Goal: Task Accomplishment & Management: Manage account settings

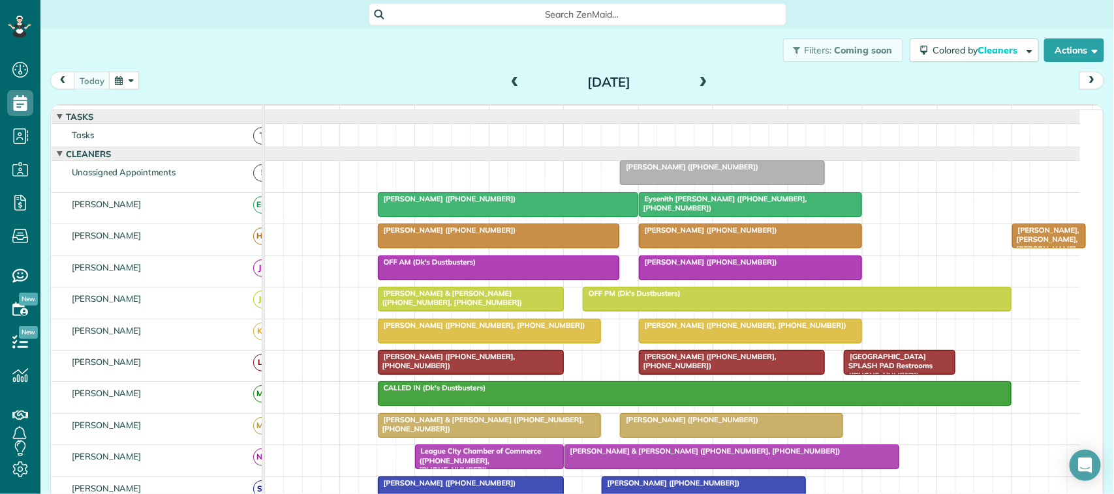
scroll to position [171, 0]
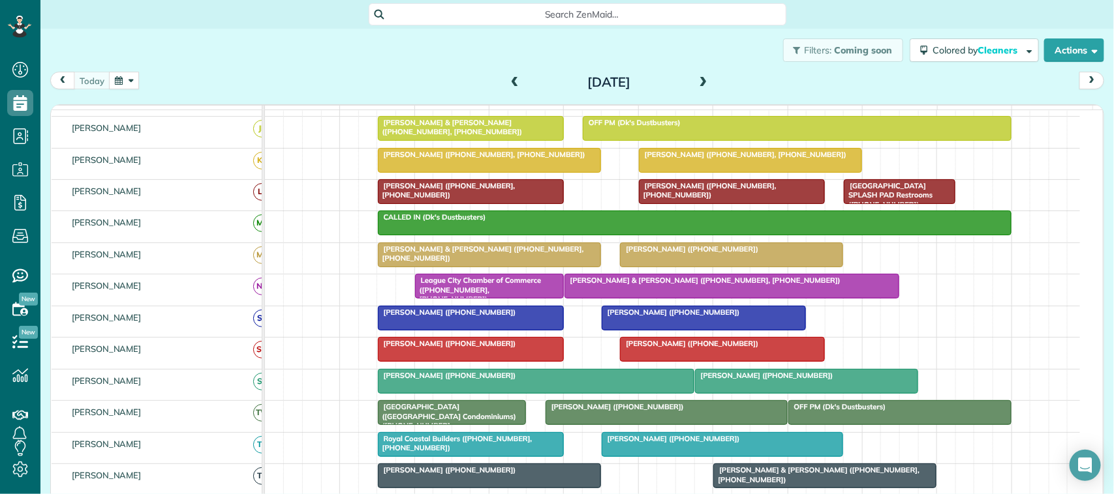
click at [138, 85] on button "button" at bounding box center [124, 81] width 30 height 18
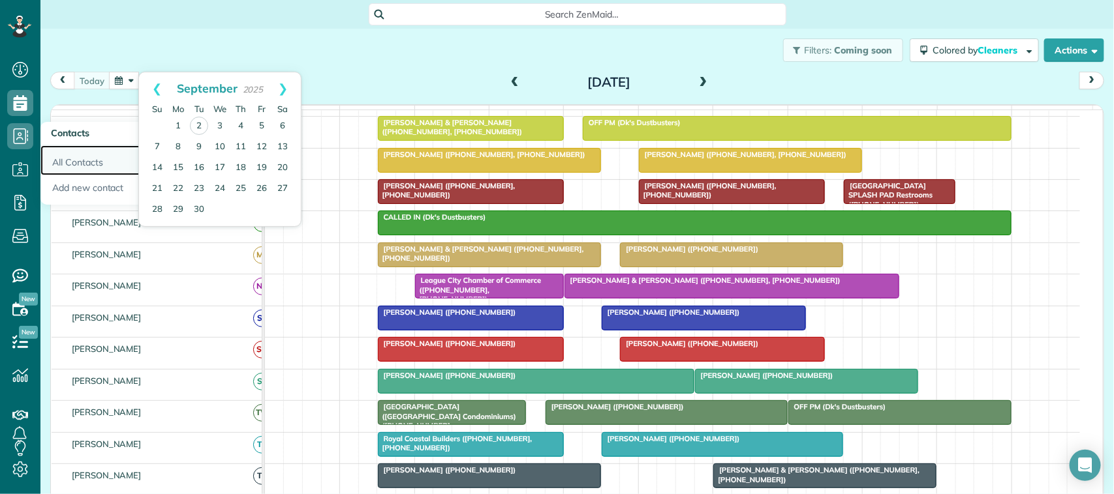
click at [74, 159] on link "All Contacts" at bounding box center [115, 160] width 150 height 30
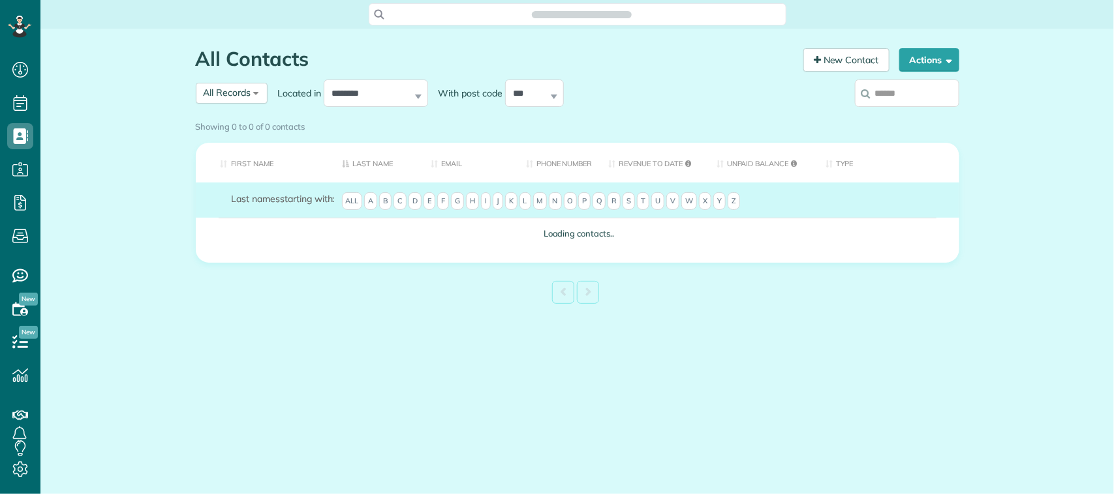
scroll to position [5, 5]
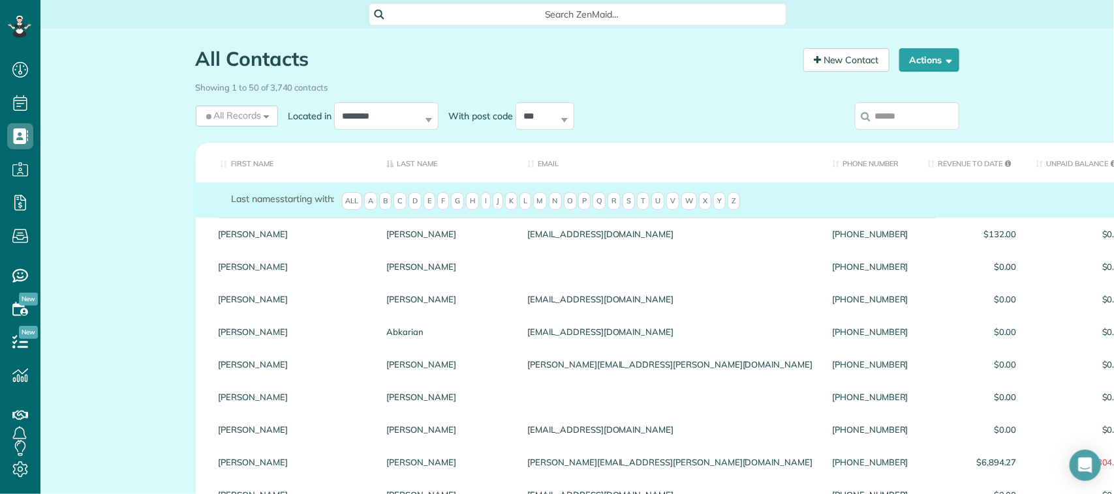
click at [891, 127] on input "search" at bounding box center [907, 115] width 104 height 27
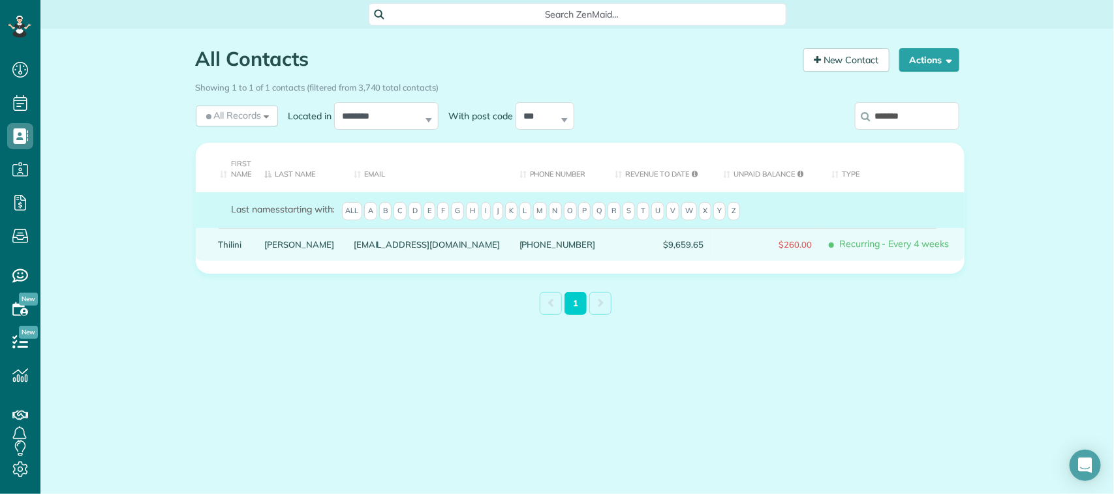
type input "*******"
click at [282, 248] on link "Schlesinger" at bounding box center [299, 244] width 70 height 9
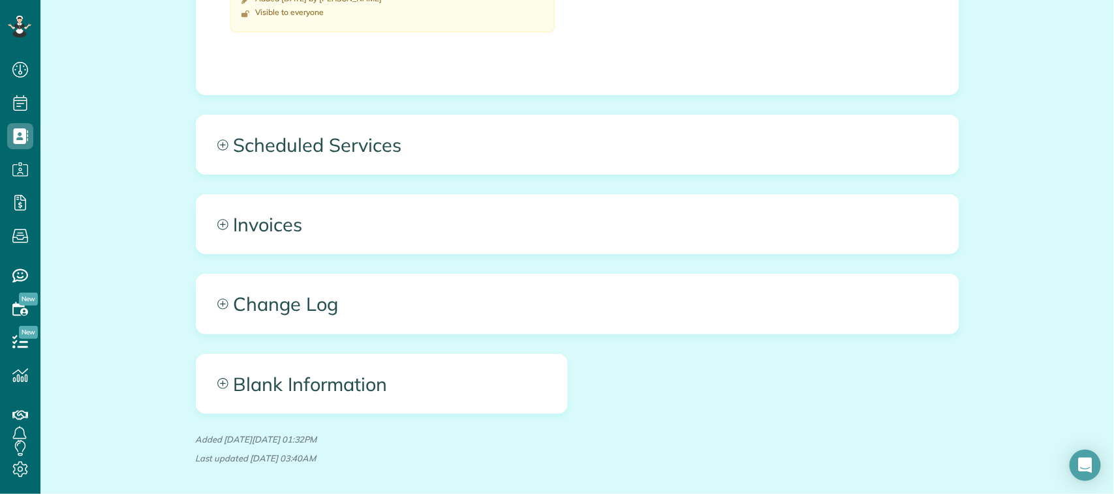
scroll to position [954, 0]
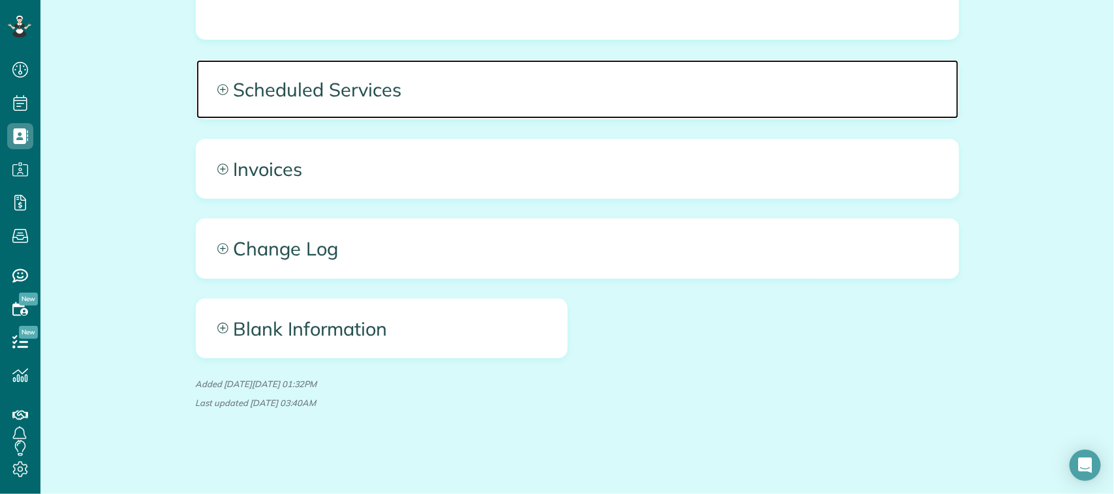
click at [647, 99] on span "Scheduled Services" at bounding box center [577, 89] width 762 height 59
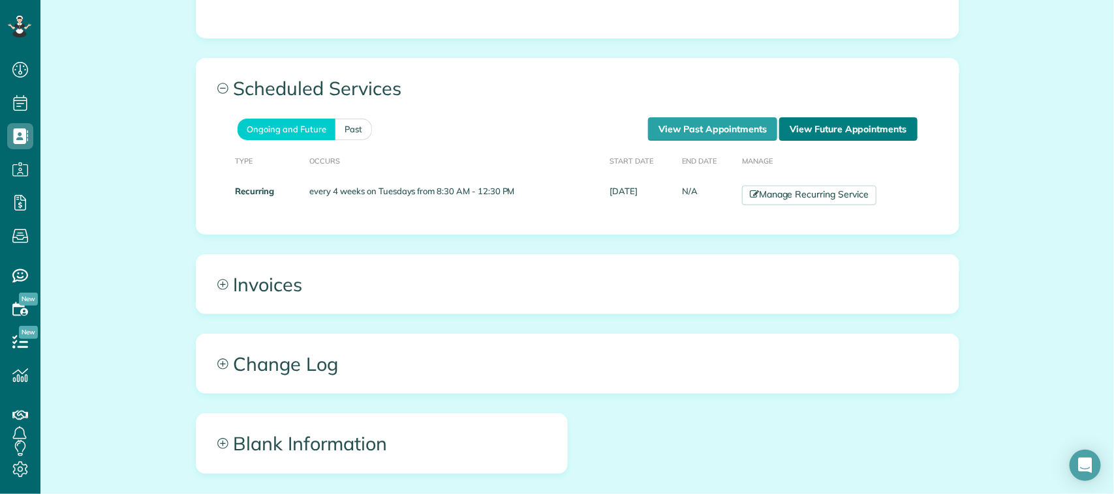
click at [812, 125] on link "View Future Appointments" at bounding box center [848, 128] width 138 height 23
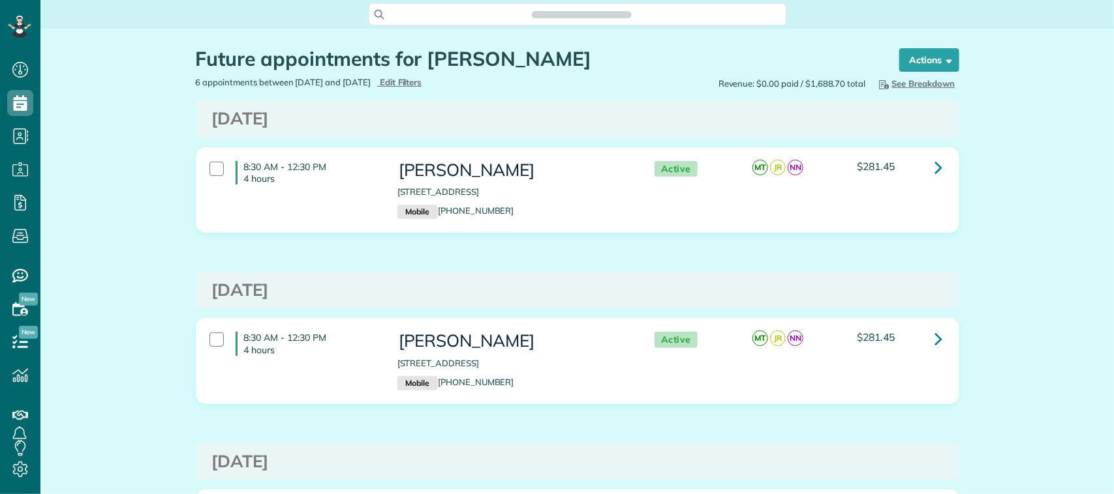
scroll to position [5, 5]
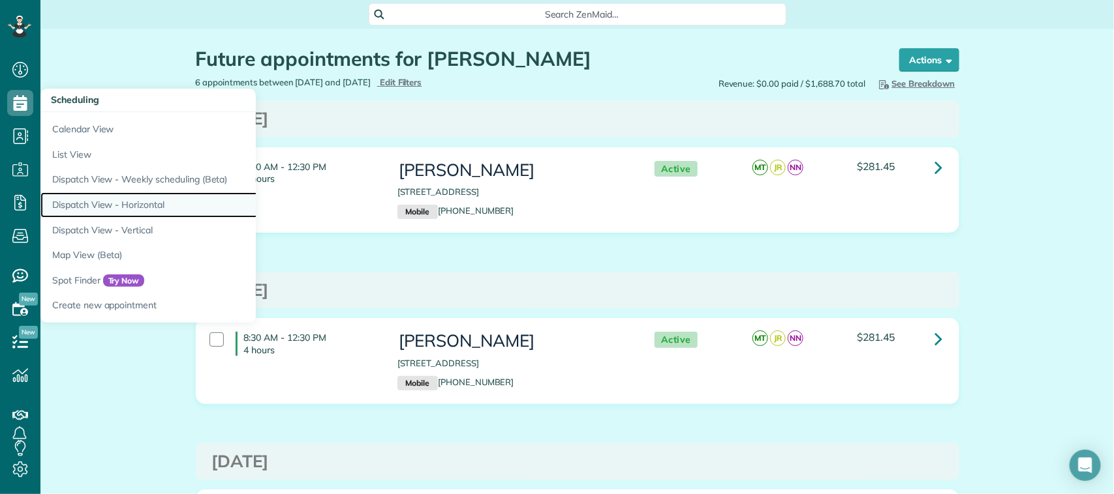
click at [144, 199] on link "Dispatch View - Horizontal" at bounding box center [203, 204] width 326 height 25
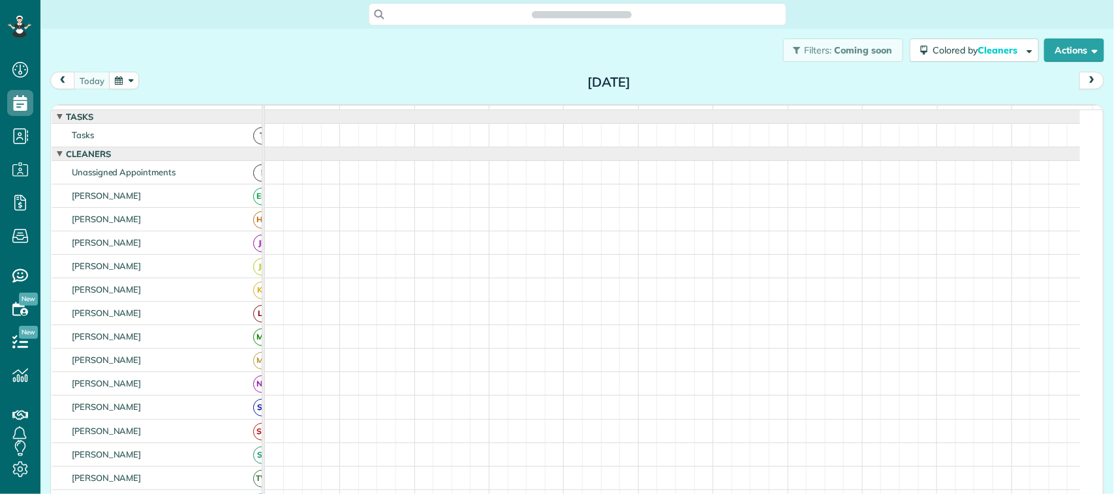
scroll to position [5, 5]
click at [115, 77] on button "button" at bounding box center [124, 81] width 30 height 18
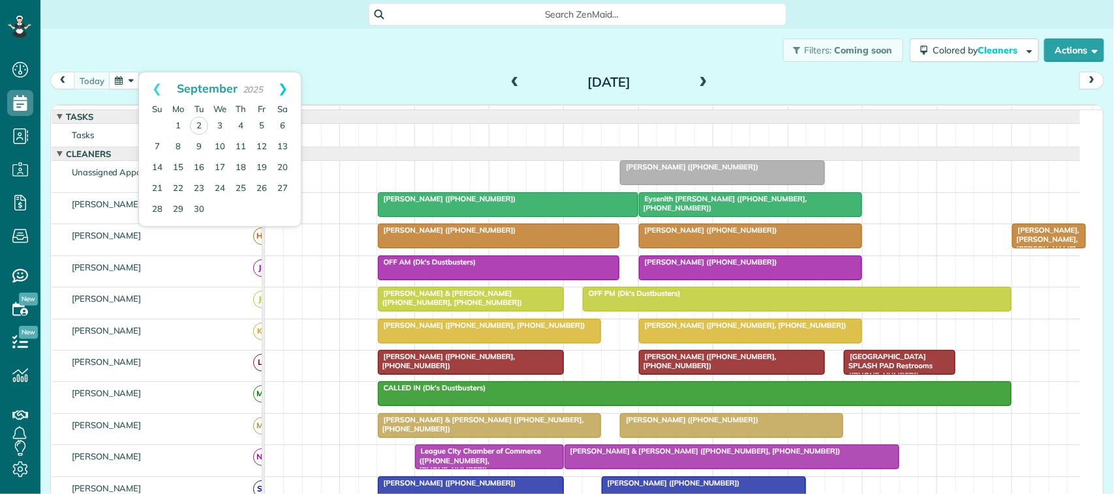
click at [284, 84] on link "Next" at bounding box center [283, 88] width 36 height 33
click at [220, 128] on link "1" at bounding box center [219, 125] width 21 height 21
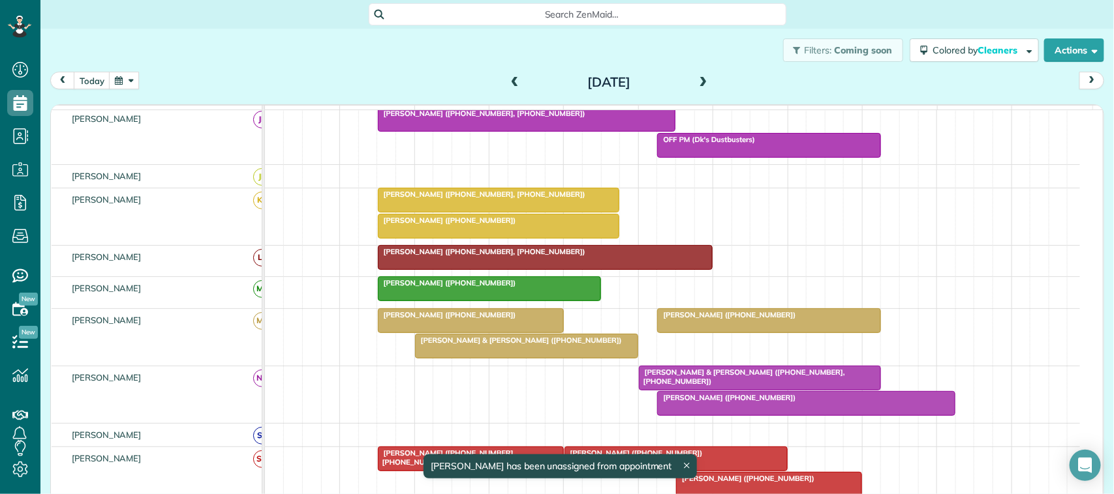
scroll to position [245, 0]
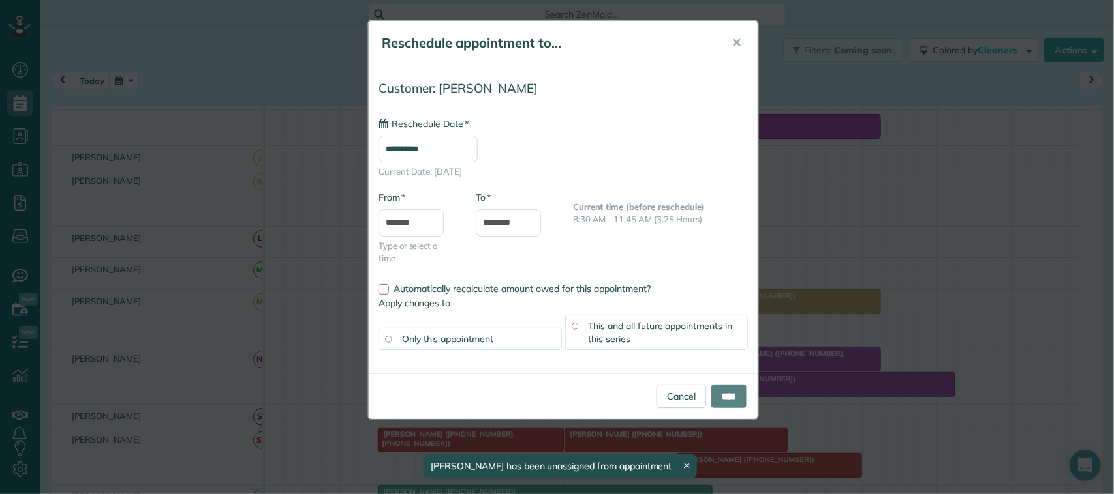
drag, startPoint x: 496, startPoint y: 209, endPoint x: 503, endPoint y: 391, distance: 182.1
type input "**********"
click at [738, 40] on span "✕" at bounding box center [736, 42] width 10 height 15
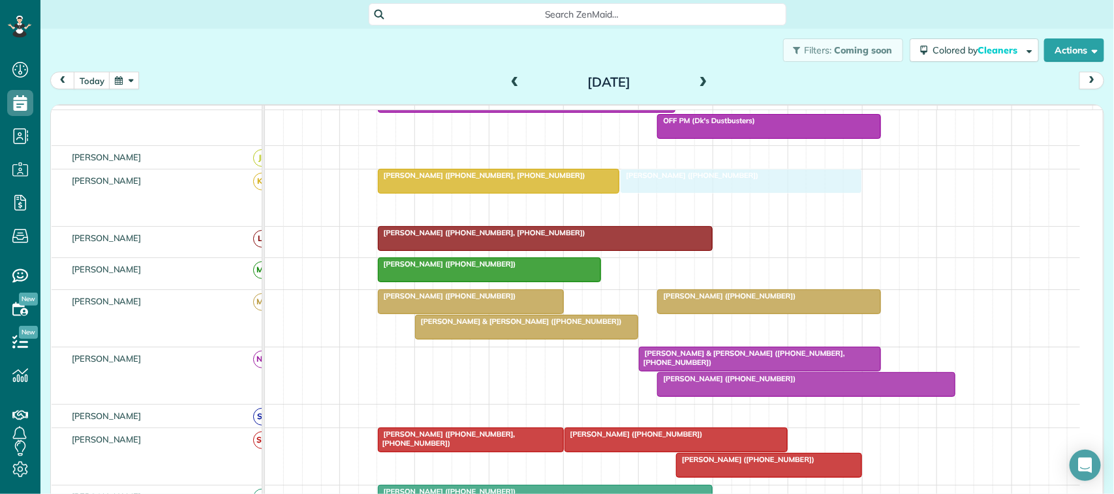
drag, startPoint x: 493, startPoint y: 223, endPoint x: 744, endPoint y: 209, distance: 251.6
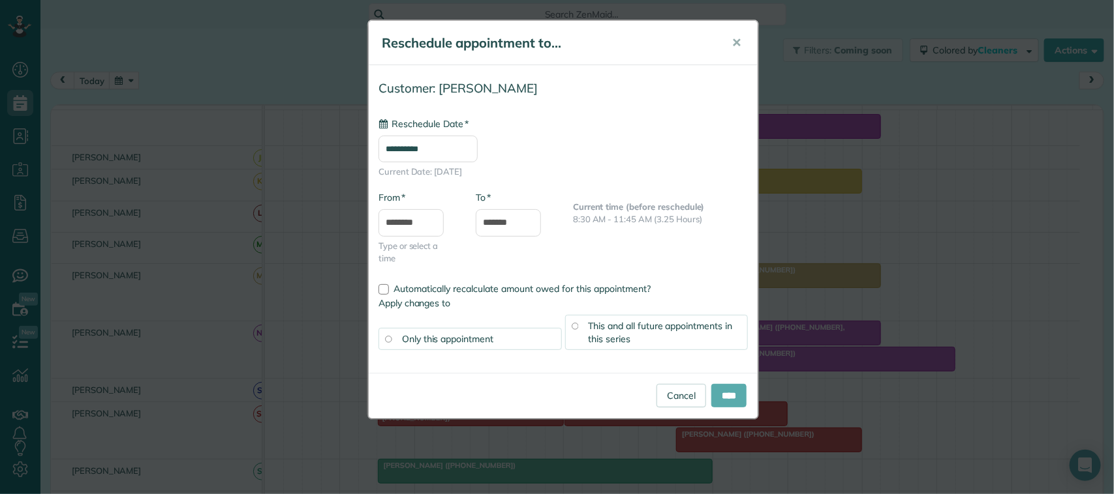
type input "**********"
click at [731, 397] on input "****" at bounding box center [728, 395] width 35 height 23
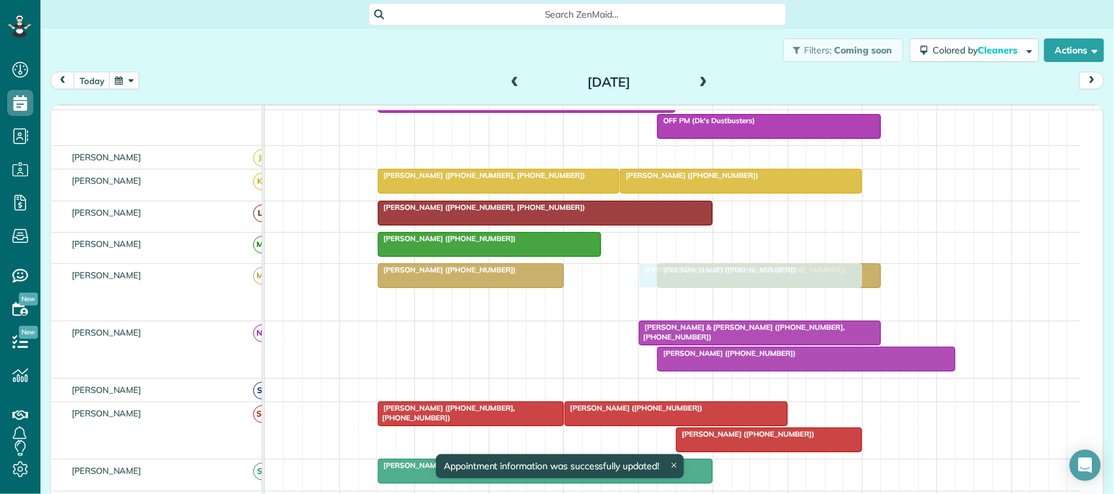
drag, startPoint x: 515, startPoint y: 314, endPoint x: 711, endPoint y: 298, distance: 196.3
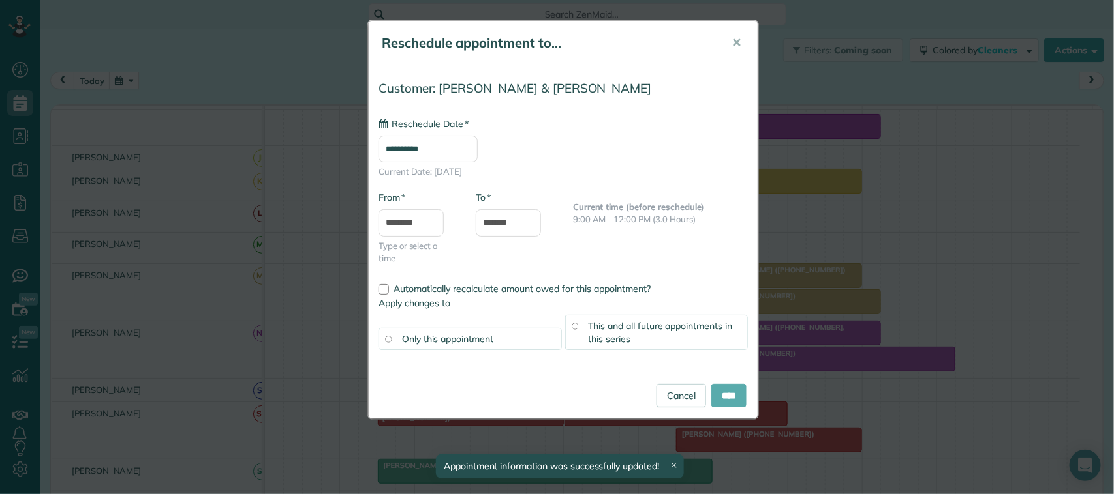
type input "**********"
click at [733, 393] on input "****" at bounding box center [728, 395] width 35 height 23
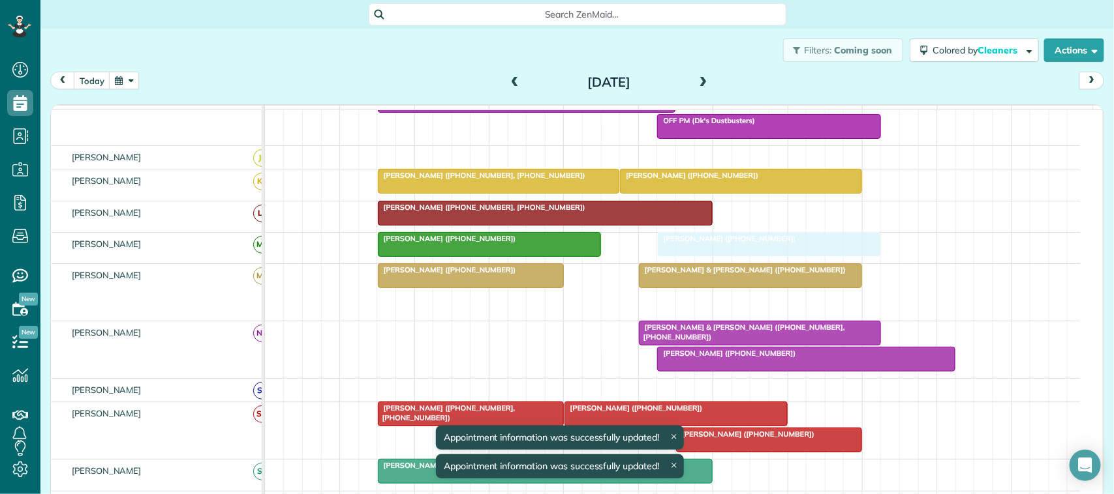
drag, startPoint x: 716, startPoint y: 314, endPoint x: 714, endPoint y: 267, distance: 46.3
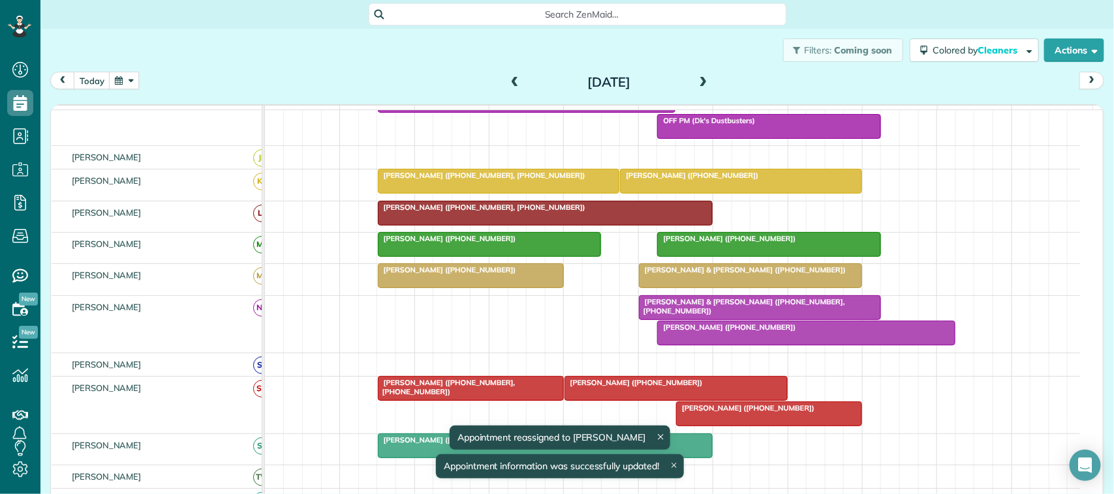
scroll to position [326, 0]
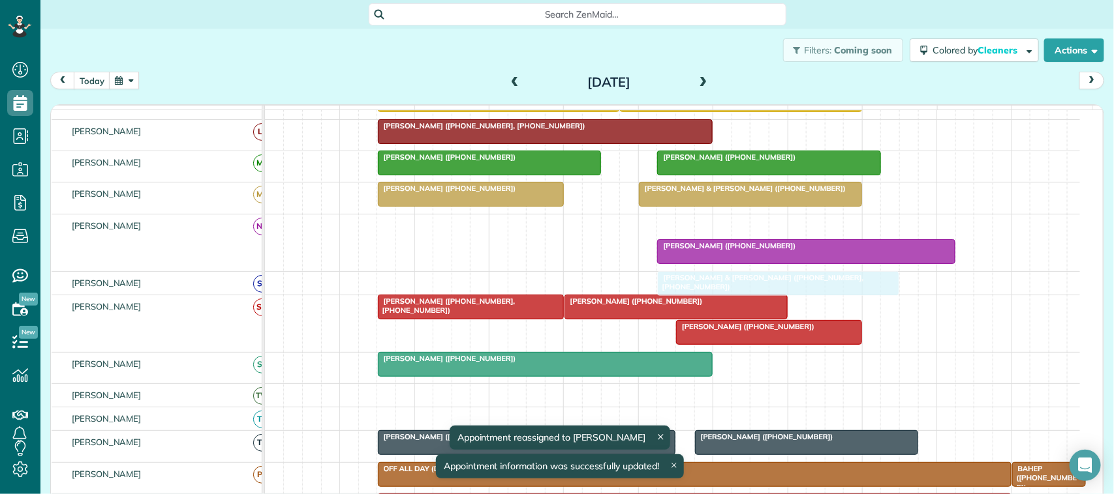
drag, startPoint x: 695, startPoint y: 240, endPoint x: 710, endPoint y: 300, distance: 61.7
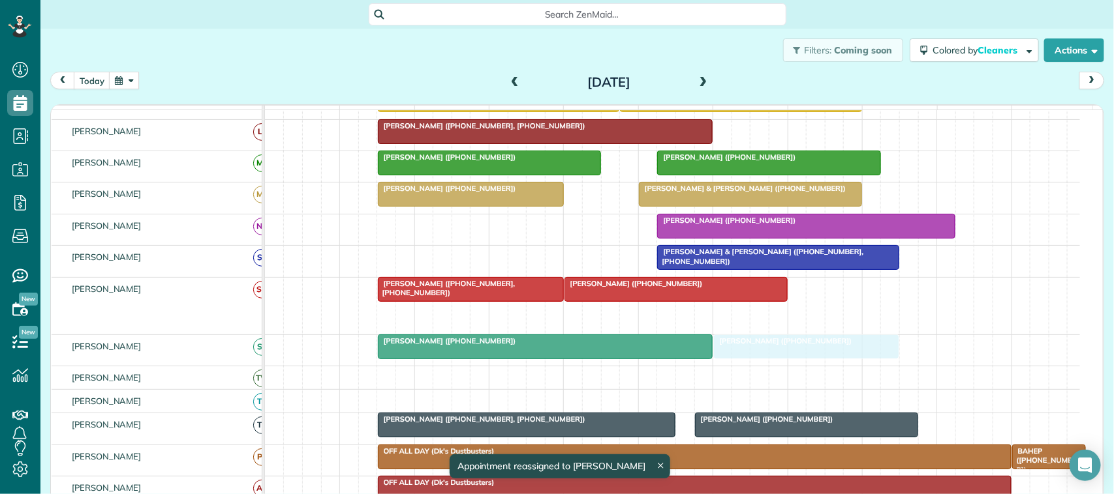
drag, startPoint x: 702, startPoint y: 331, endPoint x: 741, endPoint y: 362, distance: 49.7
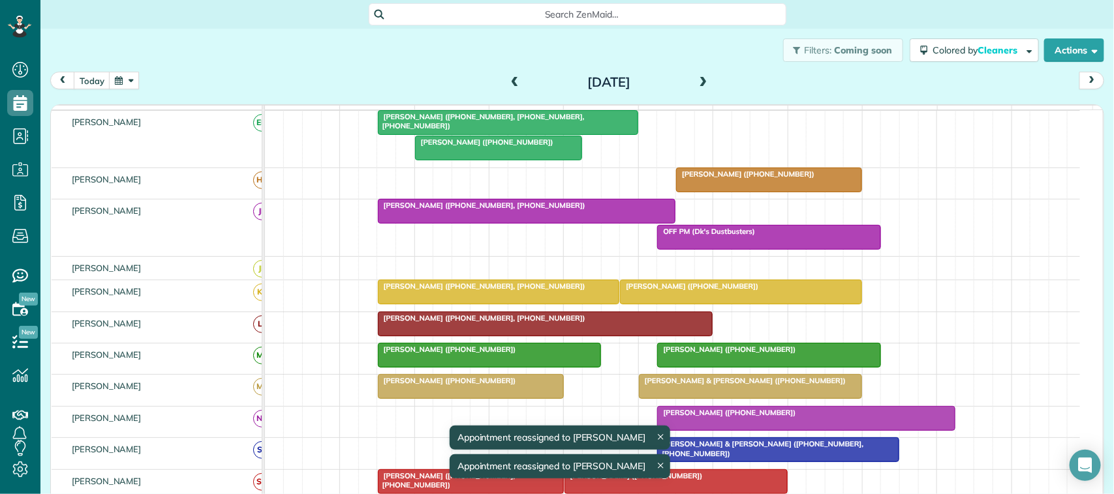
scroll to position [0, 0]
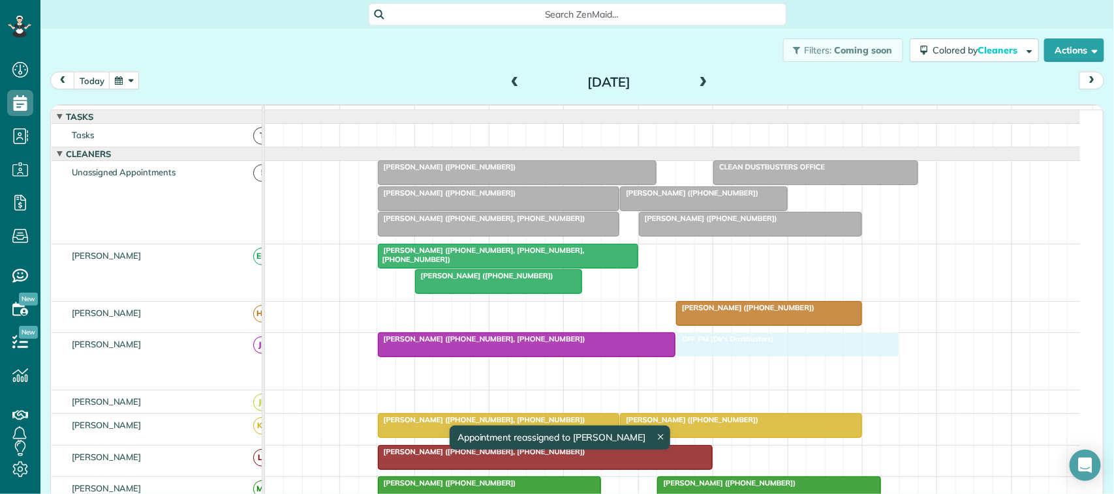
drag, startPoint x: 695, startPoint y: 379, endPoint x: 702, endPoint y: 375, distance: 7.6
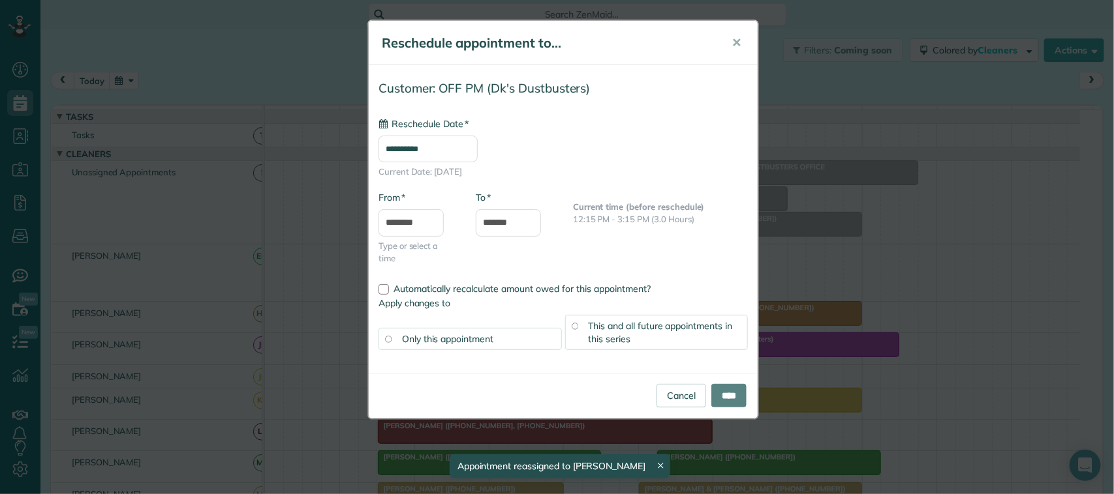
type input "**********"
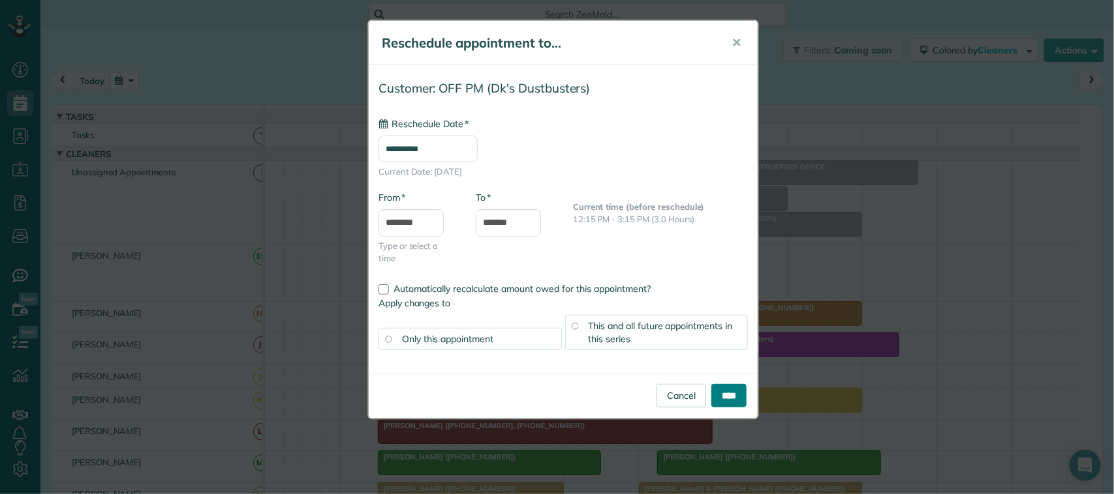
click at [727, 388] on input "****" at bounding box center [728, 395] width 35 height 23
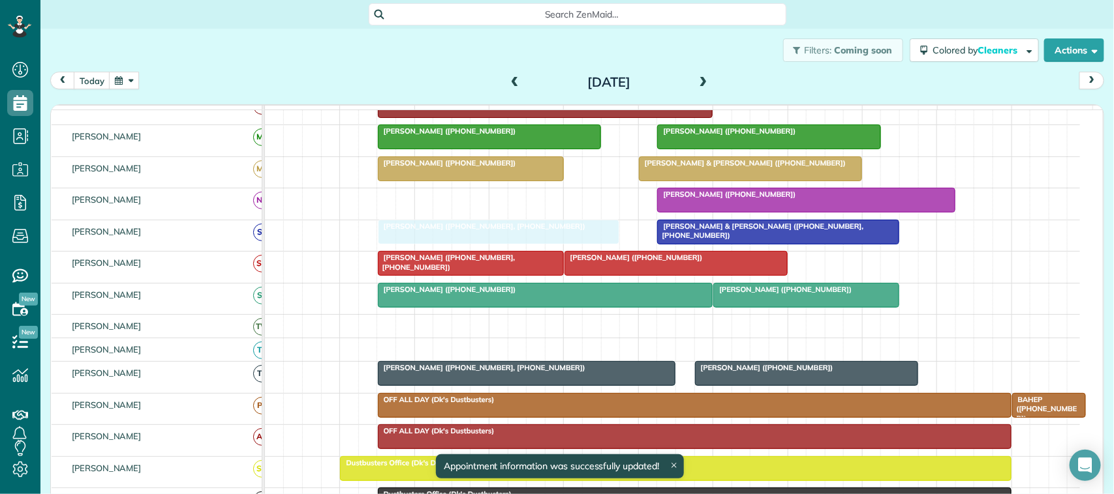
drag, startPoint x: 530, startPoint y: 242, endPoint x: 532, endPoint y: 261, distance: 19.0
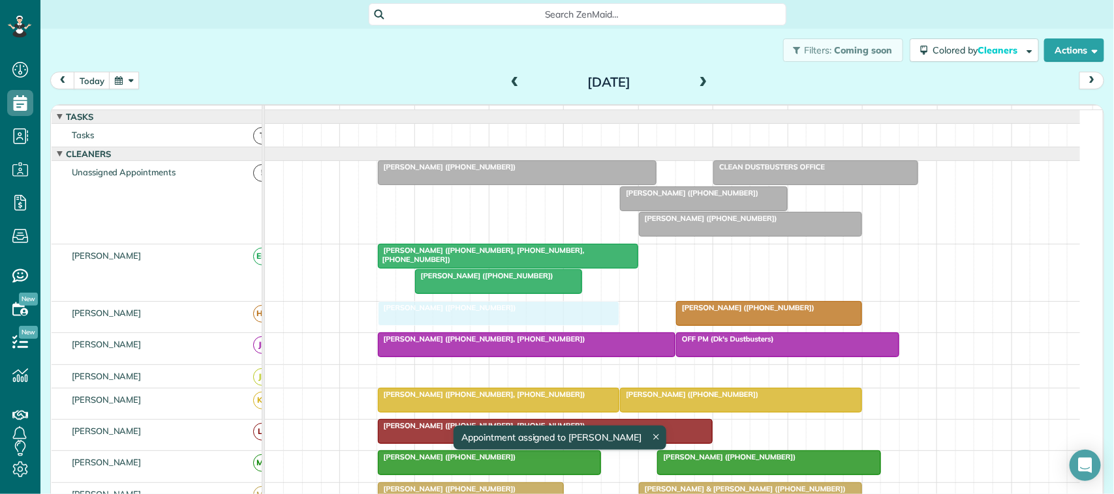
drag, startPoint x: 506, startPoint y: 215, endPoint x: 512, endPoint y: 326, distance: 111.1
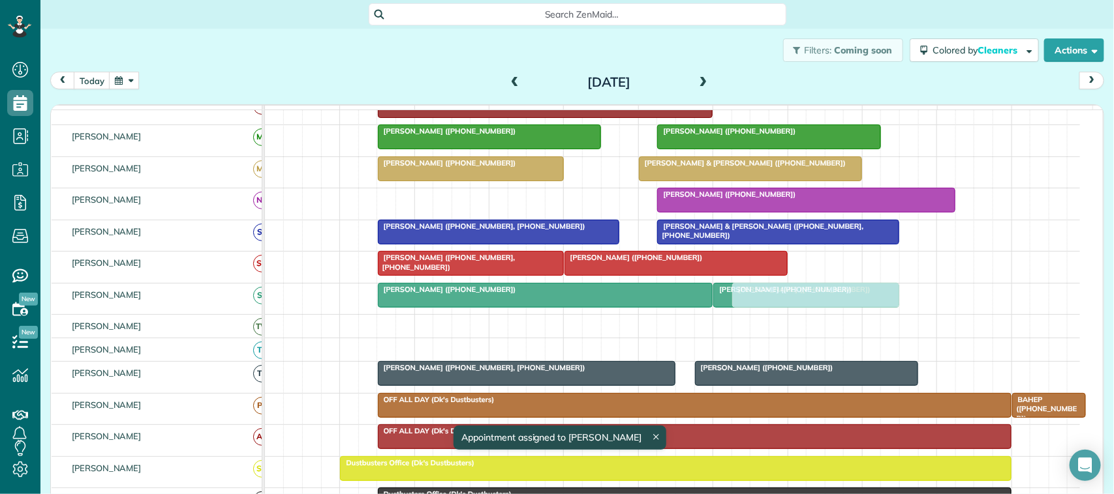
drag, startPoint x: 664, startPoint y: 209, endPoint x: 773, endPoint y: 310, distance: 148.6
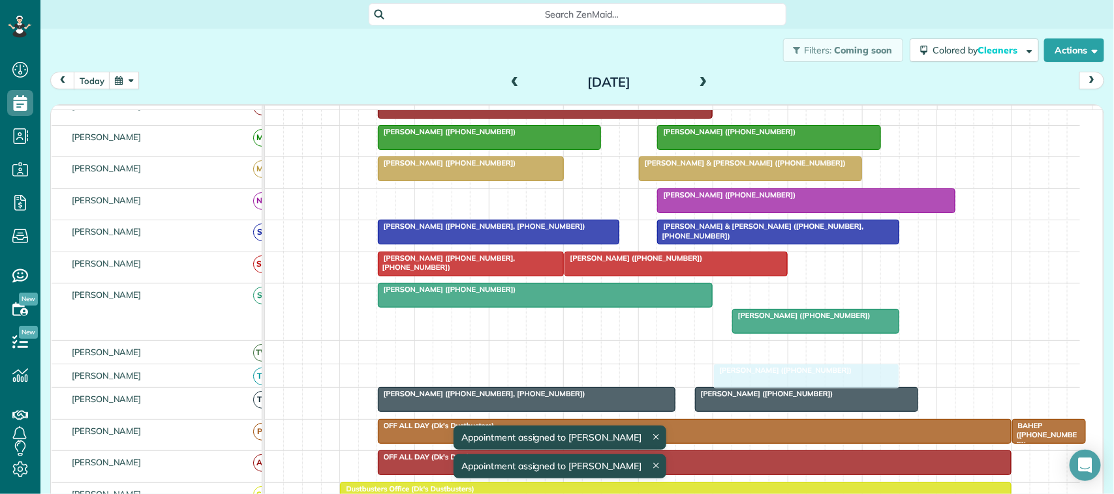
drag, startPoint x: 761, startPoint y: 310, endPoint x: 760, endPoint y: 380, distance: 69.8
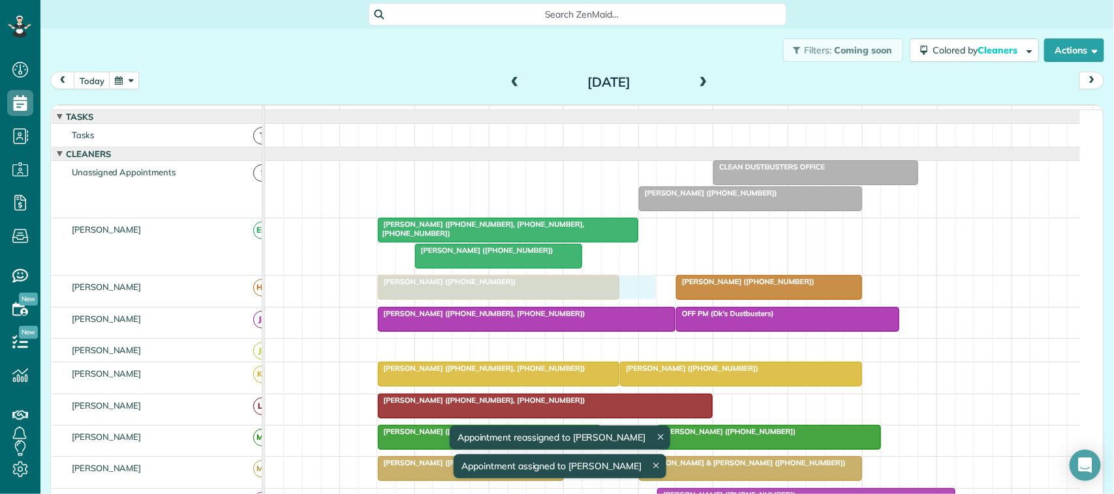
drag, startPoint x: 569, startPoint y: 187, endPoint x: 563, endPoint y: 290, distance: 103.2
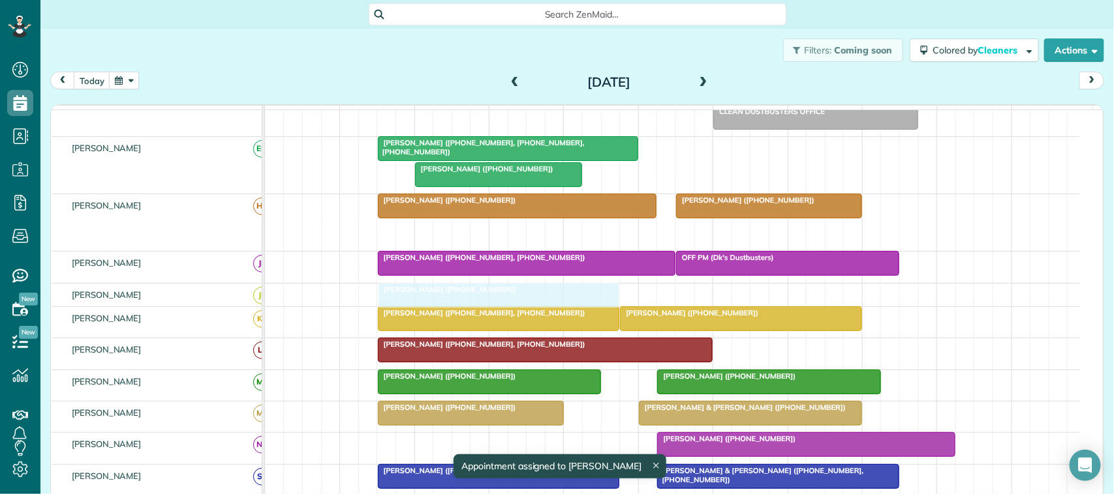
drag, startPoint x: 478, startPoint y: 245, endPoint x: 478, endPoint y: 297, distance: 52.2
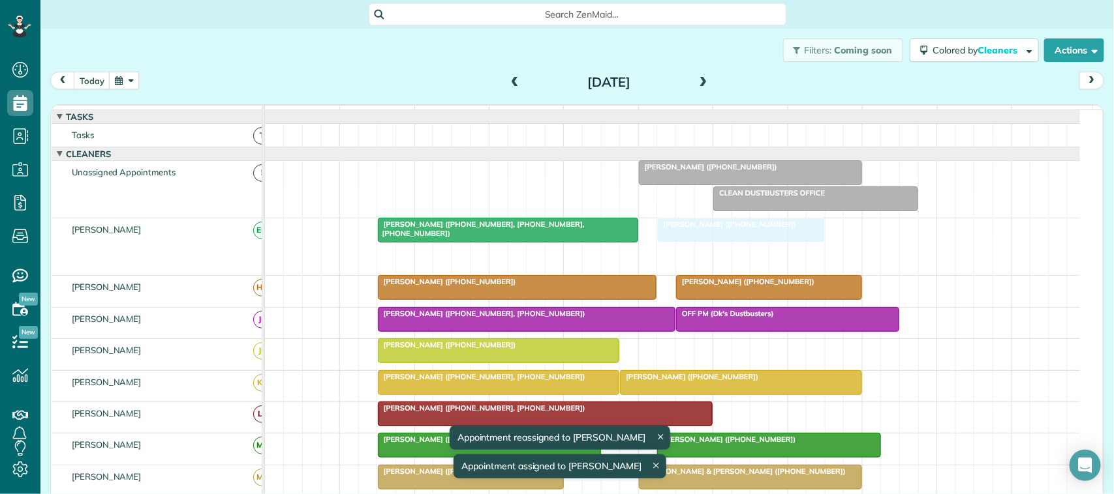
drag, startPoint x: 503, startPoint y: 268, endPoint x: 738, endPoint y: 266, distance: 234.9
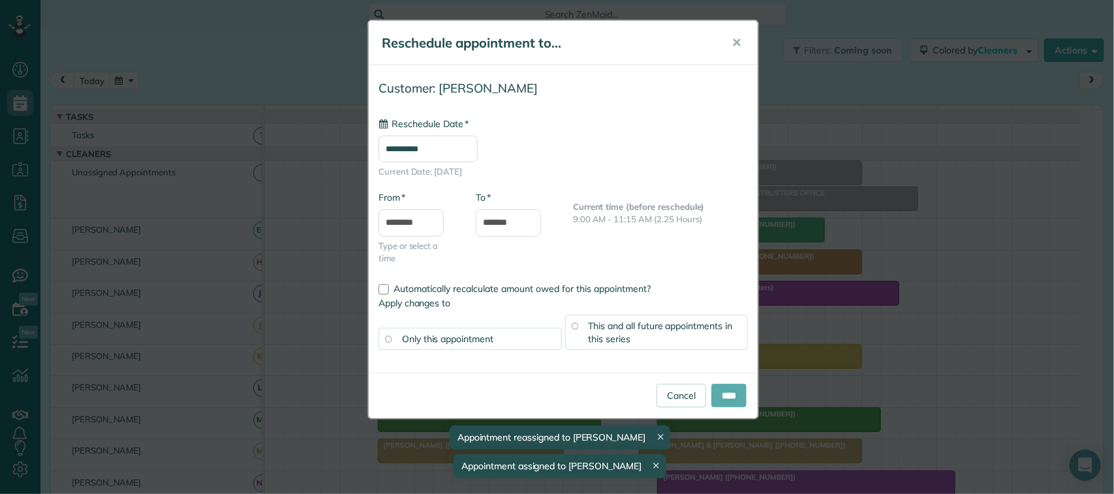
type input "**********"
click at [735, 391] on input "****" at bounding box center [728, 395] width 35 height 23
click at [716, 397] on input "****" at bounding box center [728, 395] width 35 height 23
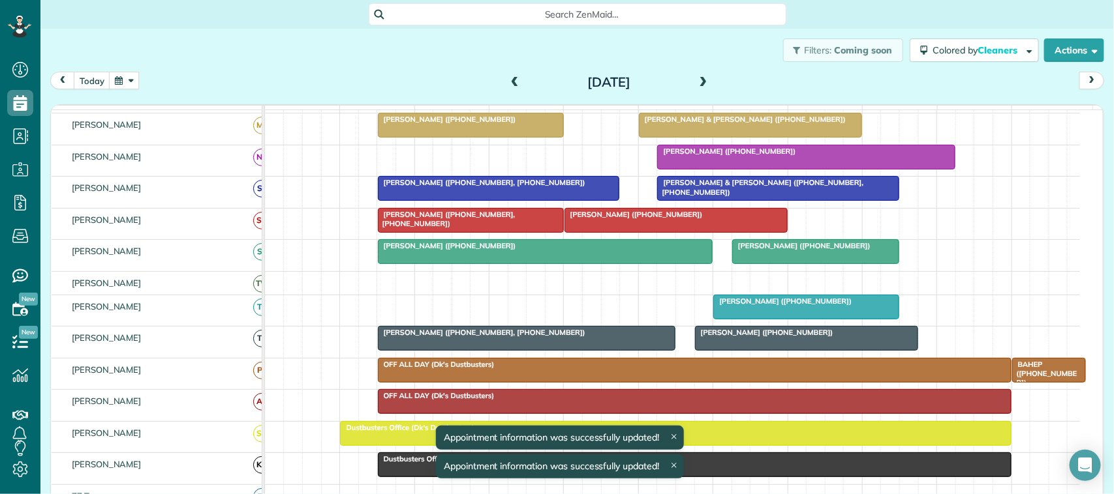
click at [135, 86] on button "button" at bounding box center [124, 81] width 30 height 18
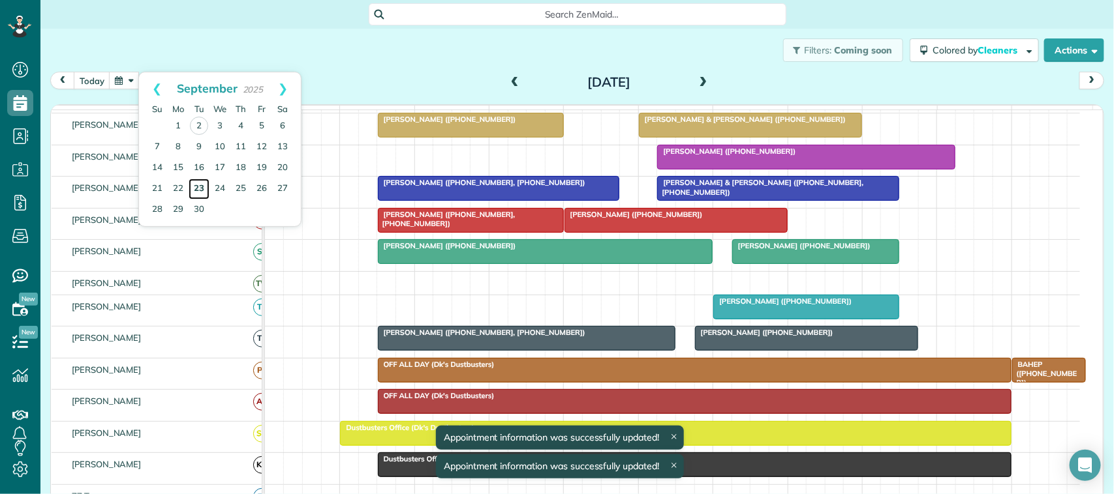
click at [200, 187] on link "23" at bounding box center [199, 189] width 21 height 21
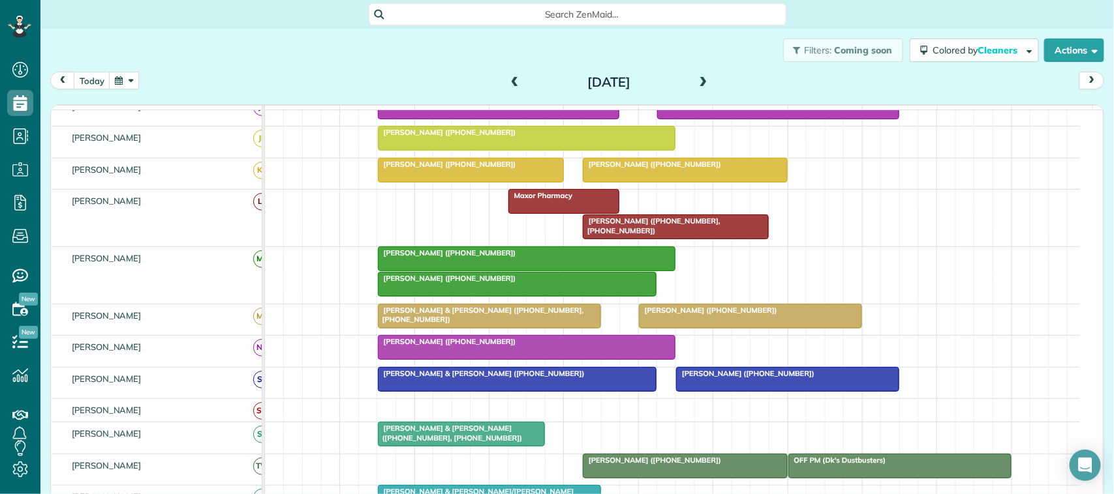
click at [455, 271] on div at bounding box center [526, 258] width 297 height 23
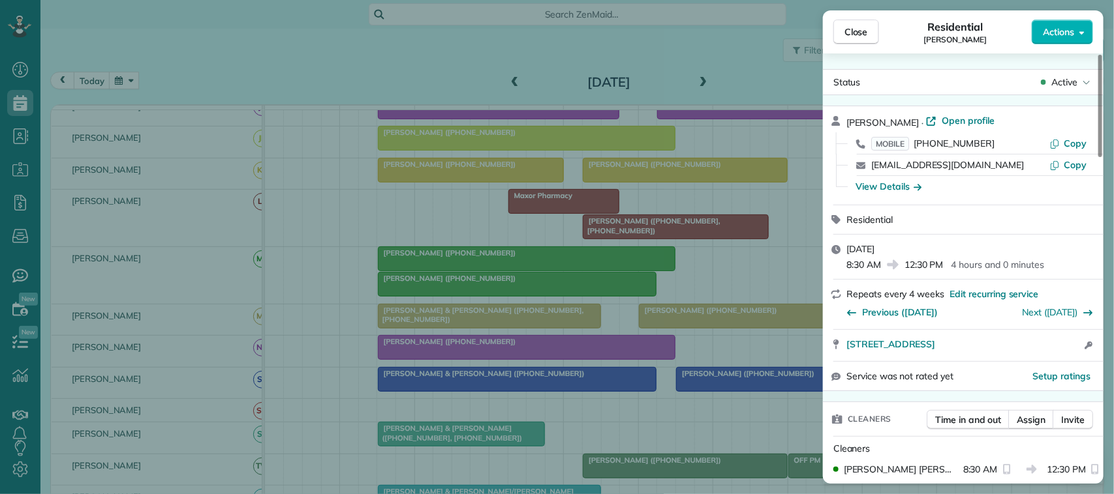
click at [1071, 30] on span "Actions" at bounding box center [1057, 31] width 31 height 13
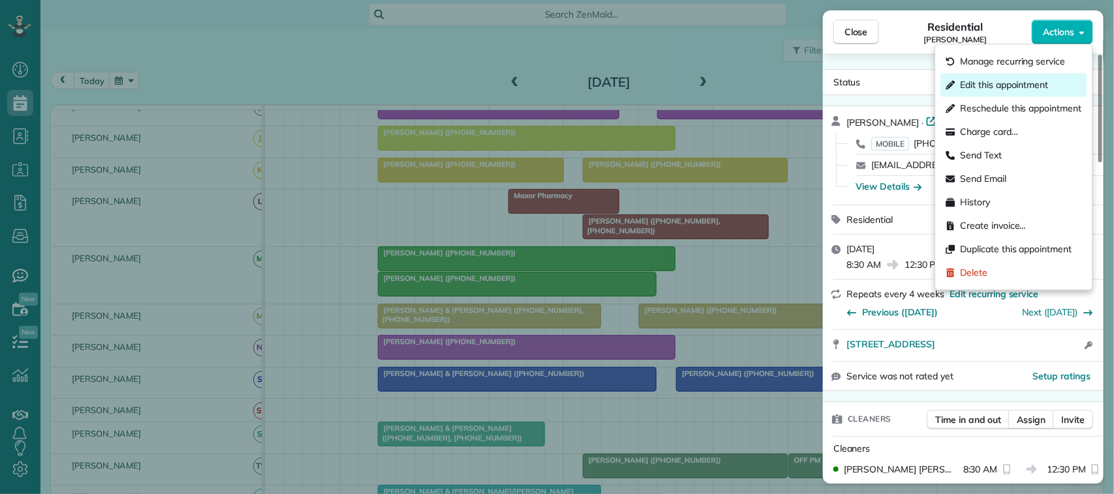
click at [1046, 80] on span "Edit this appointment" at bounding box center [1004, 85] width 88 height 13
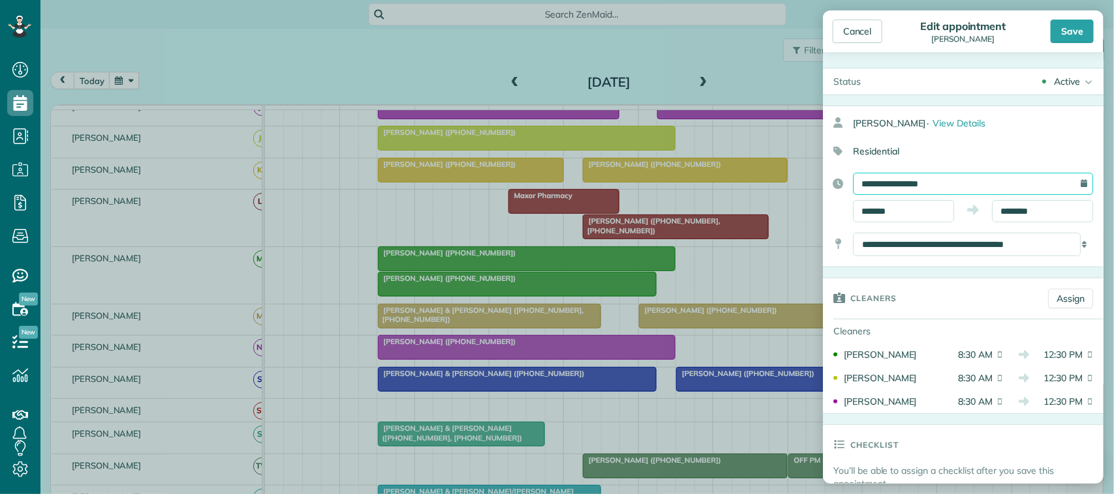
click at [972, 183] on input "**********" at bounding box center [973, 184] width 240 height 22
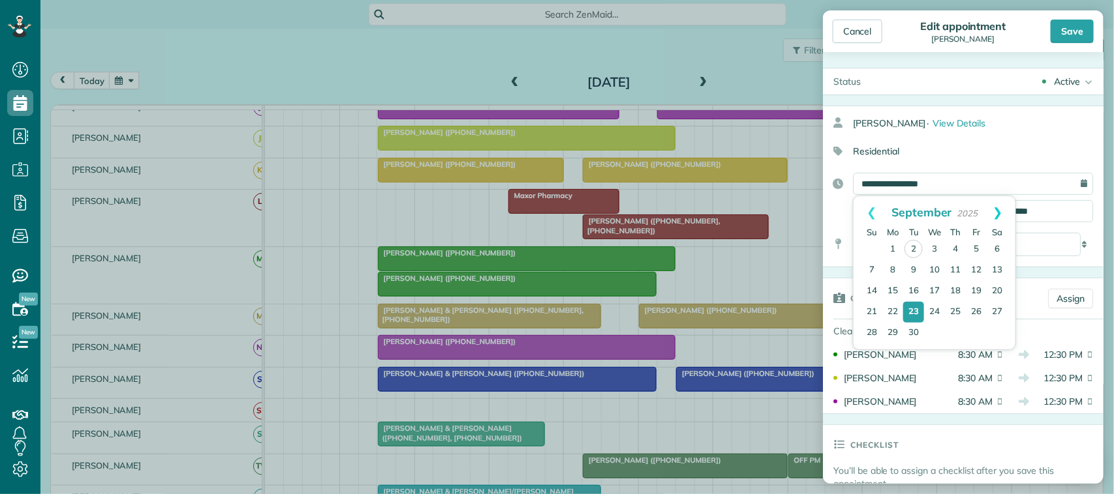
click at [999, 220] on link "Next" at bounding box center [998, 212] width 36 height 33
click at [934, 245] on link "1" at bounding box center [934, 249] width 21 height 21
type input "**********"
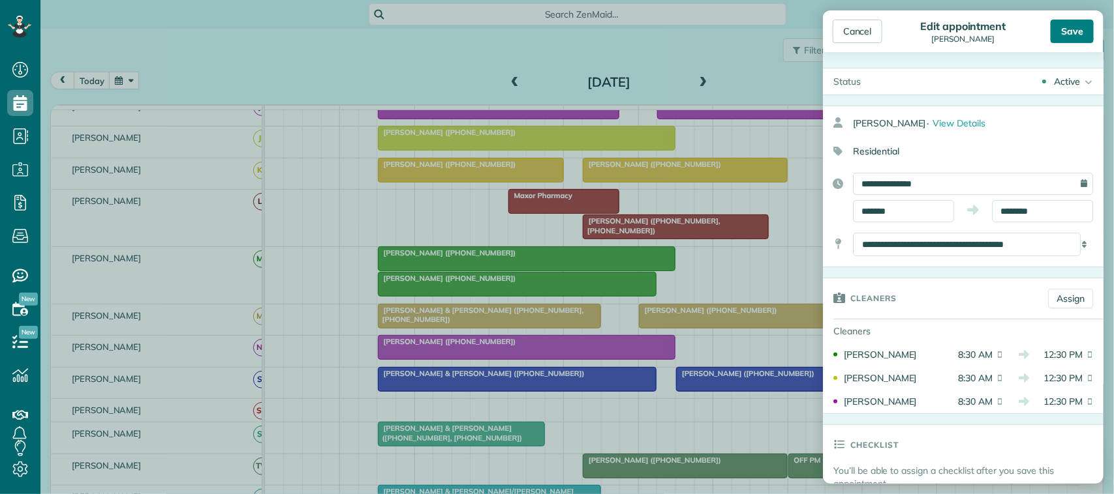
click at [1072, 23] on div "Save" at bounding box center [1071, 31] width 43 height 23
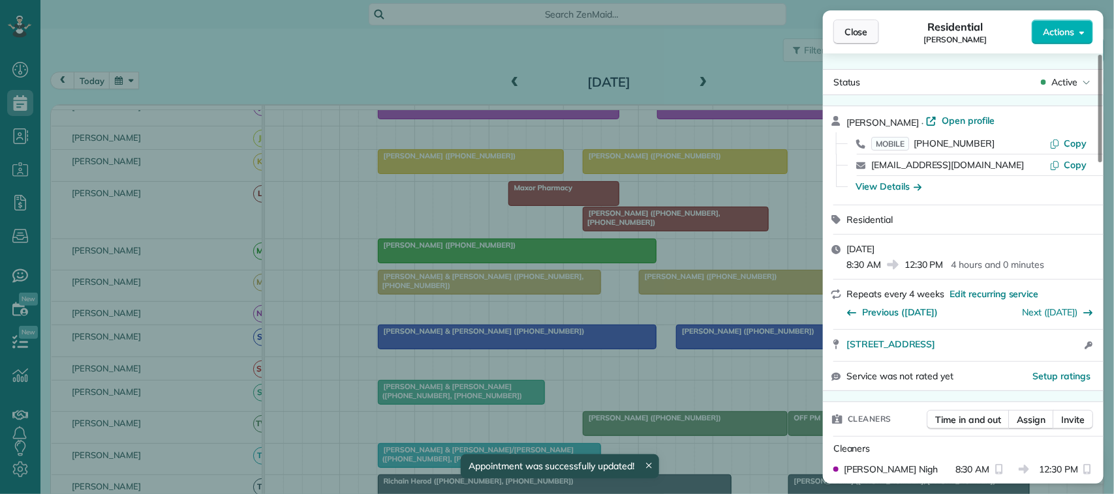
click at [857, 36] on span "Close" at bounding box center [855, 31] width 23 height 13
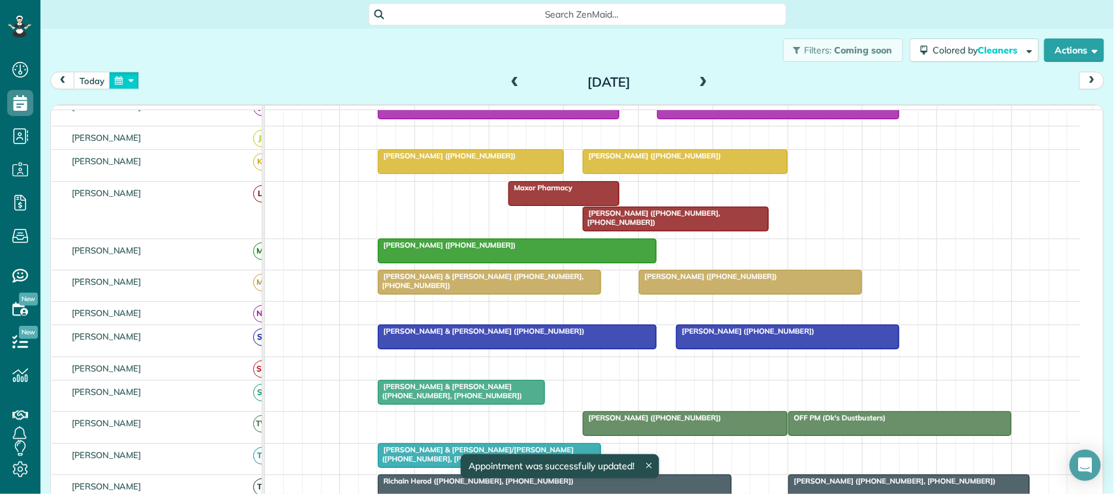
click at [134, 80] on button "button" at bounding box center [124, 81] width 30 height 18
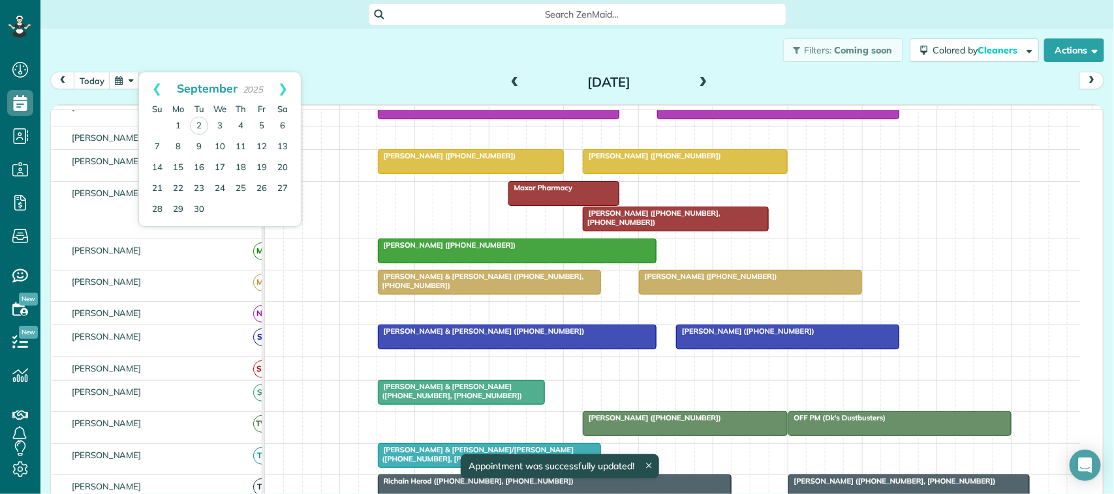
drag, startPoint x: 272, startPoint y: 95, endPoint x: 256, endPoint y: 102, distance: 17.2
click at [273, 95] on link "Next" at bounding box center [283, 88] width 36 height 33
click at [220, 123] on link "1" at bounding box center [219, 125] width 21 height 21
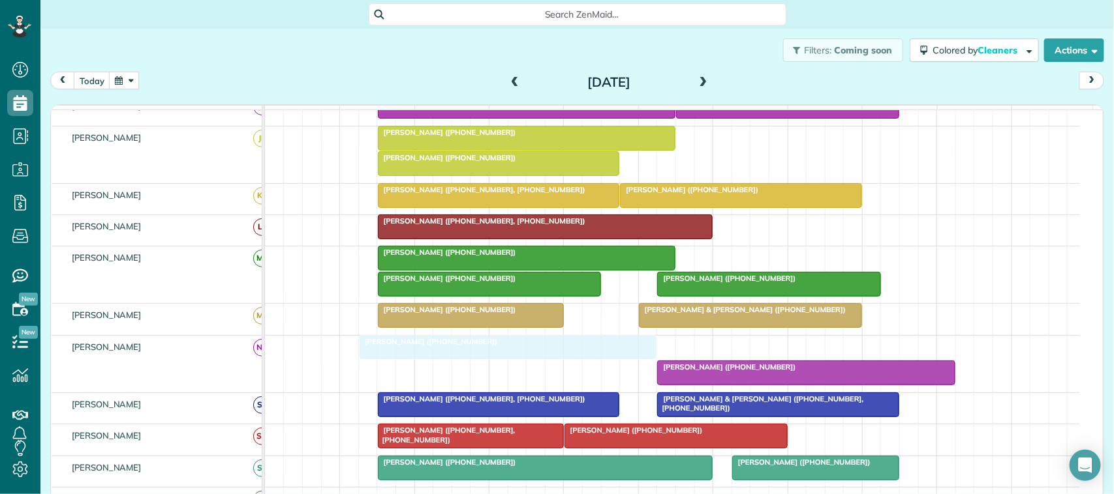
drag, startPoint x: 470, startPoint y: 357, endPoint x: 448, endPoint y: 379, distance: 31.8
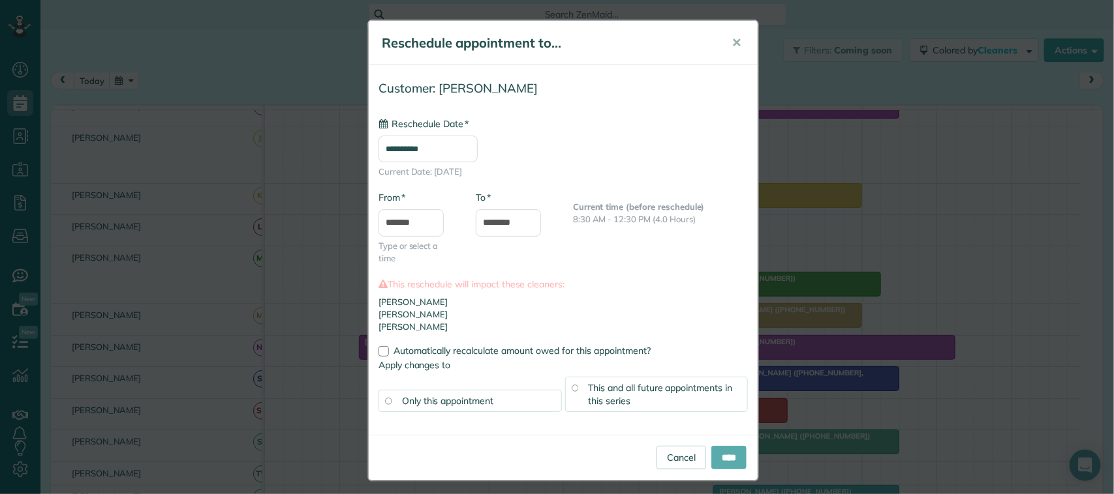
type input "**********"
click at [712, 455] on input "****" at bounding box center [728, 457] width 35 height 23
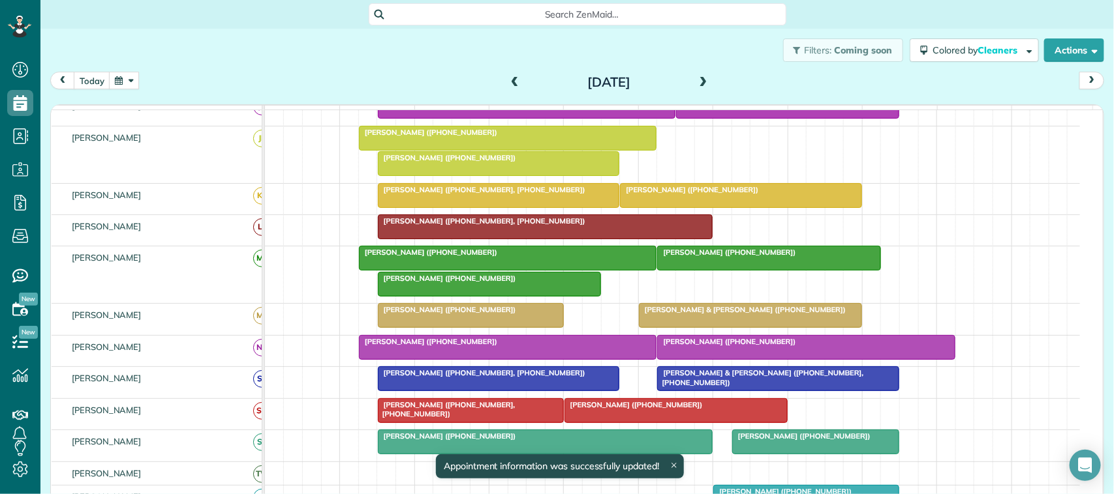
click at [507, 270] on div at bounding box center [507, 258] width 297 height 23
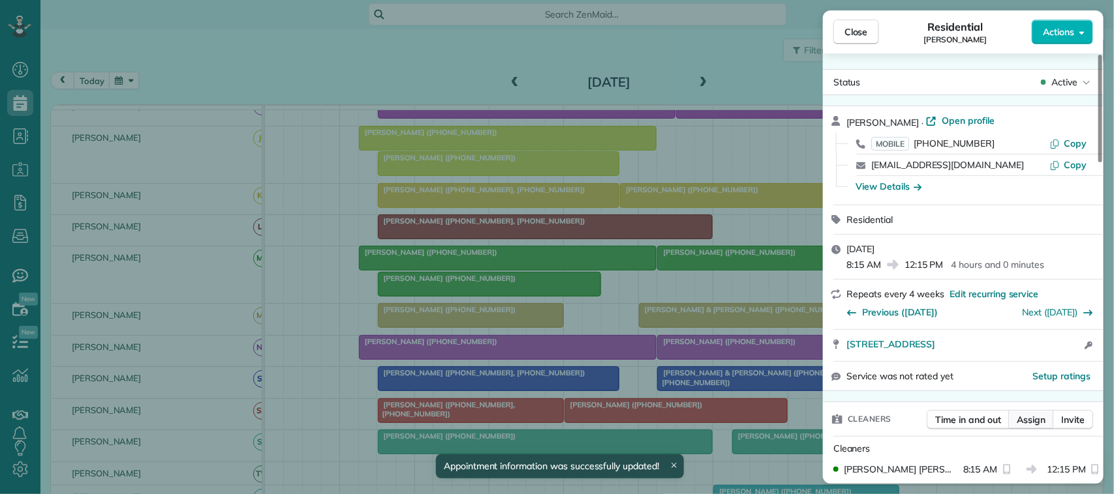
click at [1020, 421] on span "Assign" at bounding box center [1030, 420] width 29 height 13
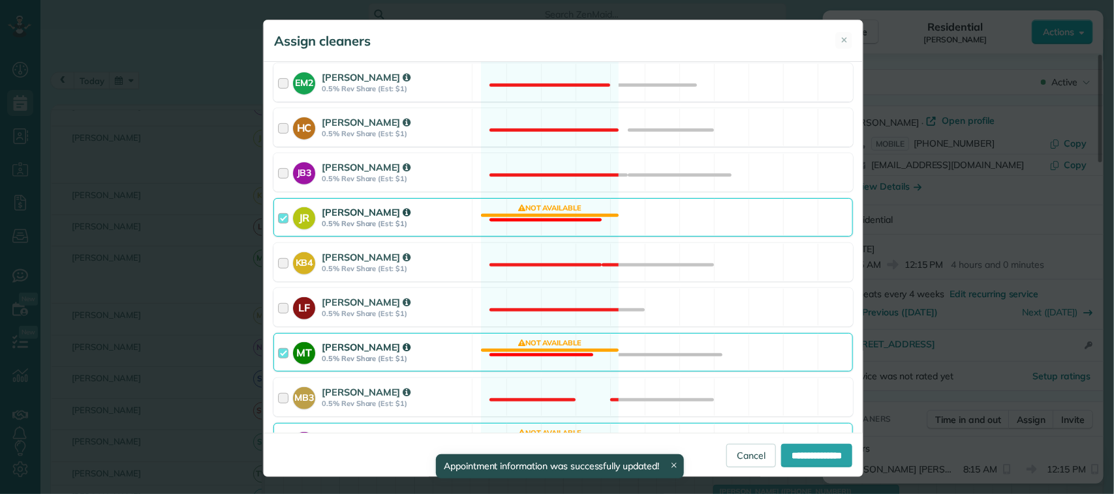
click at [455, 222] on strong "0.5% Rev Share (Est: $1)" at bounding box center [395, 223] width 146 height 9
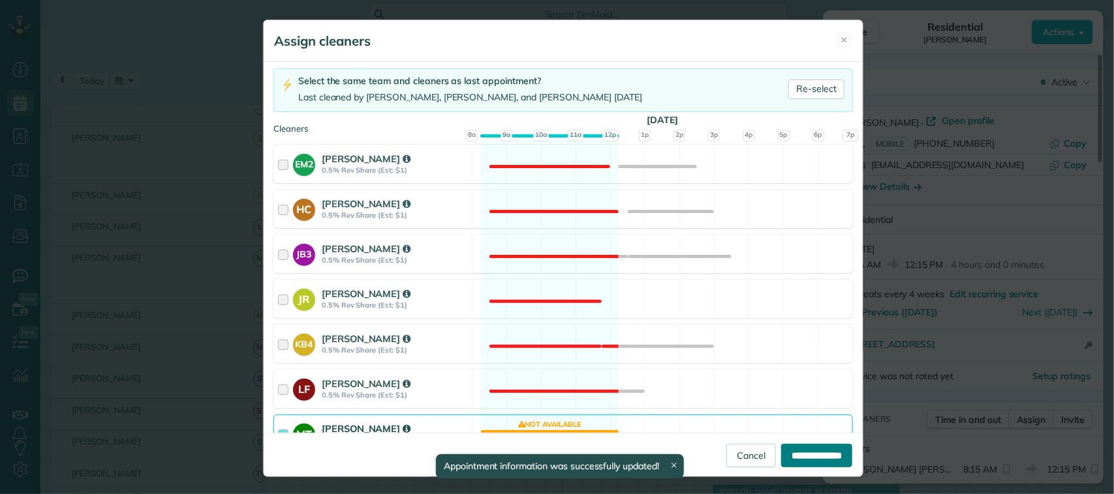
click at [800, 463] on input "**********" at bounding box center [816, 455] width 71 height 23
type input "**********"
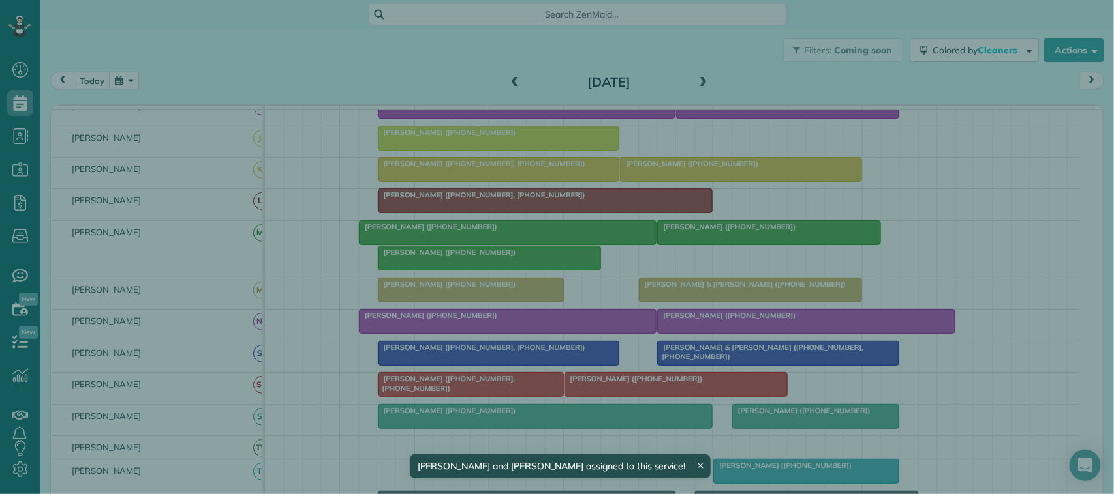
click at [870, 37] on button "Close" at bounding box center [856, 32] width 46 height 25
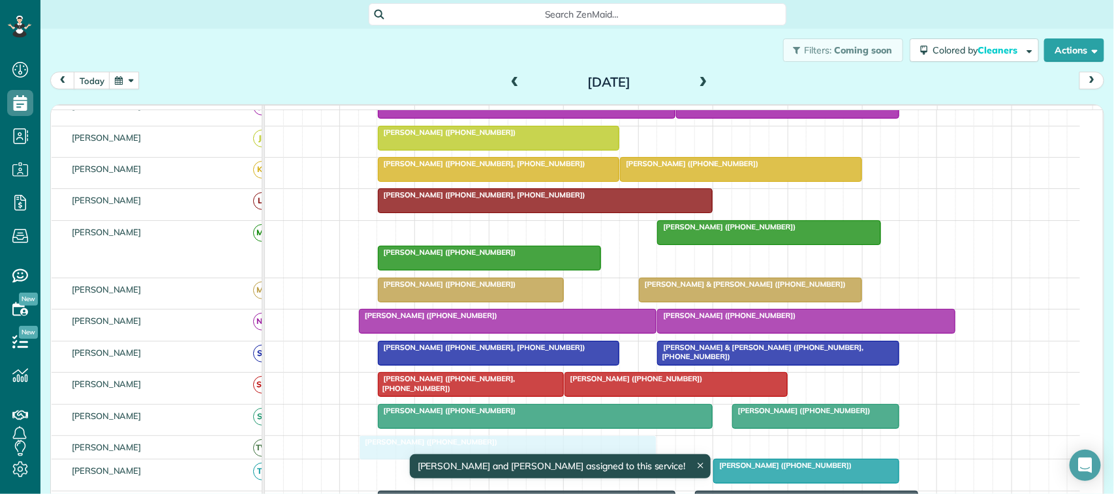
drag, startPoint x: 487, startPoint y: 243, endPoint x: 483, endPoint y: 468, distance: 225.1
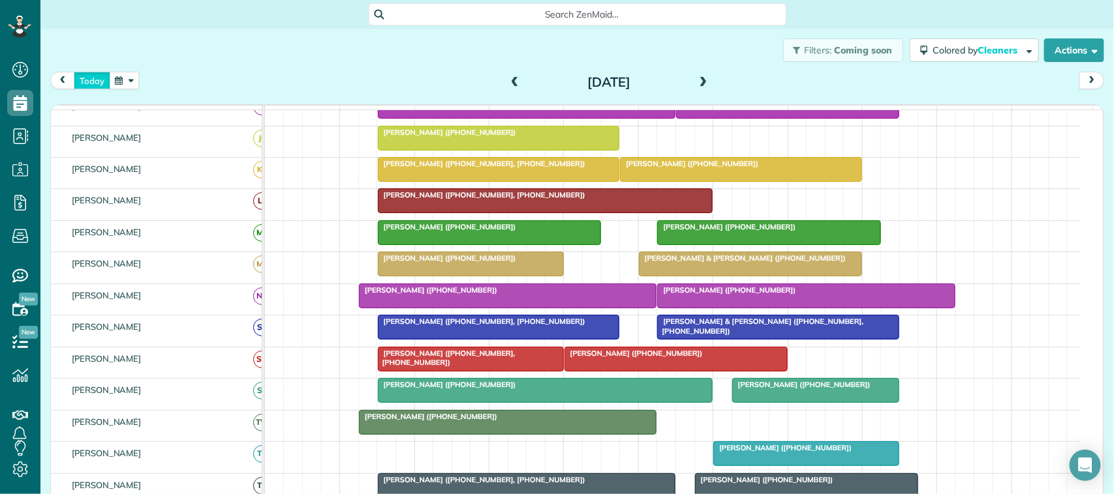
click at [106, 80] on button "today" at bounding box center [92, 81] width 37 height 18
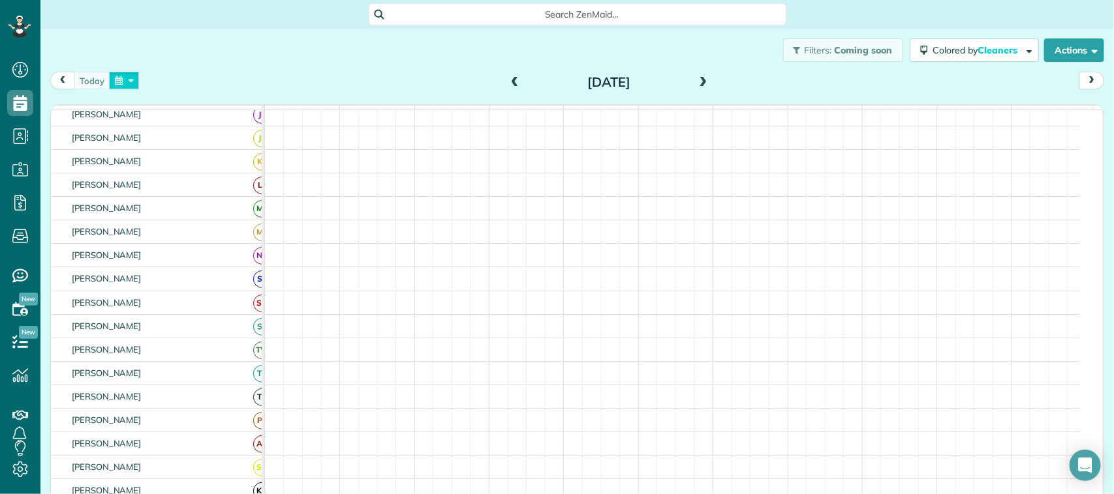
drag, startPoint x: 125, startPoint y: 82, endPoint x: 136, endPoint y: 86, distance: 11.4
click at [125, 83] on button "button" at bounding box center [124, 81] width 30 height 18
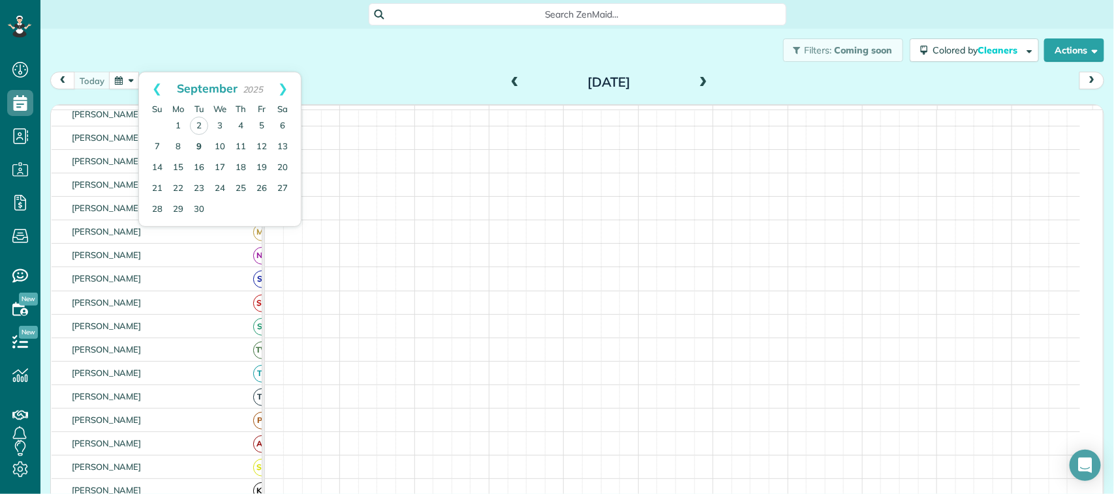
scroll to position [161, 0]
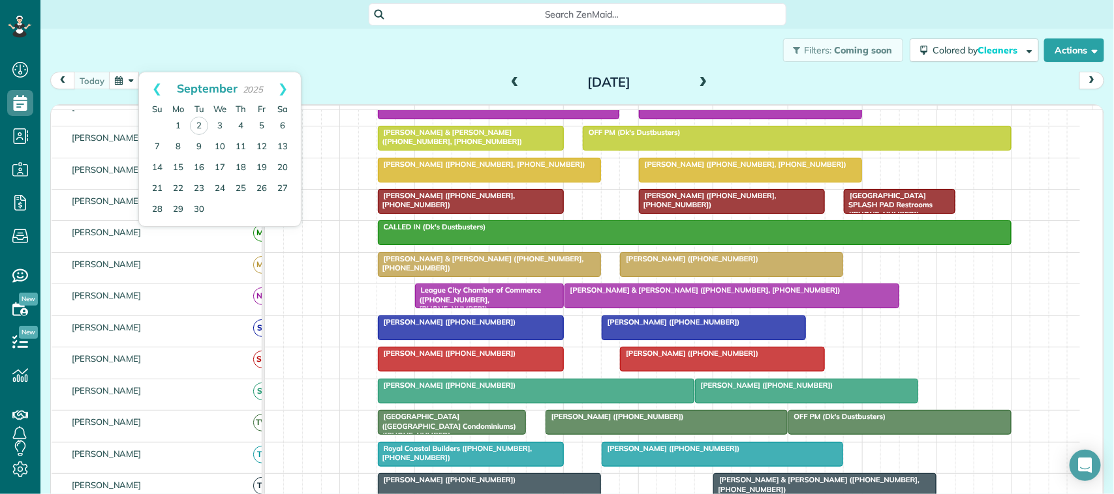
click at [348, 88] on div "today Tuesday Sep 2, 2025" at bounding box center [577, 84] width 1054 height 24
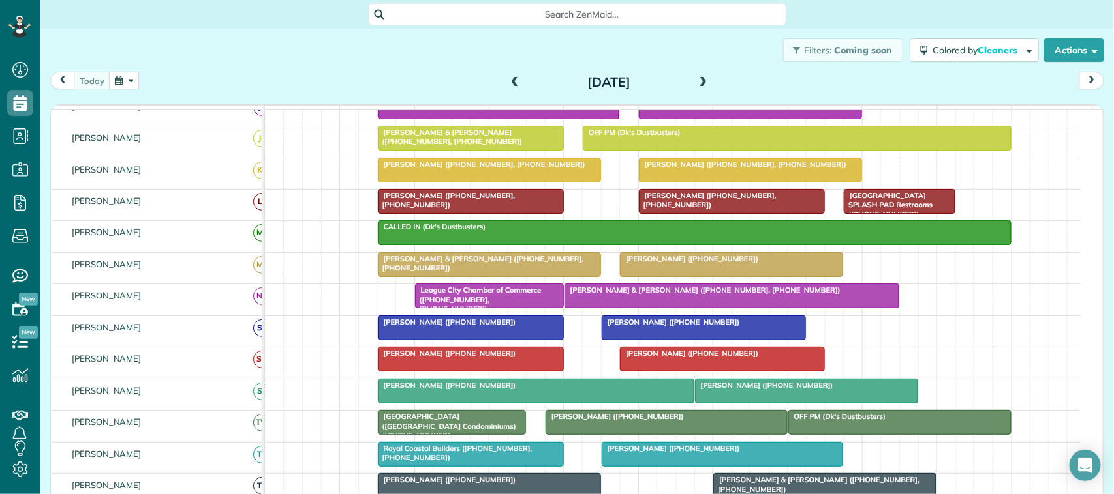
scroll to position [0, 0]
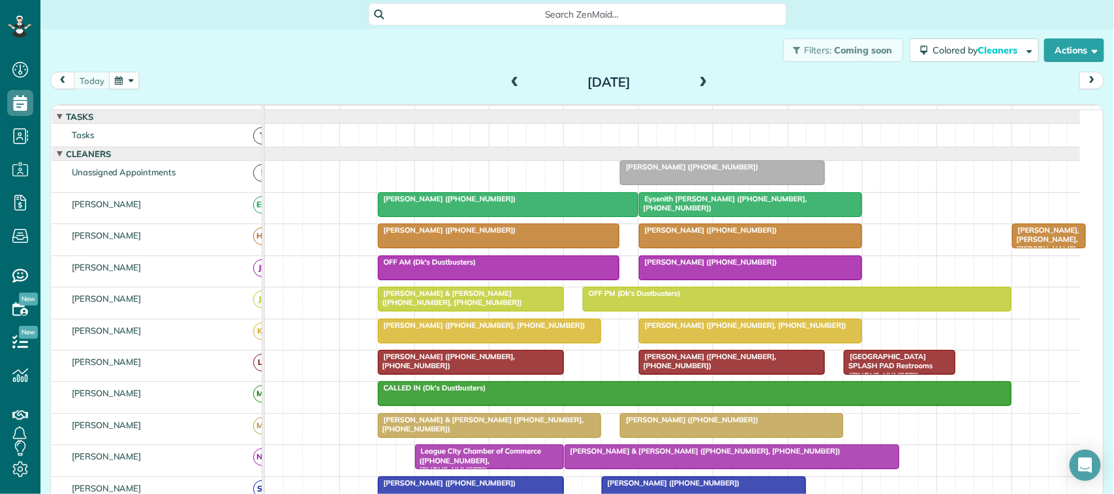
click at [670, 217] on div at bounding box center [750, 204] width 222 height 23
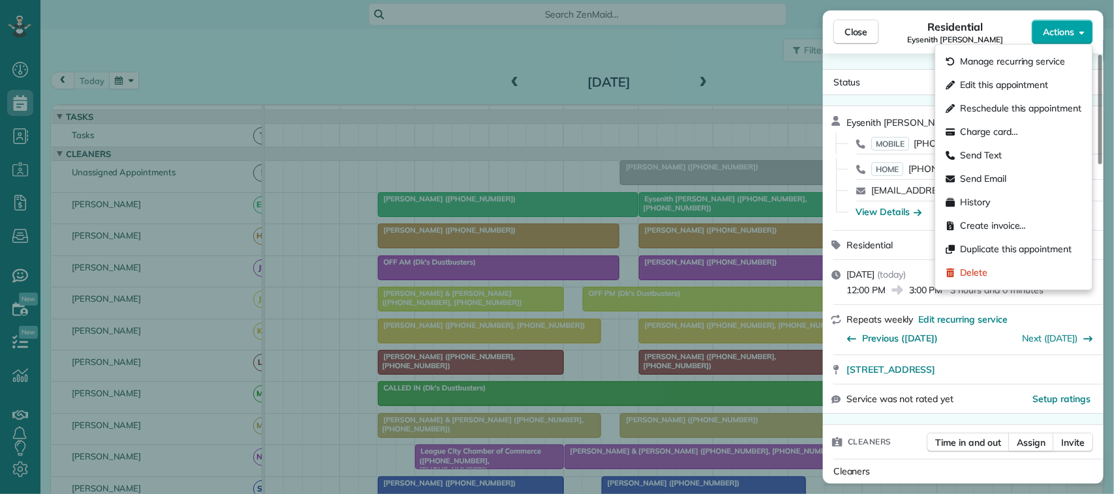
click at [1061, 39] on button "Actions" at bounding box center [1061, 32] width 61 height 25
click at [1032, 128] on div "Charge card…" at bounding box center [1014, 132] width 146 height 23
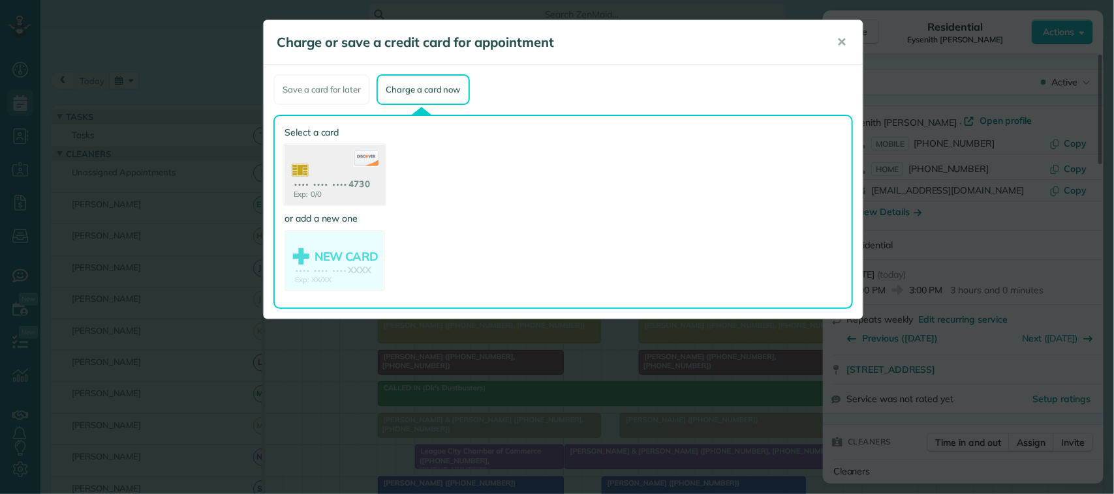
click at [344, 183] on use at bounding box center [334, 176] width 100 height 63
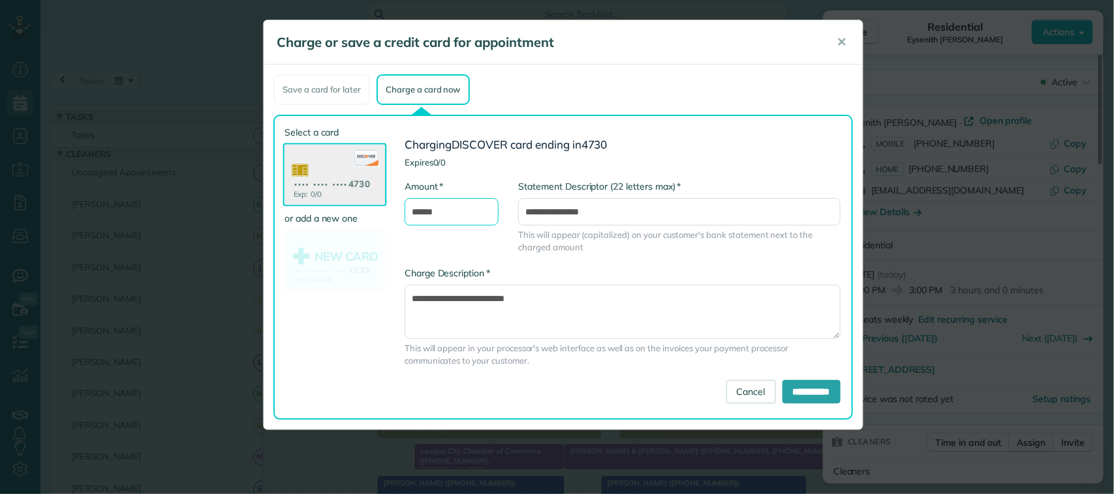
click at [438, 209] on input "******" at bounding box center [451, 211] width 94 height 27
click at [833, 41] on button "✕" at bounding box center [841, 42] width 29 height 31
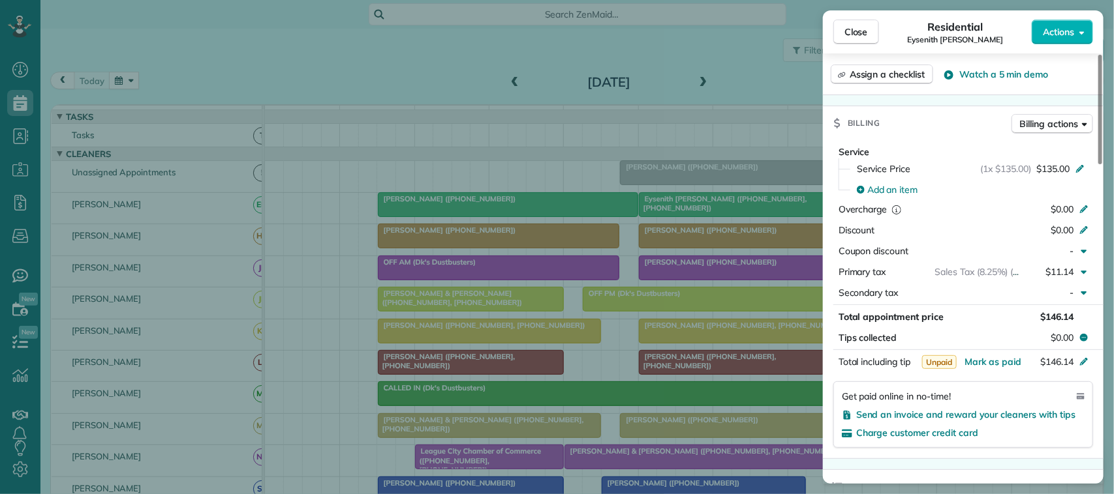
scroll to position [571, 0]
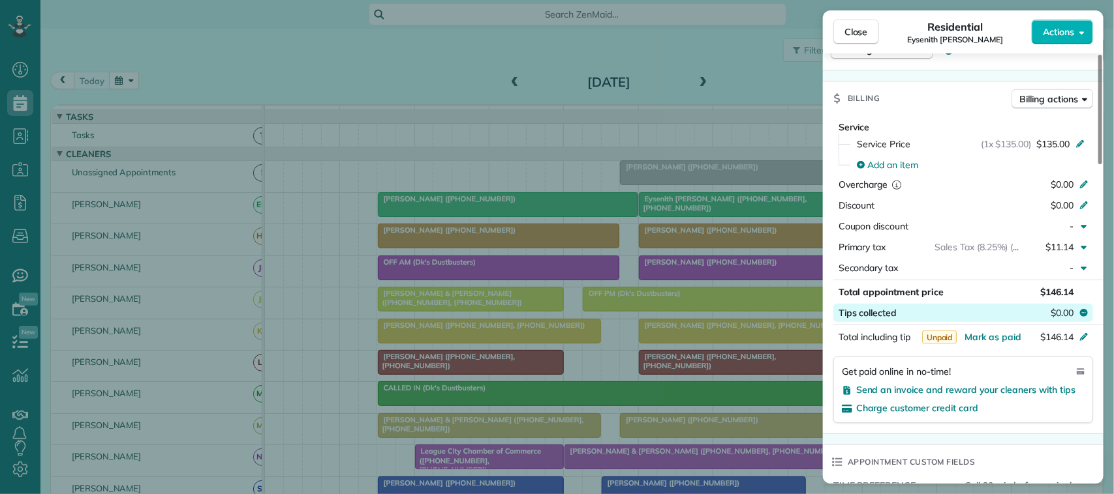
click at [1055, 318] on span "$0.00" at bounding box center [1061, 313] width 23 height 13
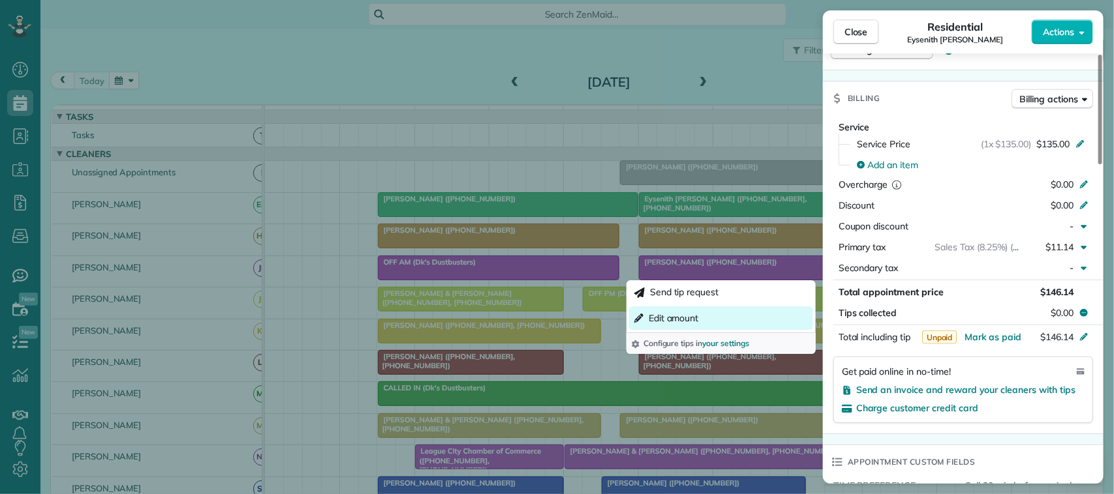
click at [734, 318] on button "Edit amount" at bounding box center [721, 318] width 184 height 23
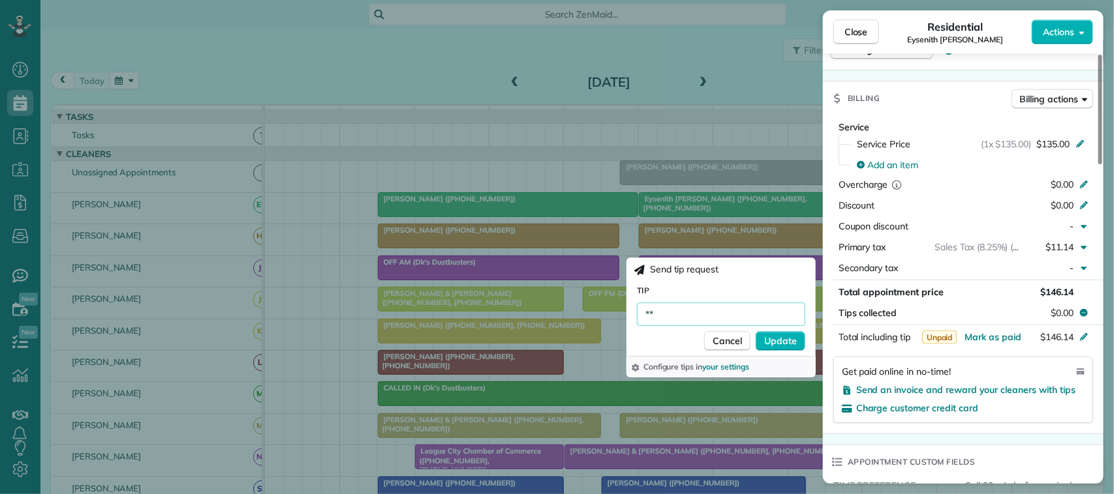
click at [683, 308] on input "**" at bounding box center [721, 314] width 168 height 23
click at [787, 307] on input "*****" at bounding box center [721, 314] width 168 height 23
type input "*****"
click at [783, 337] on span "Update" at bounding box center [780, 341] width 33 height 13
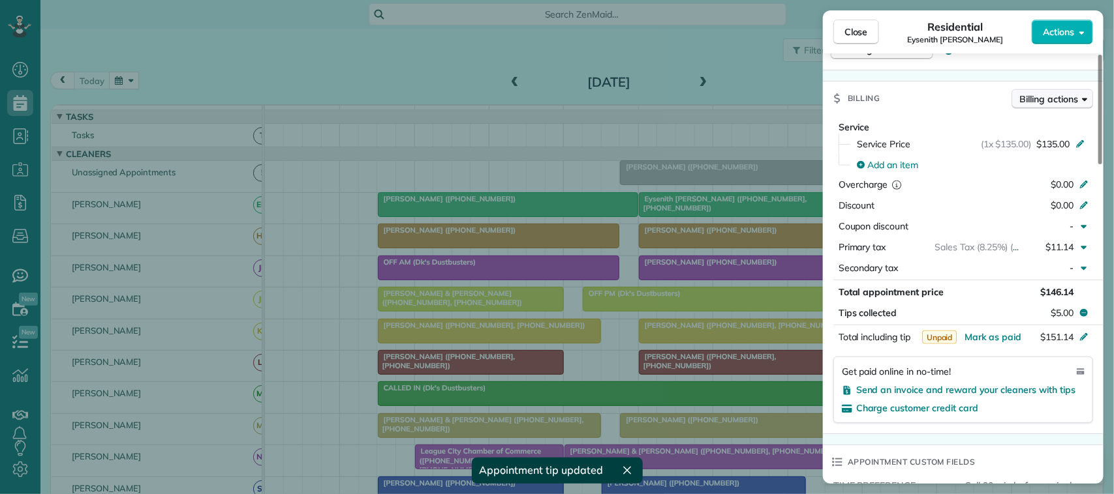
click at [1052, 106] on span "Billing actions" at bounding box center [1049, 99] width 58 height 13
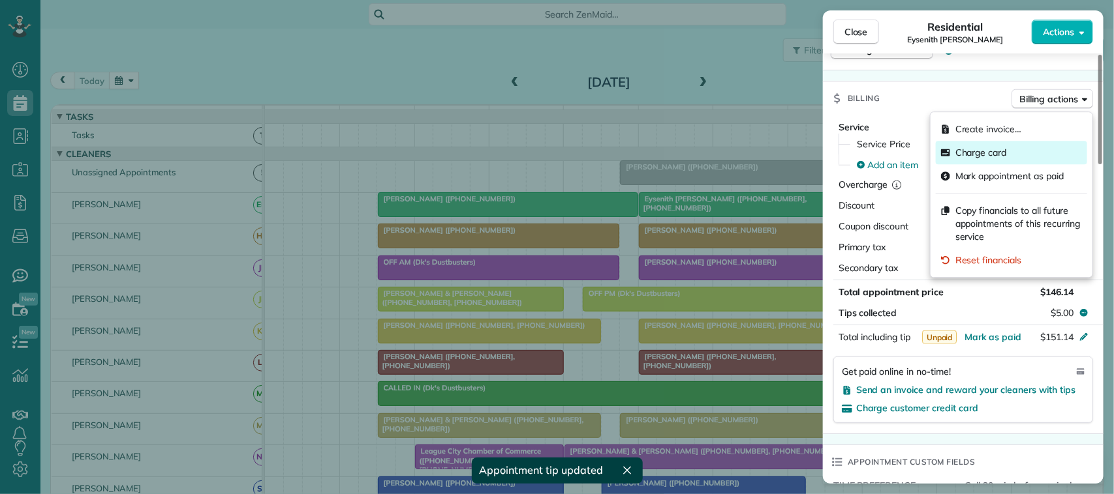
click at [1020, 160] on div "Charge card" at bounding box center [1010, 152] width 151 height 23
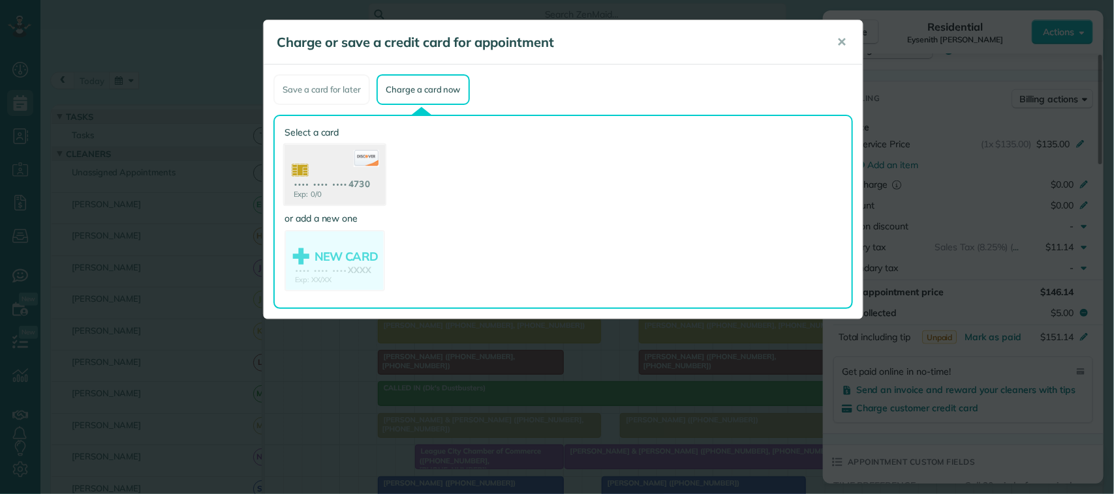
click at [359, 186] on use at bounding box center [334, 176] width 100 height 63
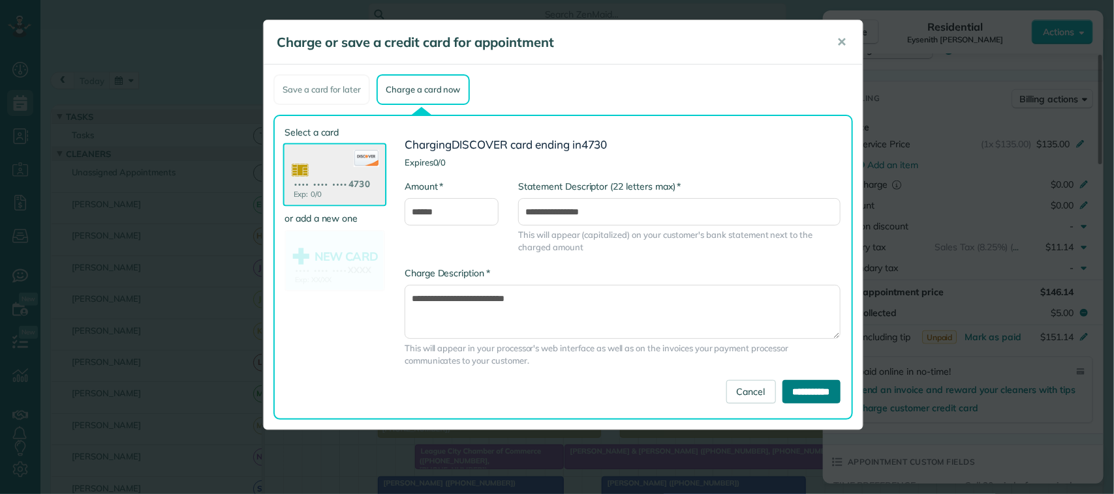
click at [817, 389] on input "**********" at bounding box center [811, 391] width 58 height 23
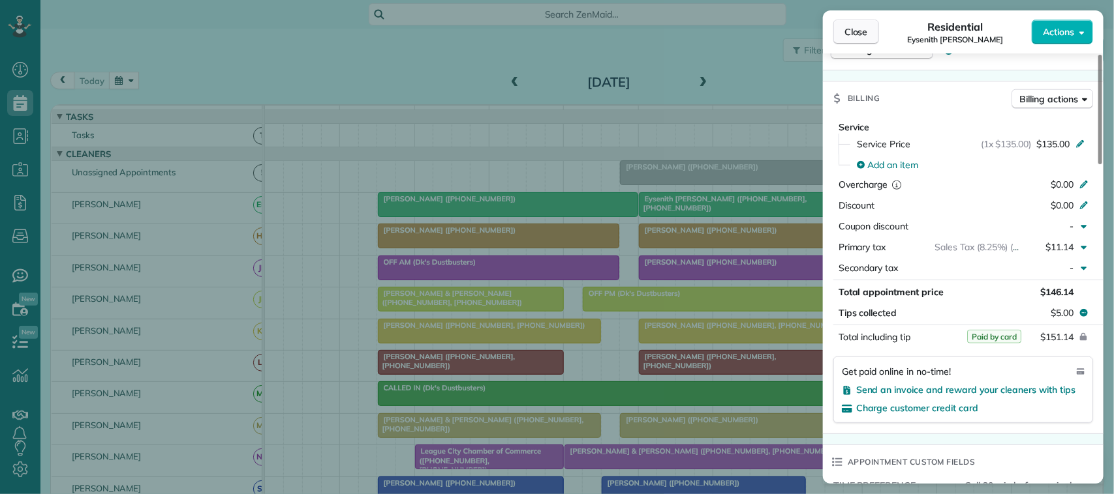
click at [857, 27] on span "Close" at bounding box center [855, 31] width 23 height 13
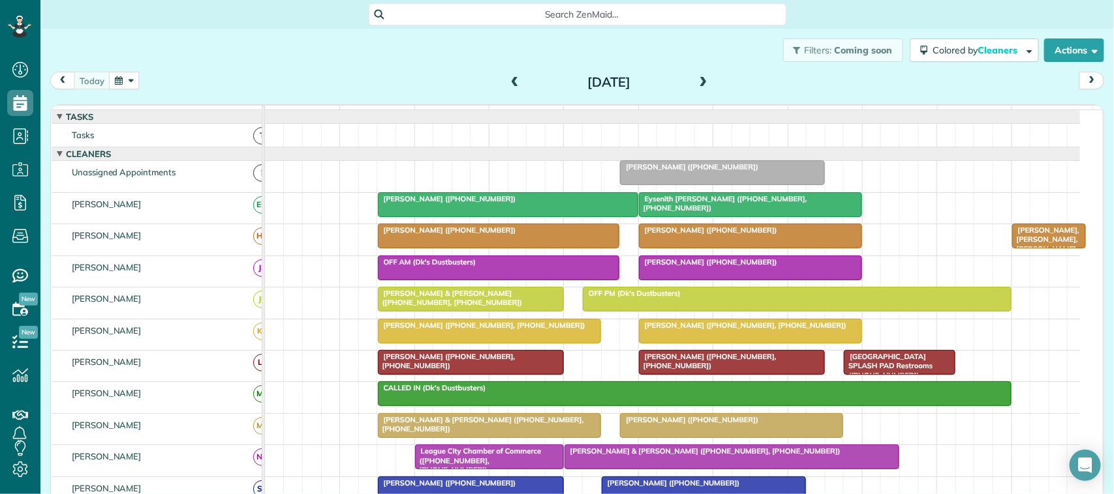
click at [134, 80] on button "button" at bounding box center [124, 81] width 30 height 18
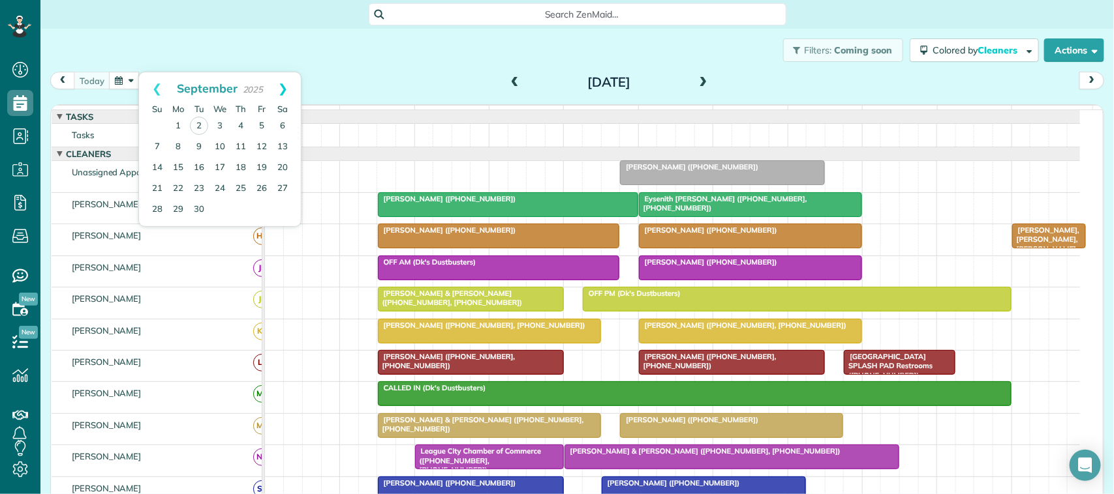
click at [281, 84] on link "Next" at bounding box center [283, 88] width 36 height 33
click at [176, 148] on link "6" at bounding box center [178, 146] width 21 height 21
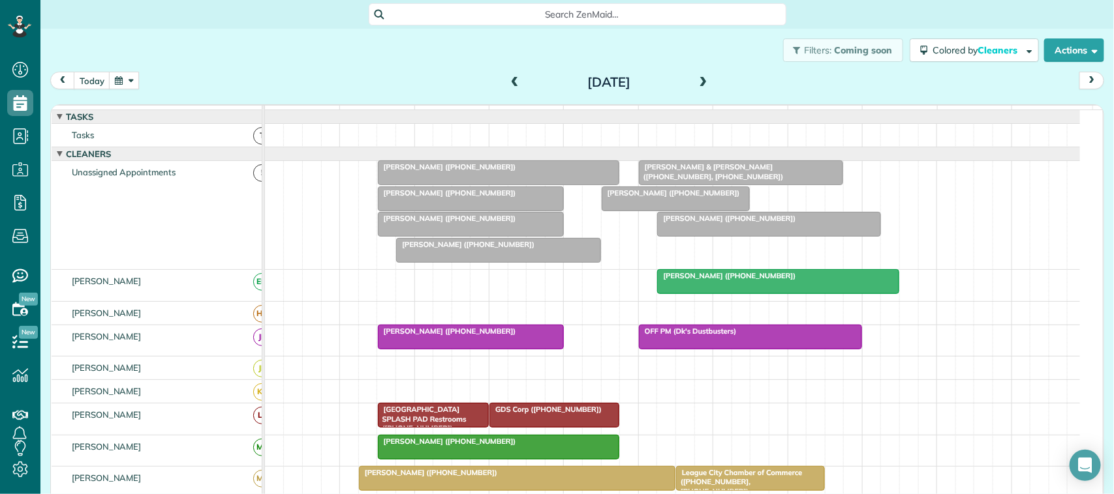
click at [130, 79] on button "button" at bounding box center [124, 81] width 30 height 18
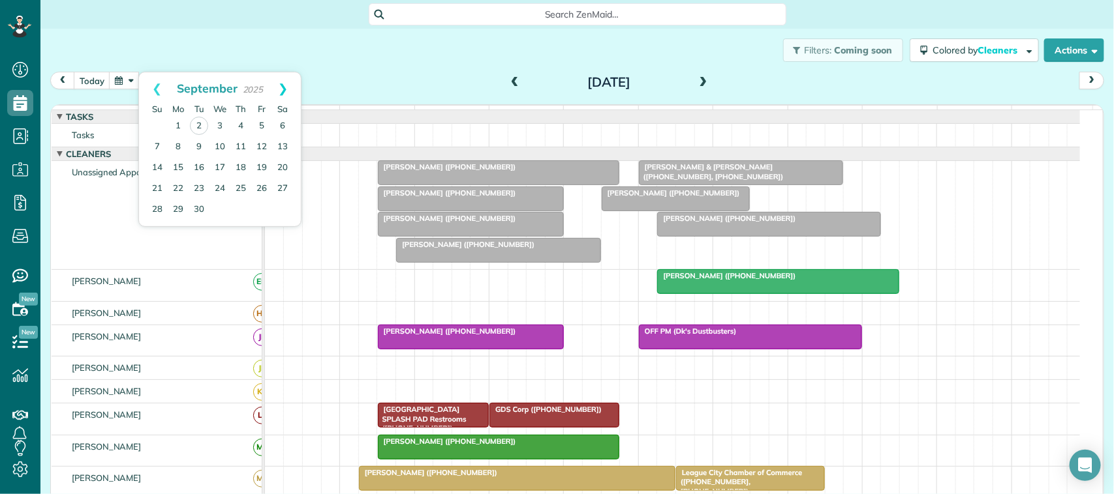
click at [279, 93] on link "Next" at bounding box center [283, 88] width 36 height 33
click at [282, 88] on link "Next" at bounding box center [283, 88] width 36 height 33
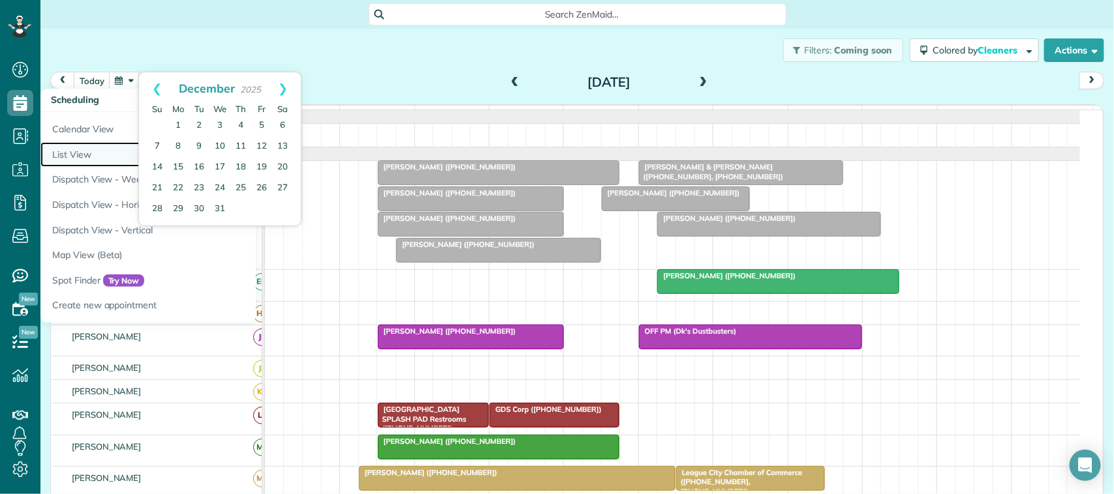
click at [70, 152] on link "List View" at bounding box center [203, 154] width 326 height 25
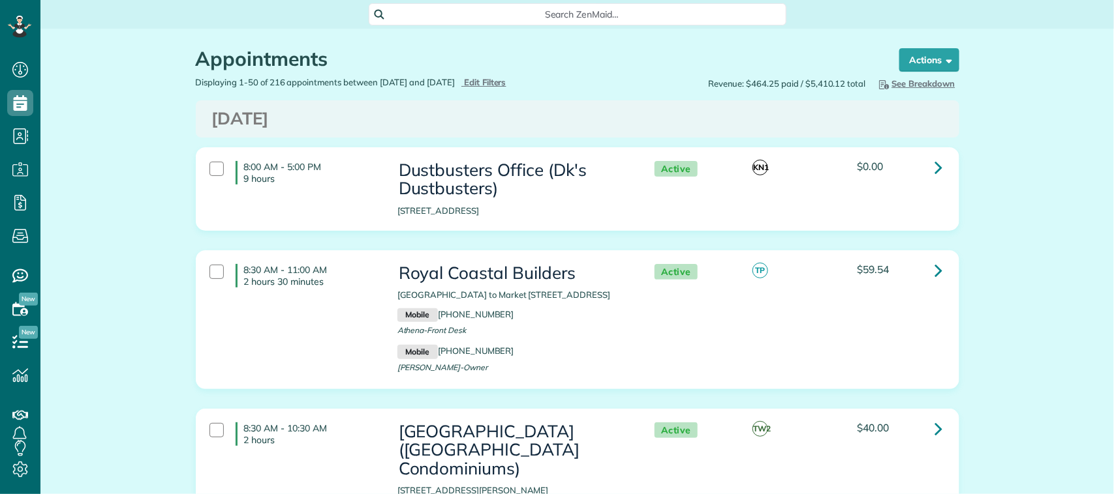
scroll to position [5, 5]
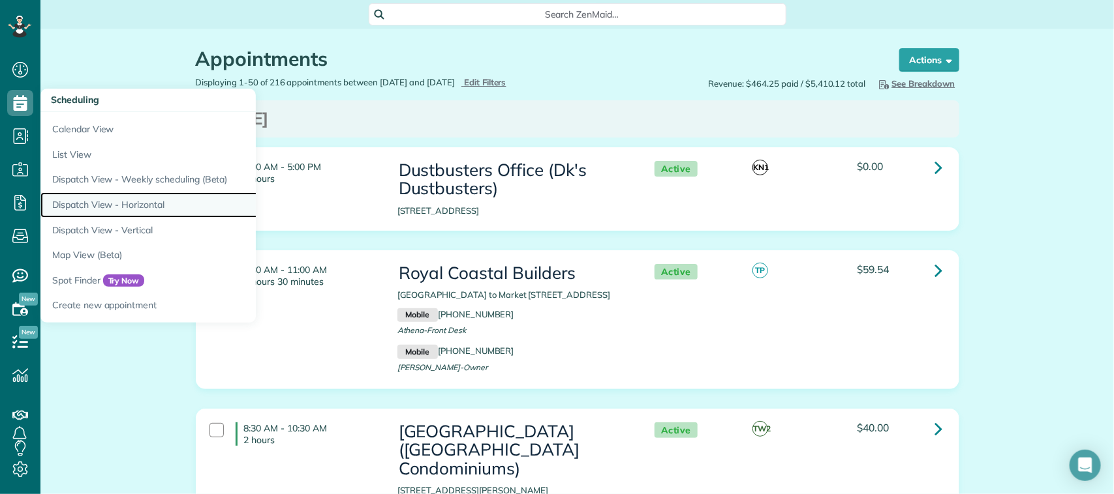
click at [138, 202] on link "Dispatch View - Horizontal" at bounding box center [203, 204] width 326 height 25
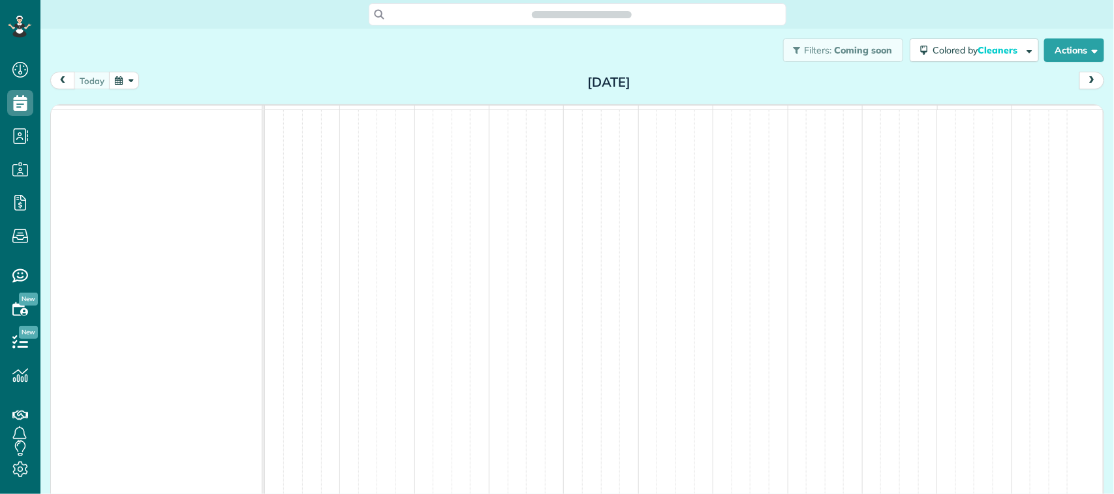
scroll to position [5, 5]
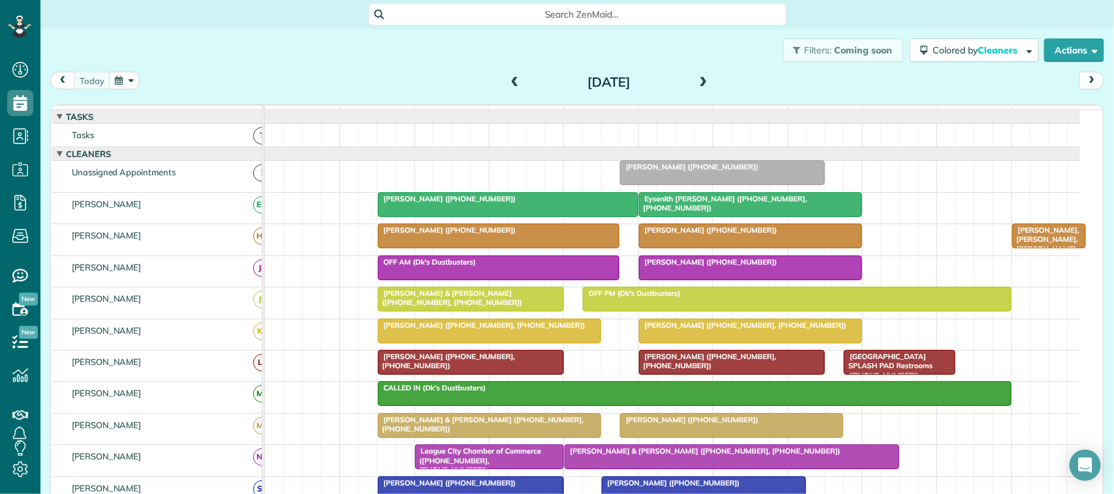
click at [137, 87] on button "button" at bounding box center [124, 81] width 30 height 18
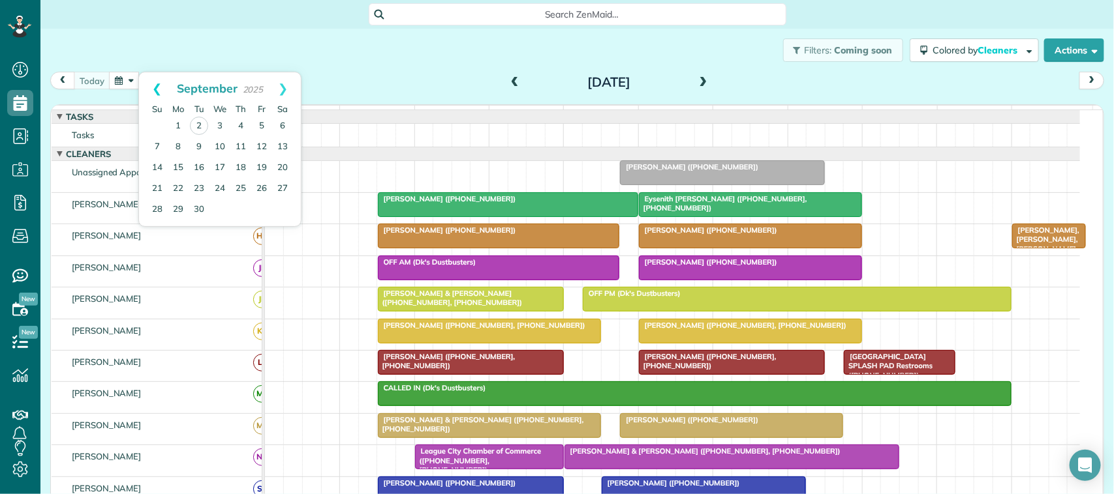
click at [150, 88] on link "Prev" at bounding box center [157, 88] width 36 height 33
click at [243, 207] on link "28" at bounding box center [240, 209] width 21 height 21
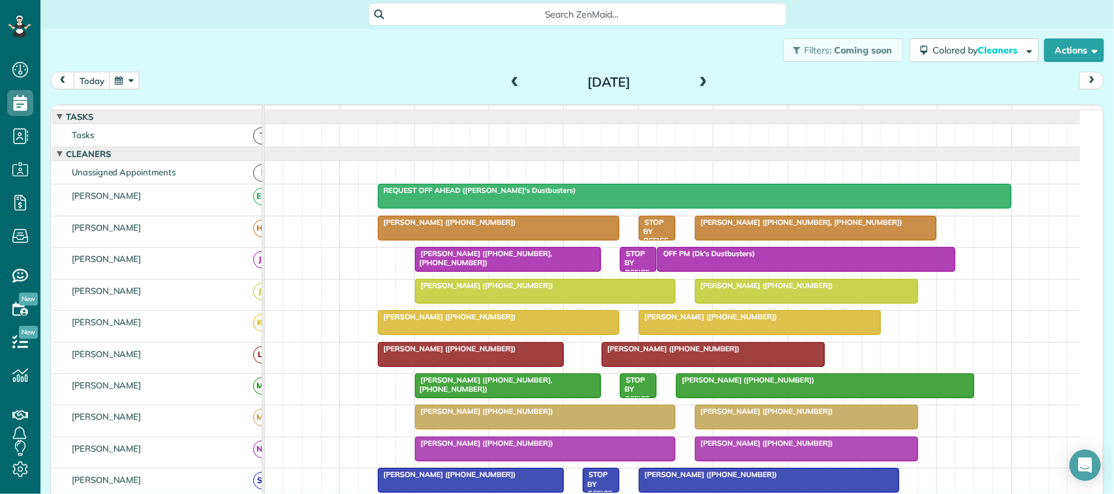
click at [767, 240] on div at bounding box center [815, 228] width 241 height 23
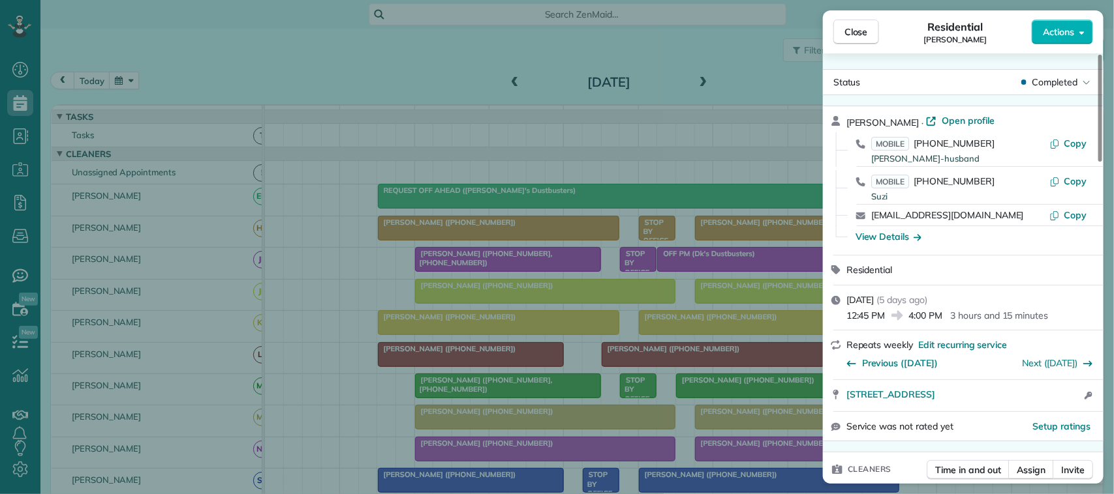
scroll to position [408, 0]
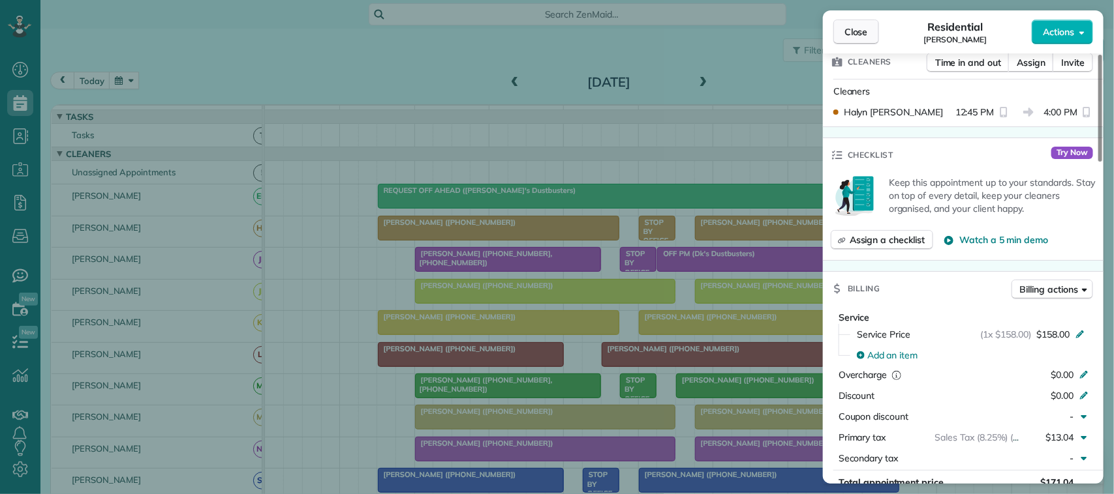
click at [864, 21] on button "Close" at bounding box center [856, 32] width 46 height 25
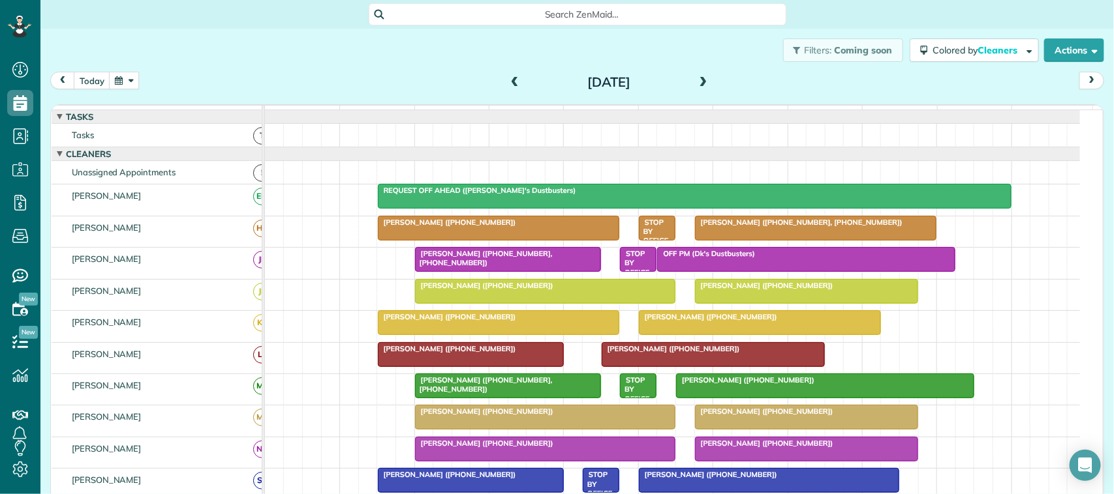
click at [494, 271] on div at bounding box center [508, 259] width 185 height 23
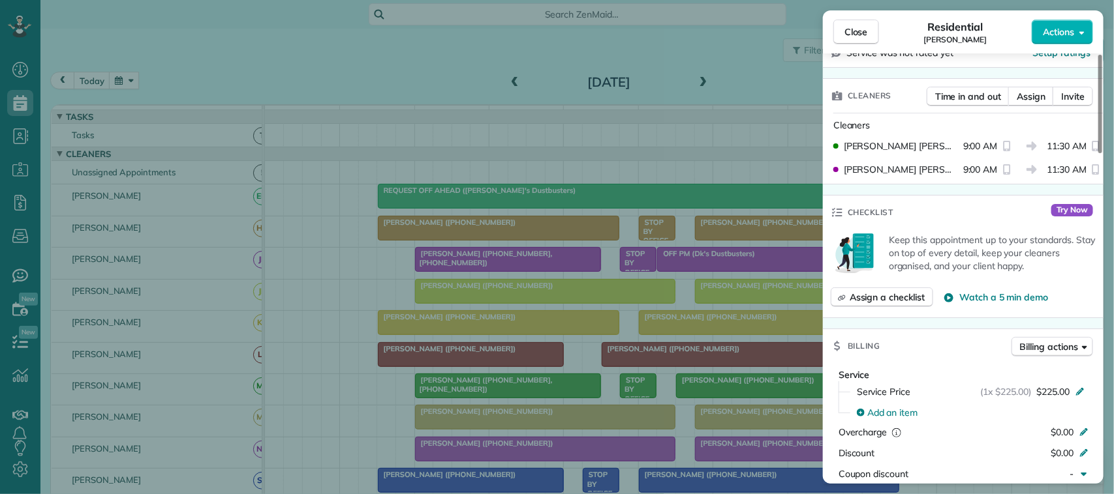
scroll to position [408, 0]
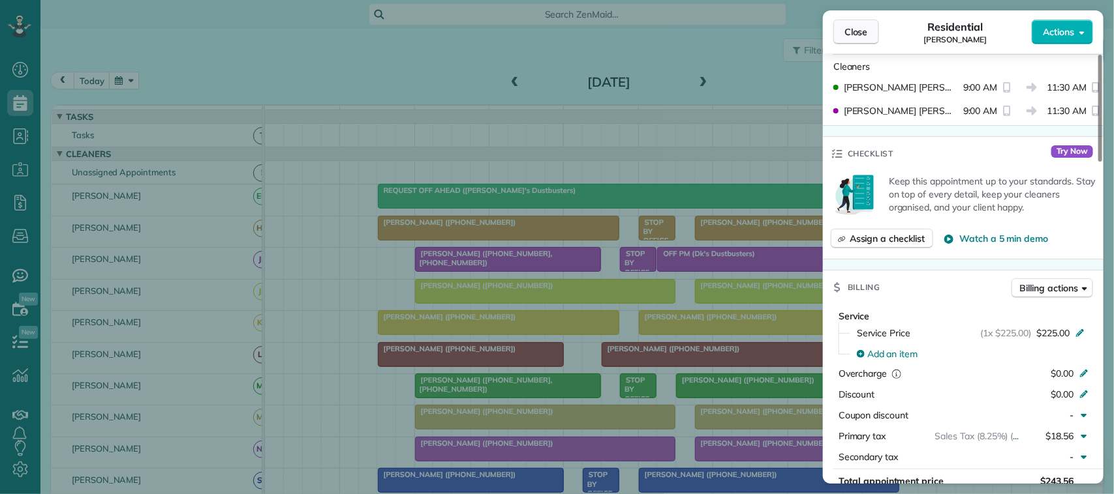
click at [874, 28] on button "Close" at bounding box center [856, 32] width 46 height 25
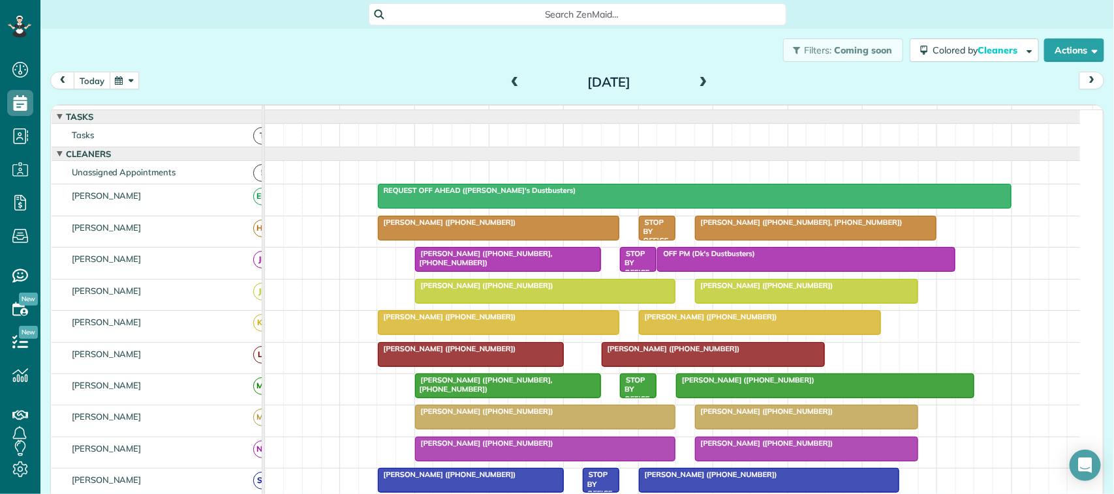
click at [91, 80] on button "today" at bounding box center [92, 81] width 37 height 18
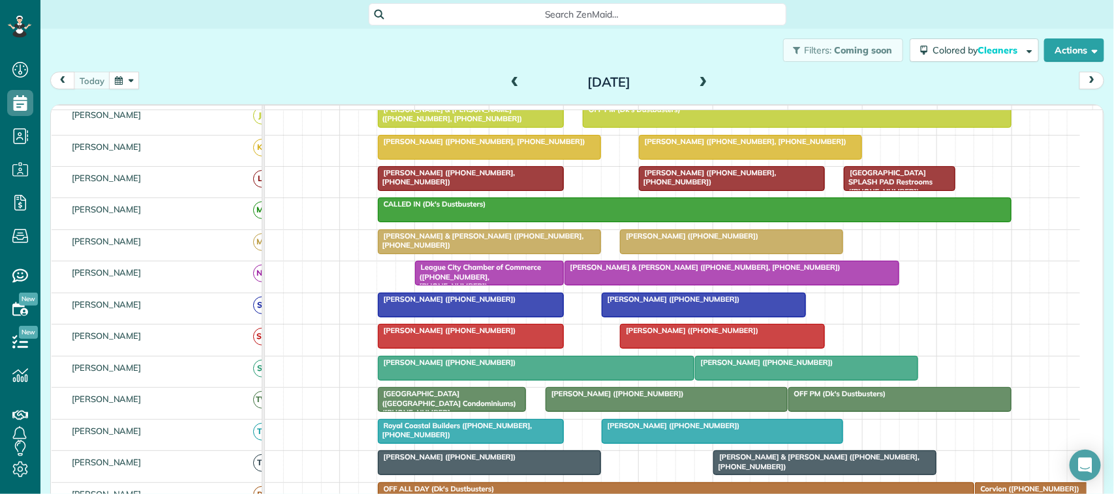
scroll to position [245, 0]
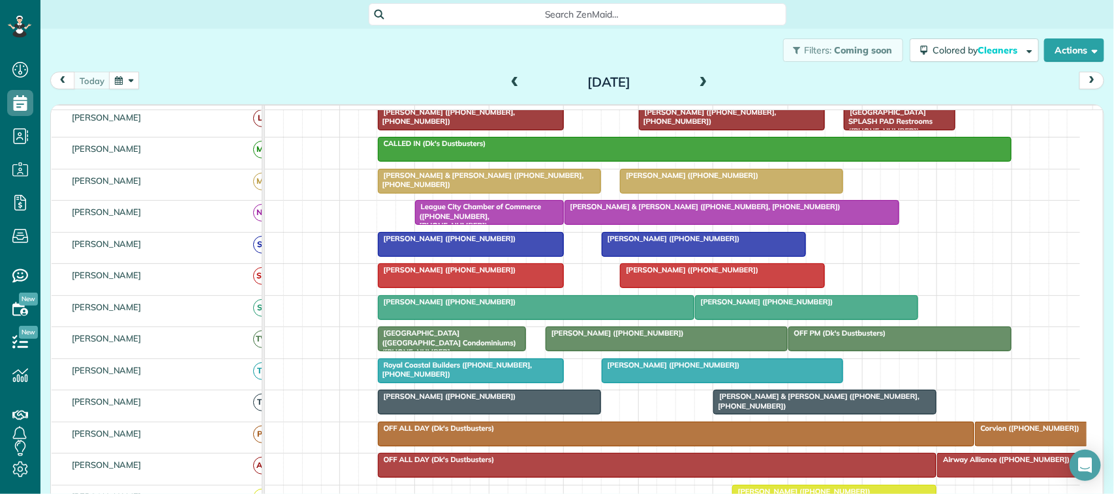
click at [673, 256] on div at bounding box center [704, 244] width 204 height 23
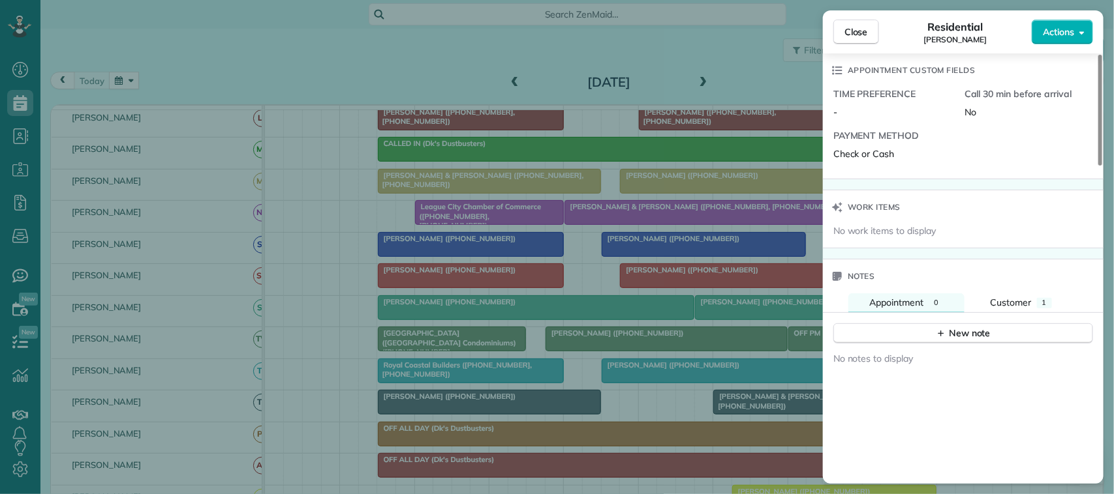
scroll to position [1142, 0]
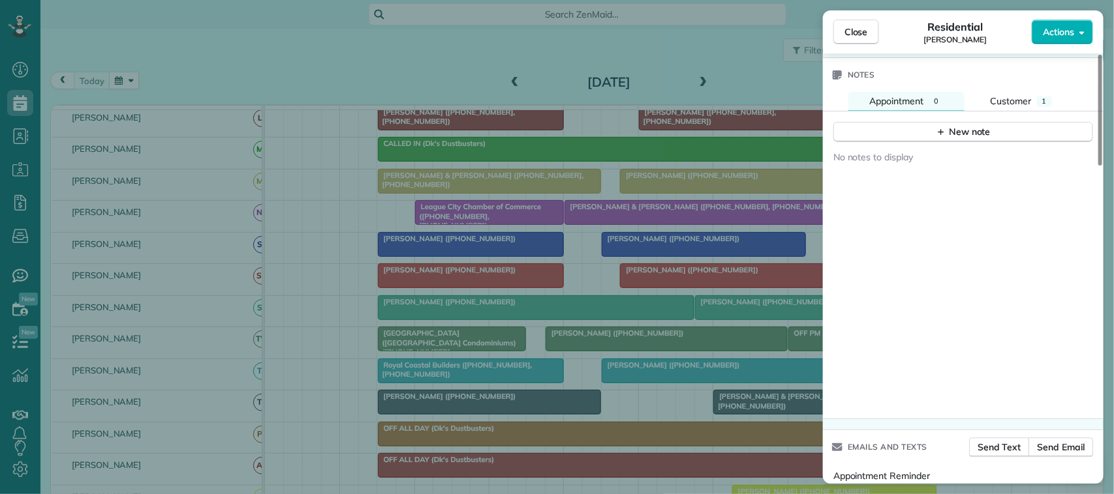
click at [1029, 116] on div "New note" at bounding box center [963, 127] width 281 height 31
click at [1028, 108] on div "Customer" at bounding box center [1010, 102] width 41 height 14
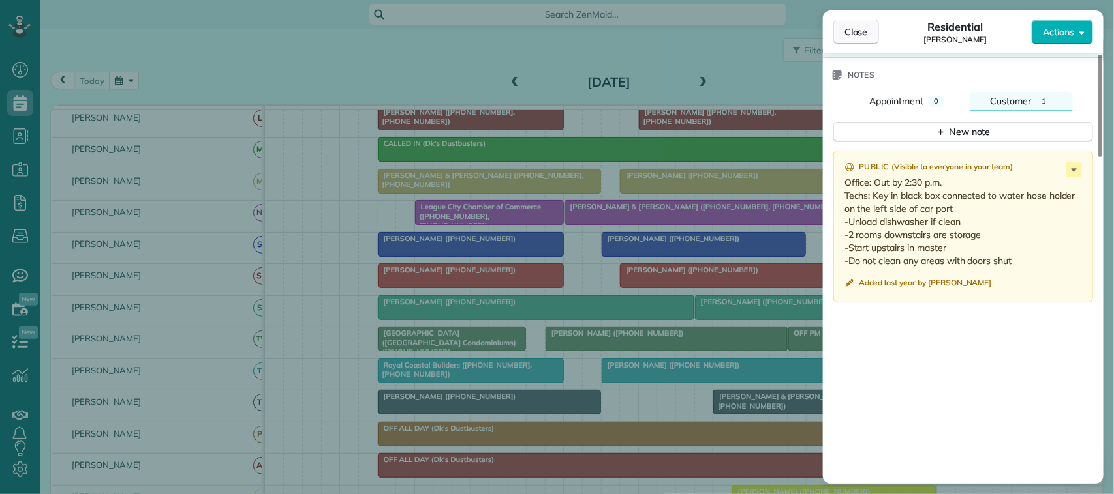
click at [862, 37] on span "Close" at bounding box center [855, 31] width 23 height 13
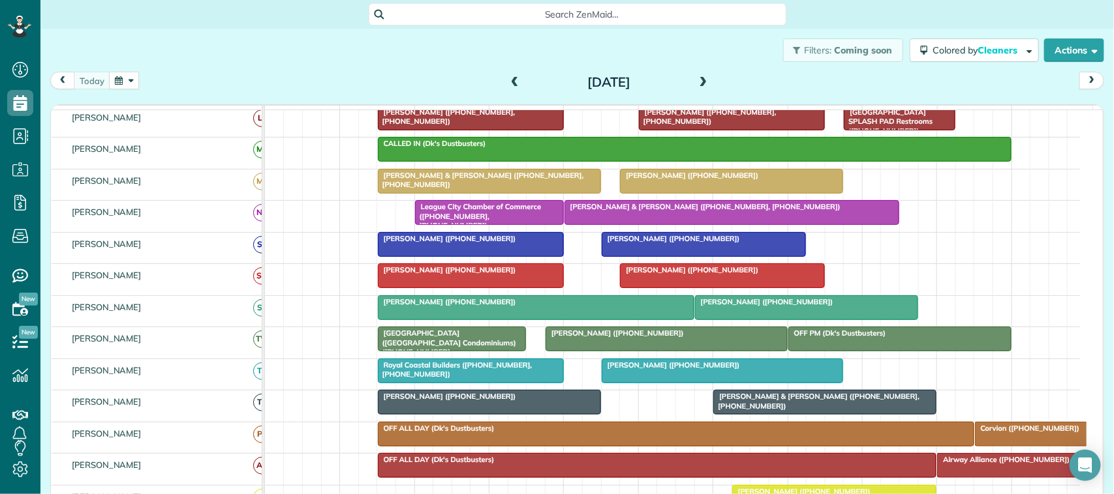
click at [119, 74] on button "button" at bounding box center [124, 81] width 30 height 18
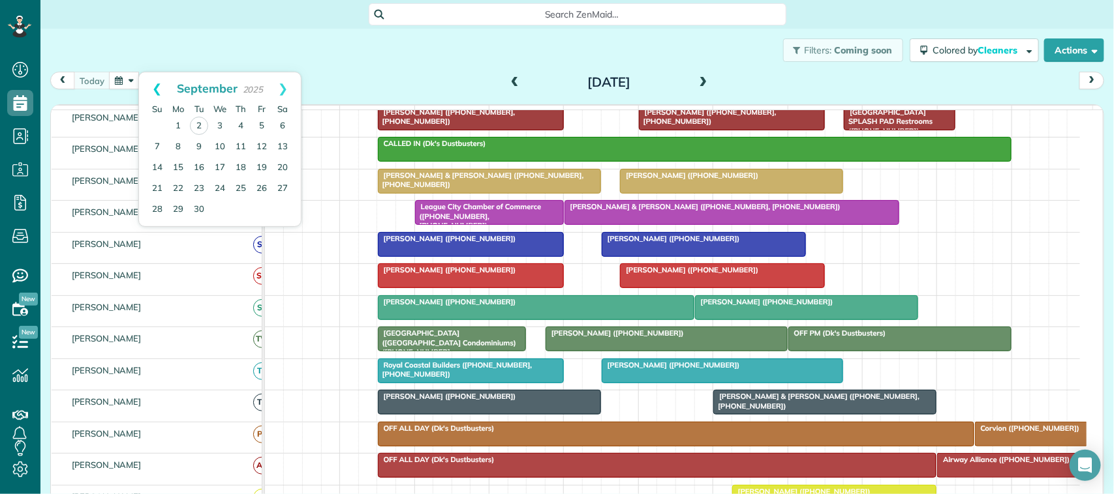
click at [160, 78] on link "Prev" at bounding box center [157, 88] width 36 height 33
click at [258, 172] on link "15" at bounding box center [261, 167] width 21 height 21
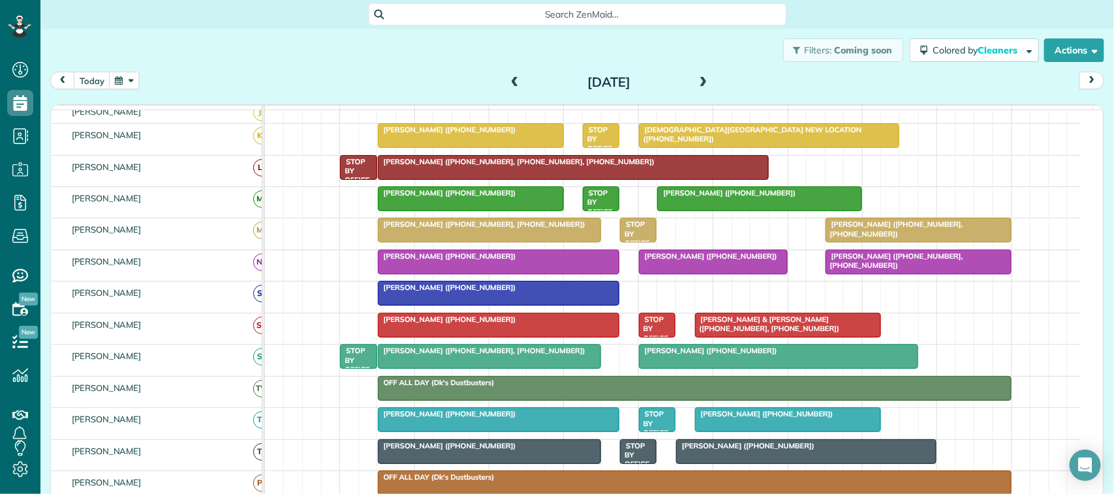
scroll to position [228, 0]
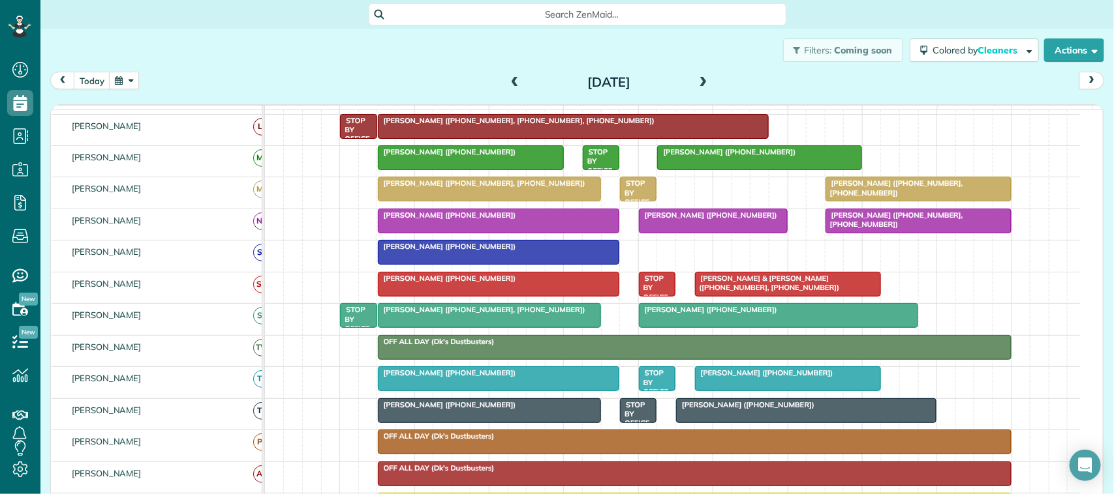
click at [875, 233] on div at bounding box center [918, 220] width 185 height 23
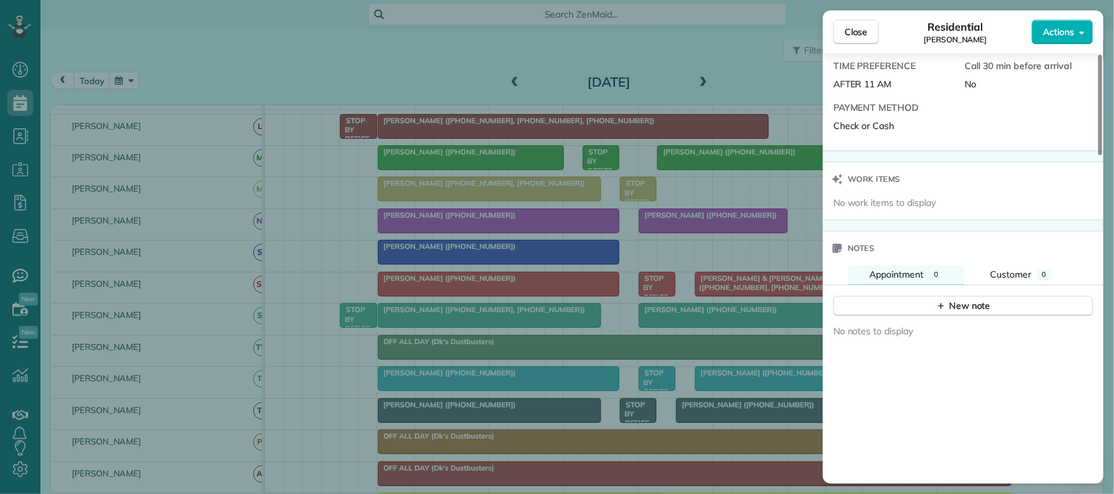
scroll to position [1060, 0]
click at [853, 33] on span "Close" at bounding box center [855, 31] width 23 height 13
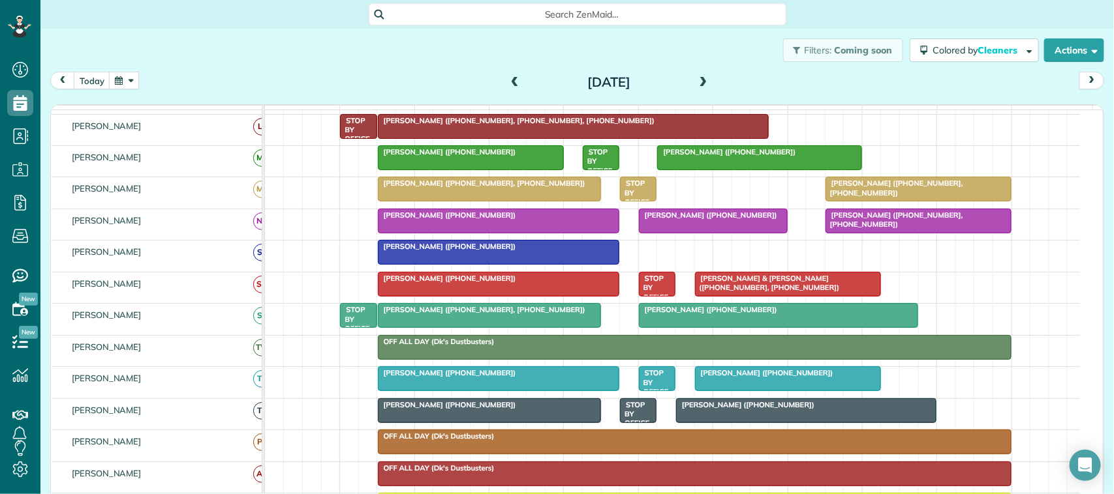
click at [116, 84] on button "button" at bounding box center [124, 81] width 30 height 18
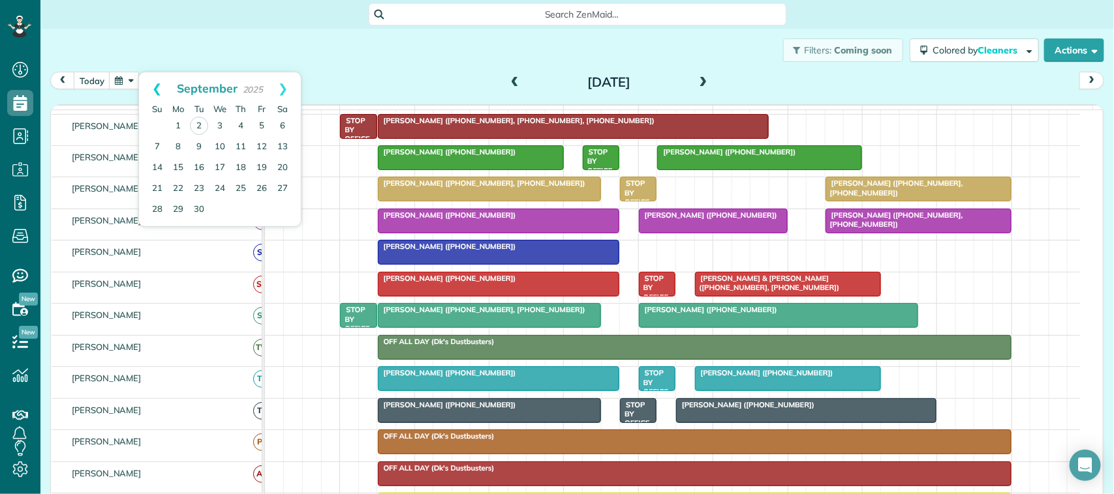
click at [158, 85] on link "Prev" at bounding box center [157, 88] width 36 height 33
click at [243, 190] on link "21" at bounding box center [240, 188] width 21 height 21
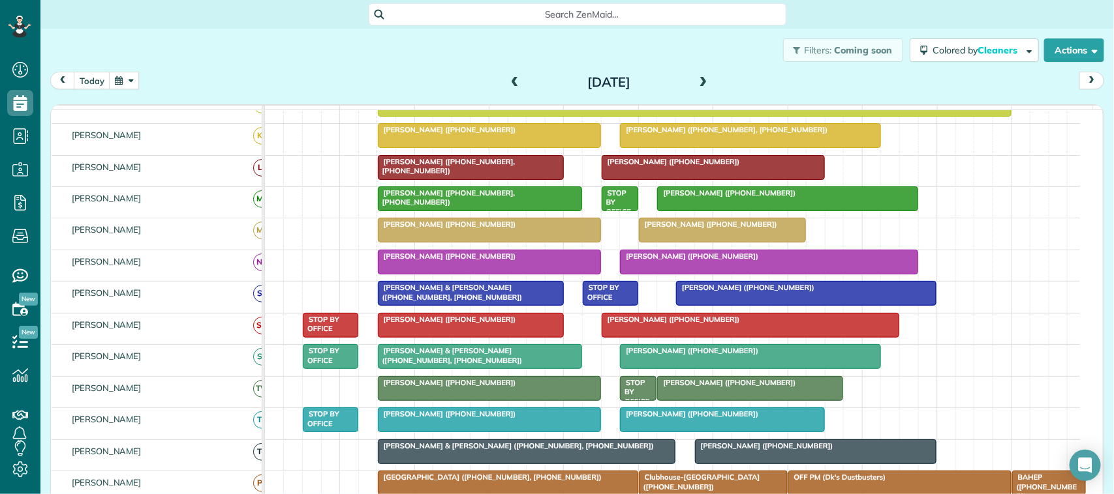
scroll to position [228, 0]
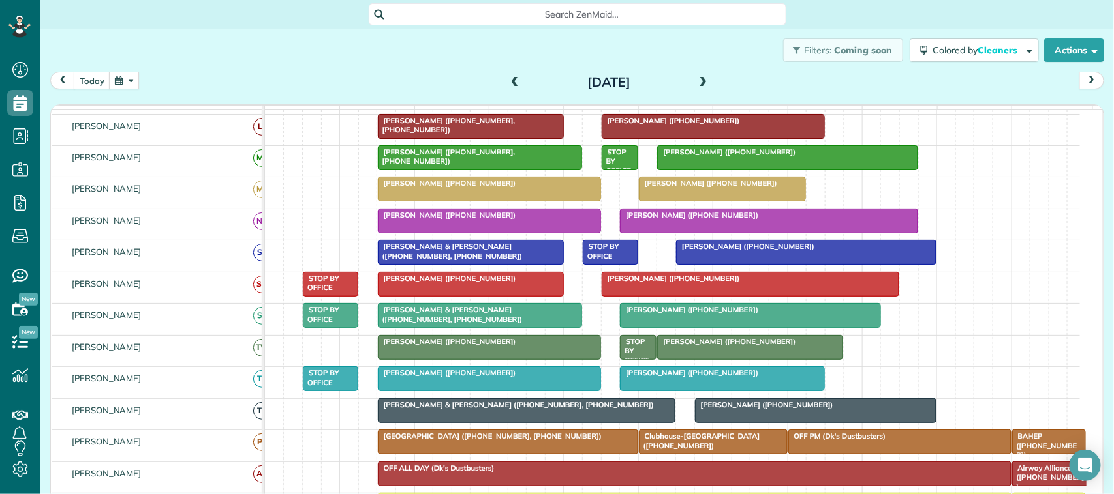
click at [706, 327] on div at bounding box center [749, 315] width 259 height 23
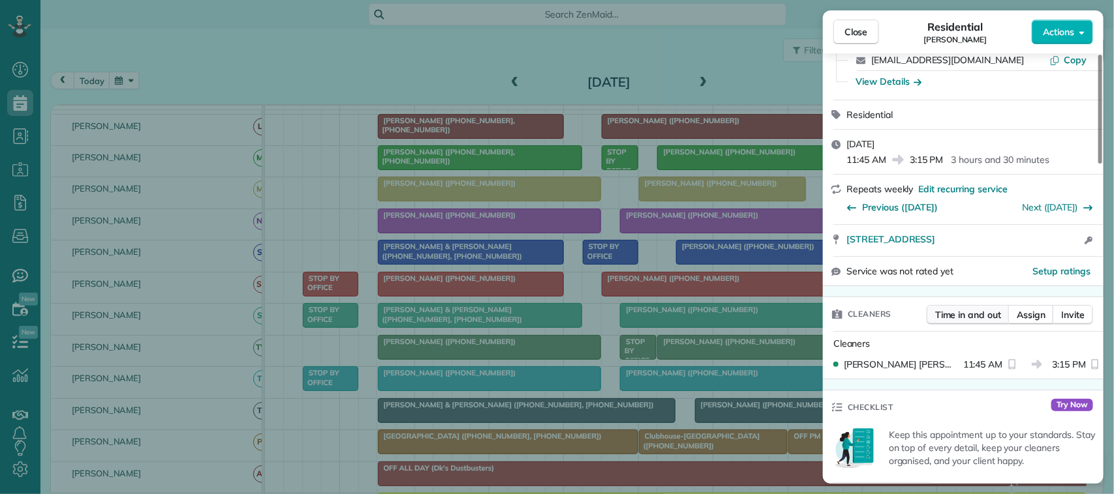
scroll to position [268, 0]
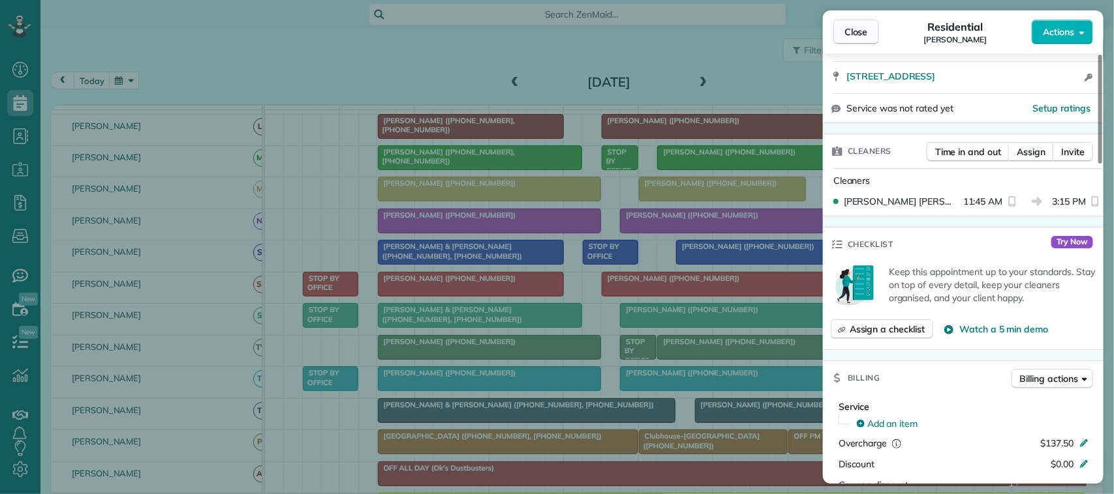
click at [836, 27] on button "Close" at bounding box center [856, 32] width 46 height 25
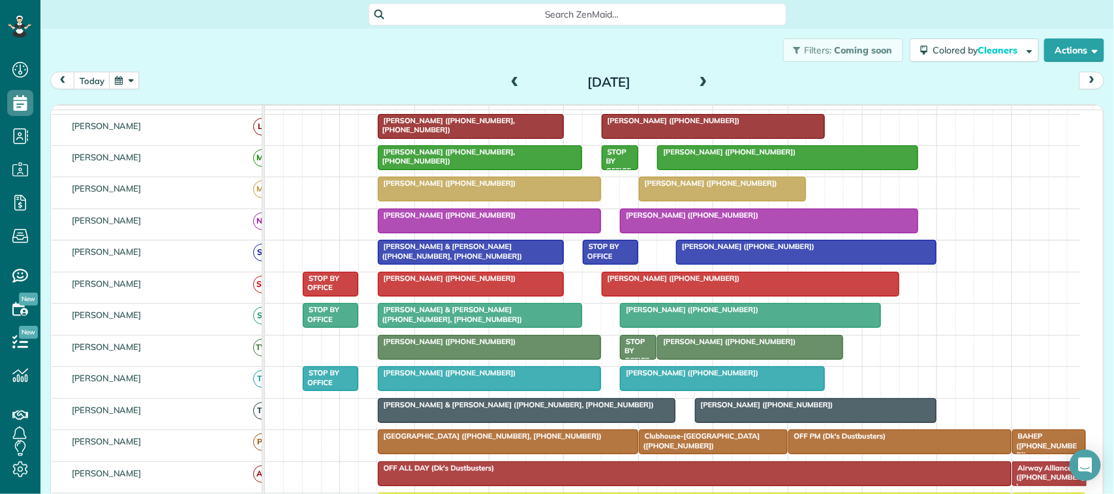
click at [696, 82] on span at bounding box center [703, 83] width 14 height 12
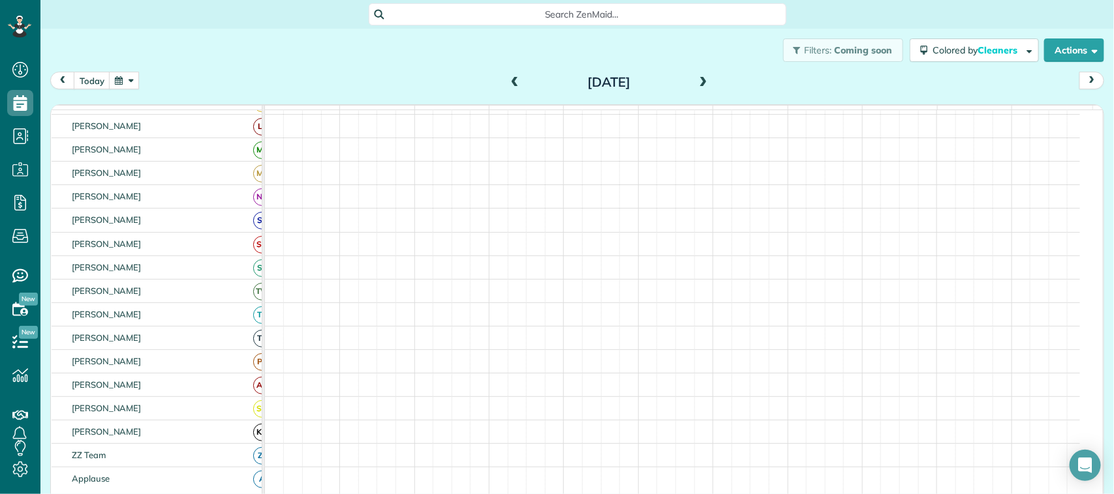
click at [696, 80] on span at bounding box center [703, 83] width 14 height 12
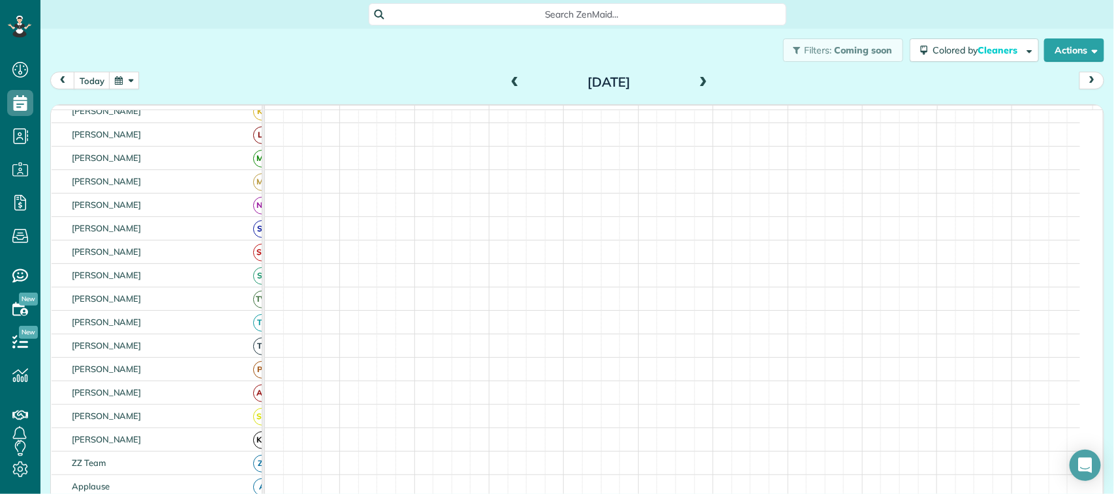
scroll to position [196, 0]
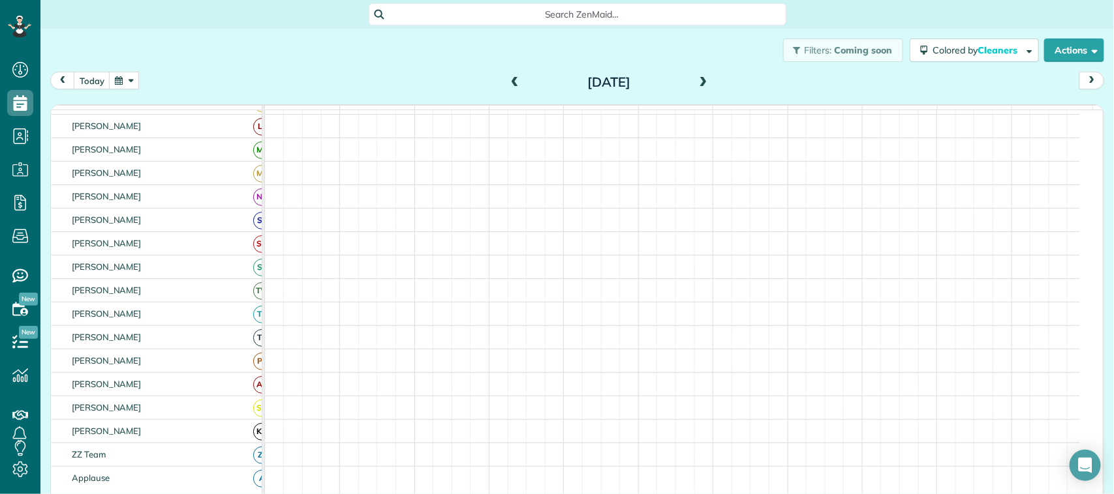
click at [696, 80] on span at bounding box center [703, 83] width 14 height 12
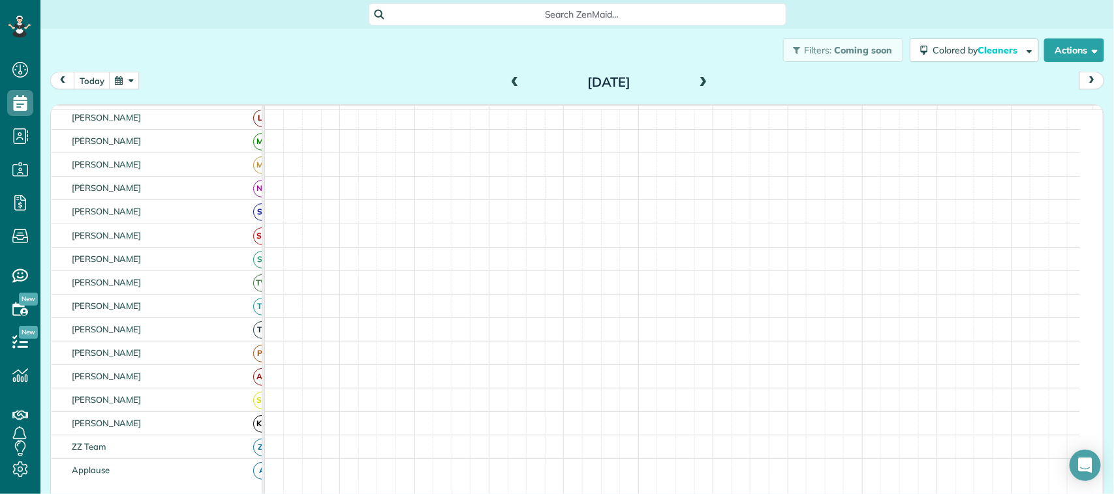
scroll to position [187, 0]
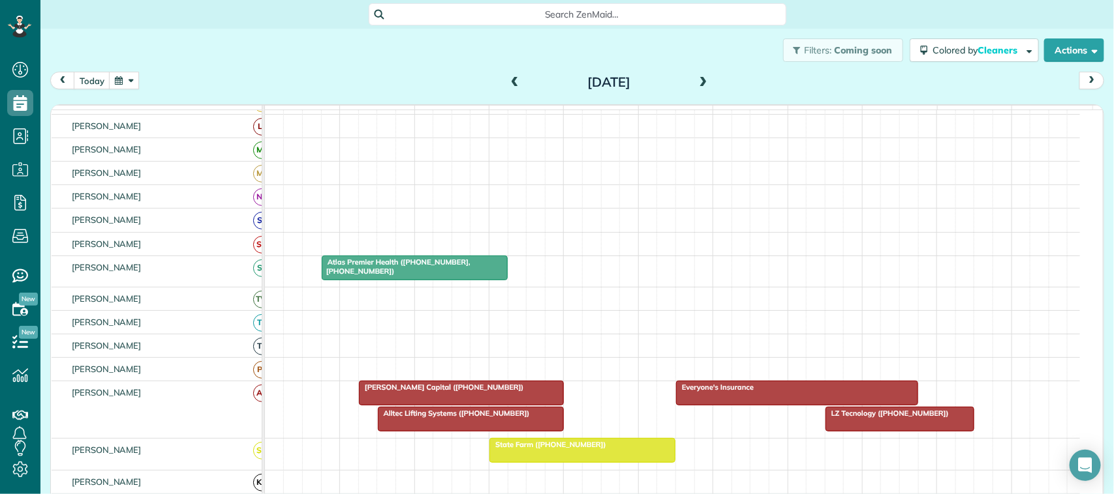
click at [696, 80] on span at bounding box center [703, 83] width 14 height 12
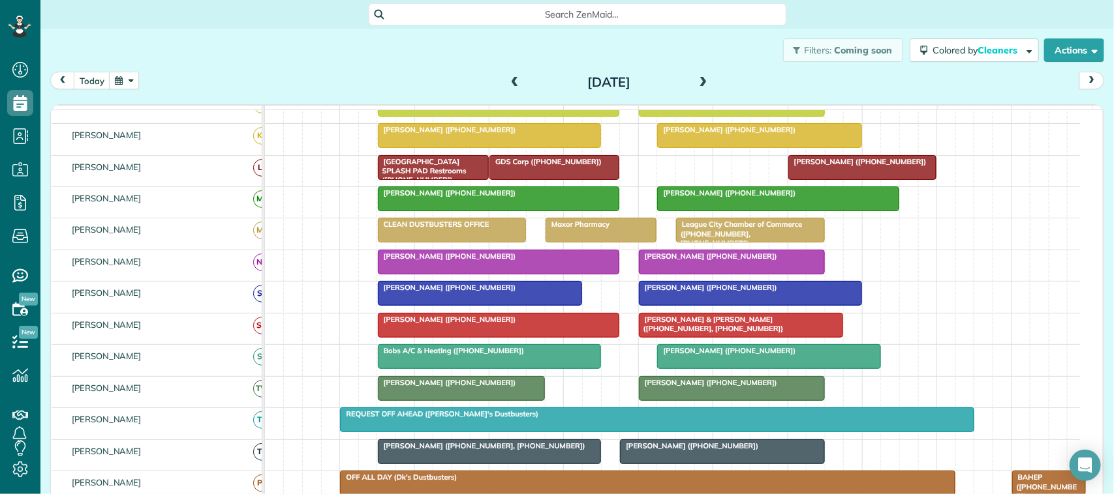
scroll to position [228, 0]
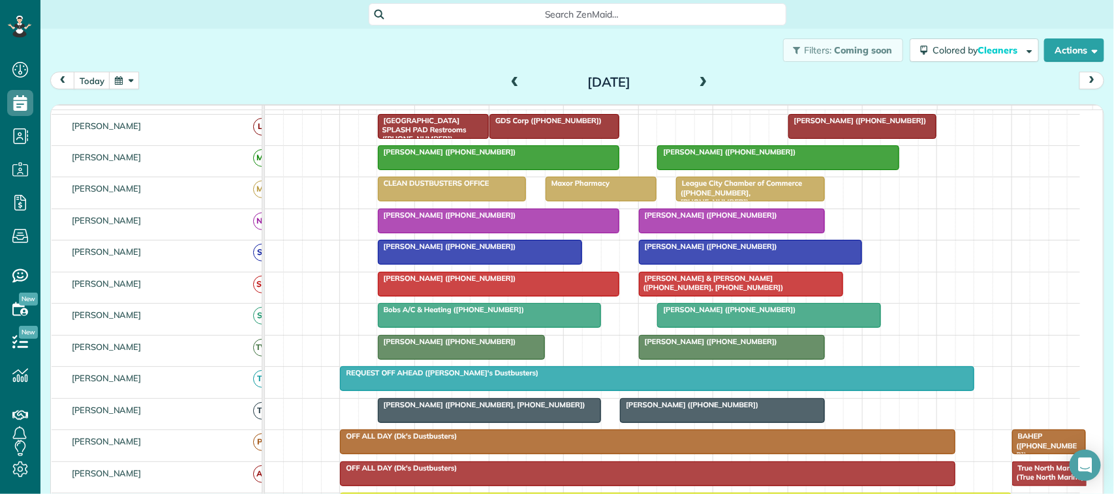
click at [718, 327] on div at bounding box center [769, 315] width 222 height 23
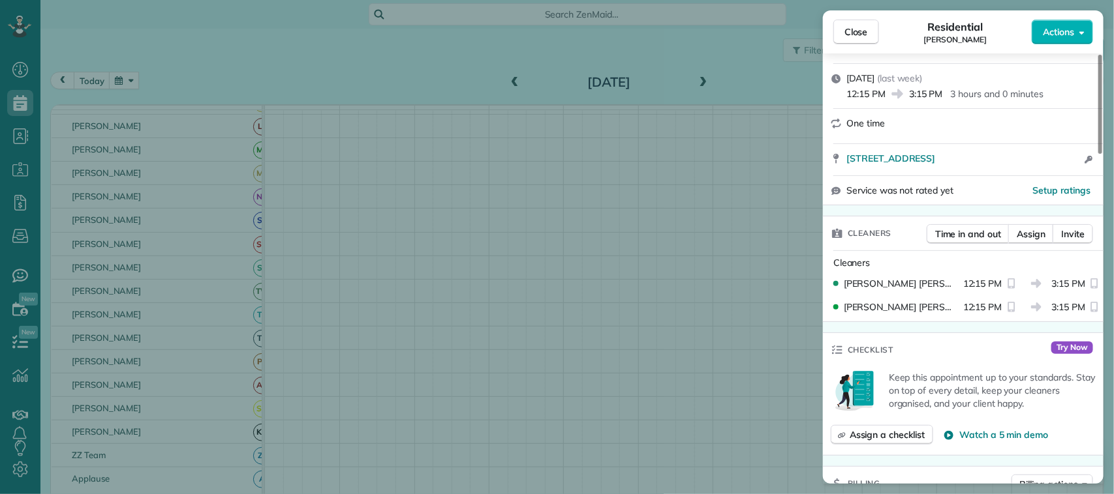
scroll to position [163, 0]
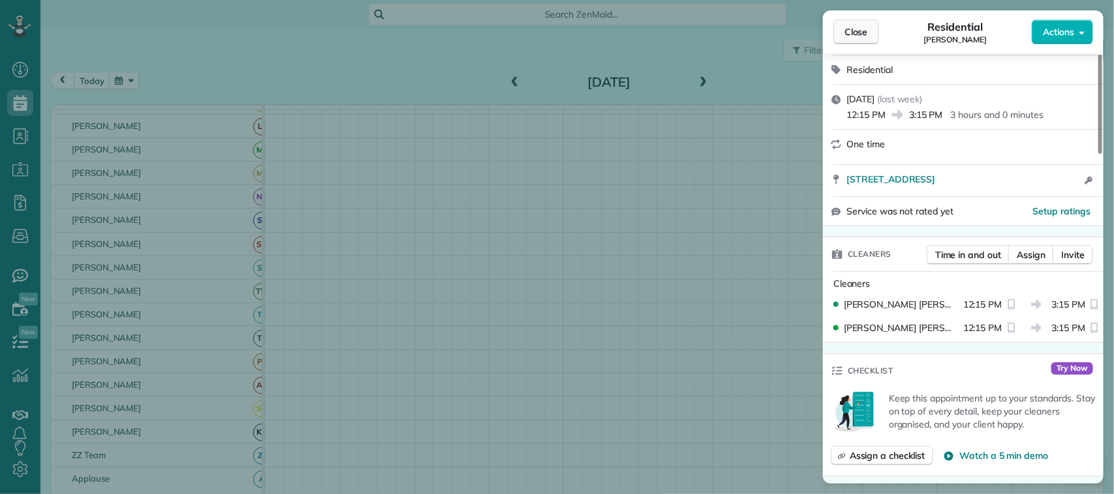
click at [852, 36] on span "Close" at bounding box center [855, 31] width 23 height 13
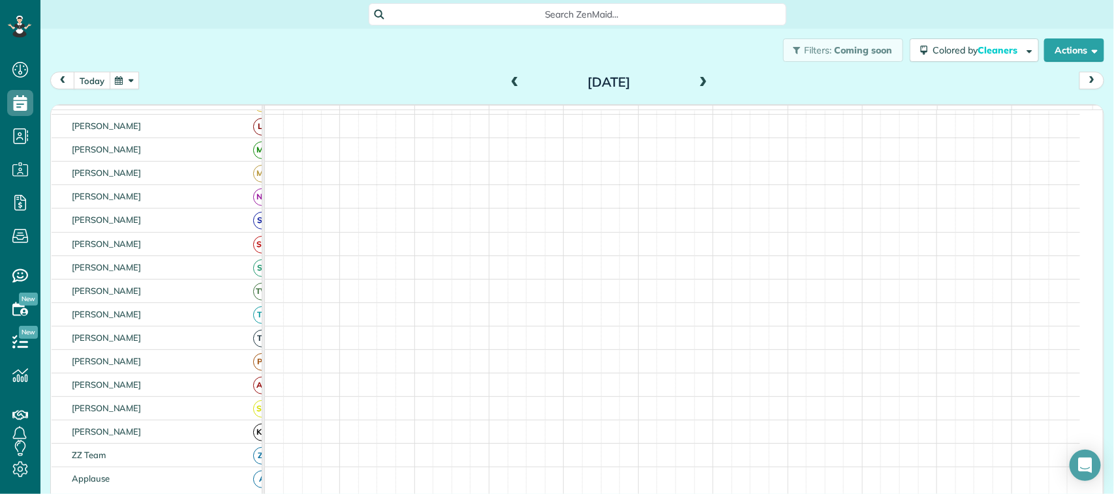
click at [97, 74] on button "today" at bounding box center [92, 81] width 37 height 18
click at [117, 78] on button "button" at bounding box center [124, 81] width 30 height 18
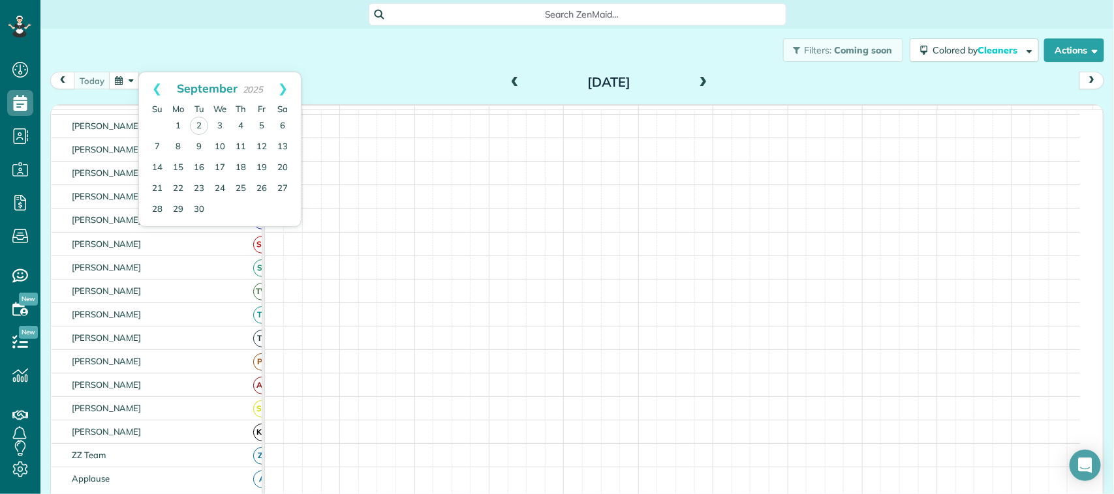
scroll to position [236, 0]
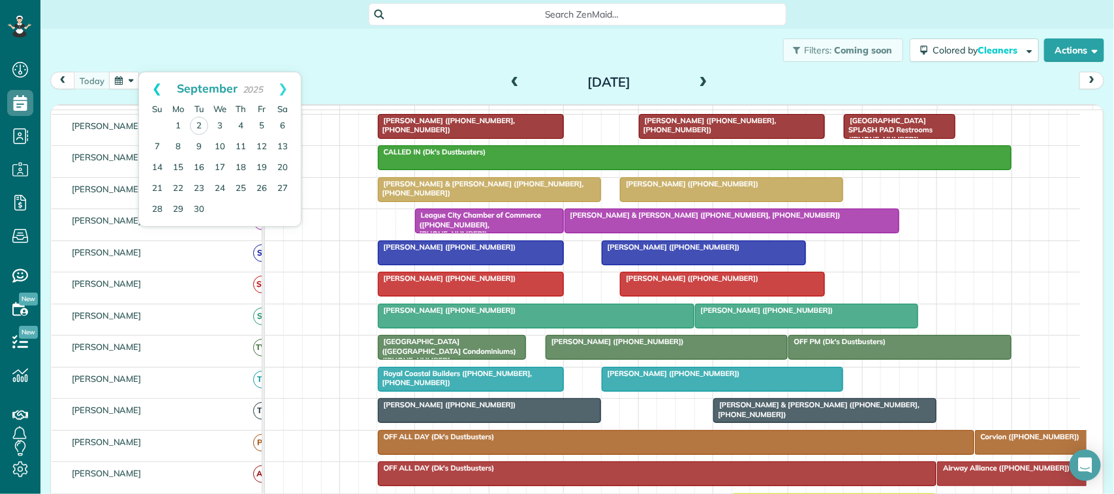
click at [151, 86] on link "Prev" at bounding box center [157, 88] width 36 height 33
click at [219, 206] on link "27" at bounding box center [219, 209] width 21 height 21
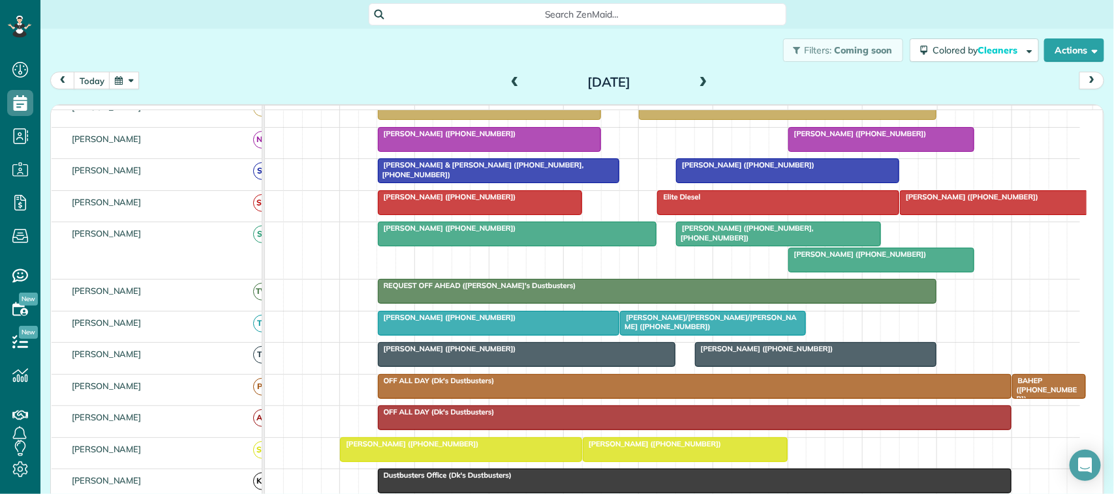
scroll to position [0, 0]
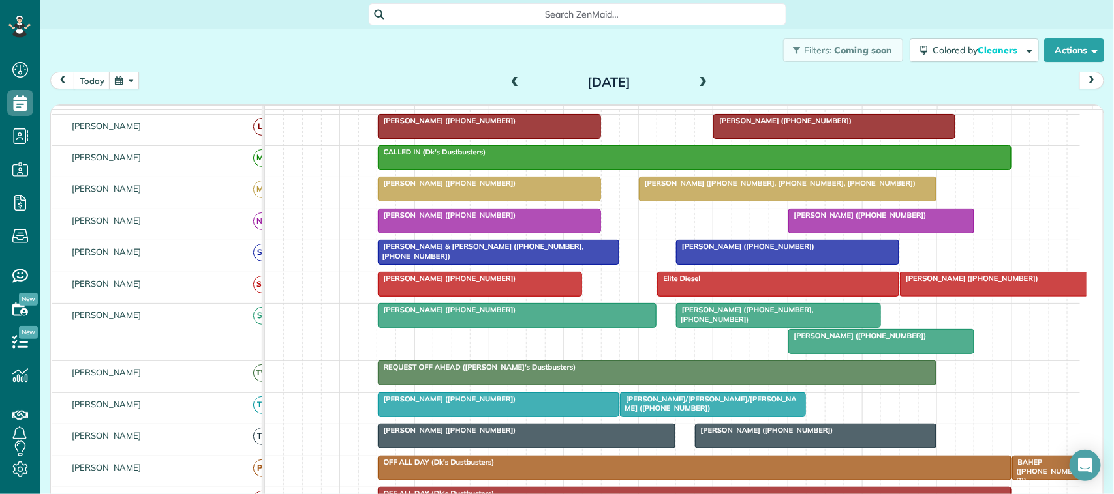
click at [800, 233] on div at bounding box center [881, 220] width 185 height 23
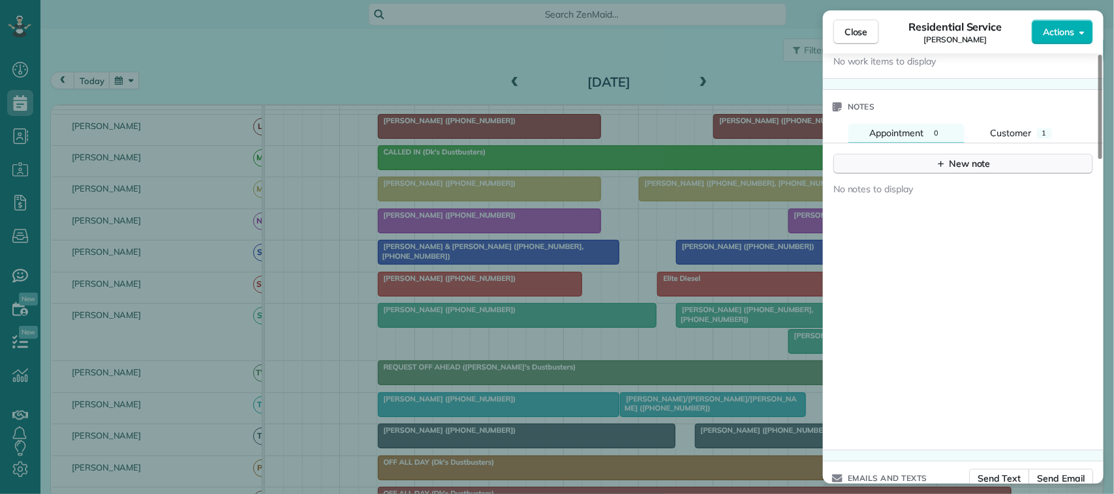
click at [965, 171] on div "New note" at bounding box center [962, 164] width 55 height 14
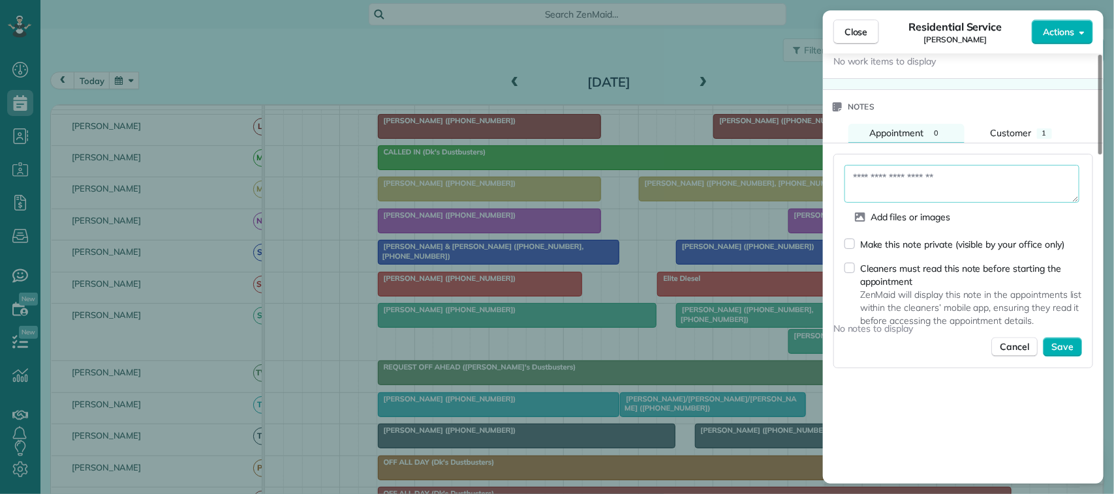
click at [961, 180] on textarea at bounding box center [961, 184] width 235 height 38
click at [950, 177] on textarea "**********" at bounding box center [961, 184] width 235 height 38
type textarea "**********"
click at [1070, 355] on span "Save" at bounding box center [1062, 348] width 22 height 13
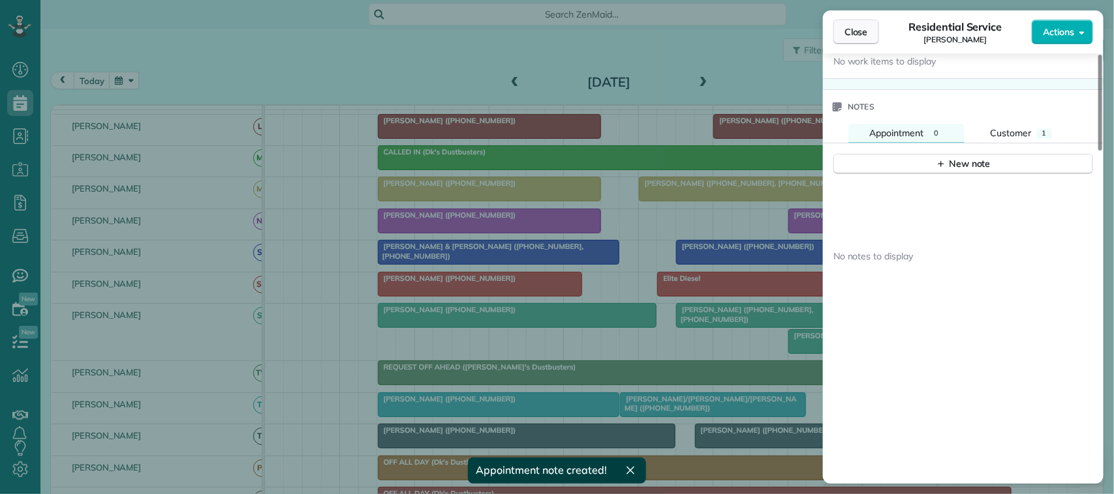
click at [855, 39] on button "Close" at bounding box center [856, 32] width 46 height 25
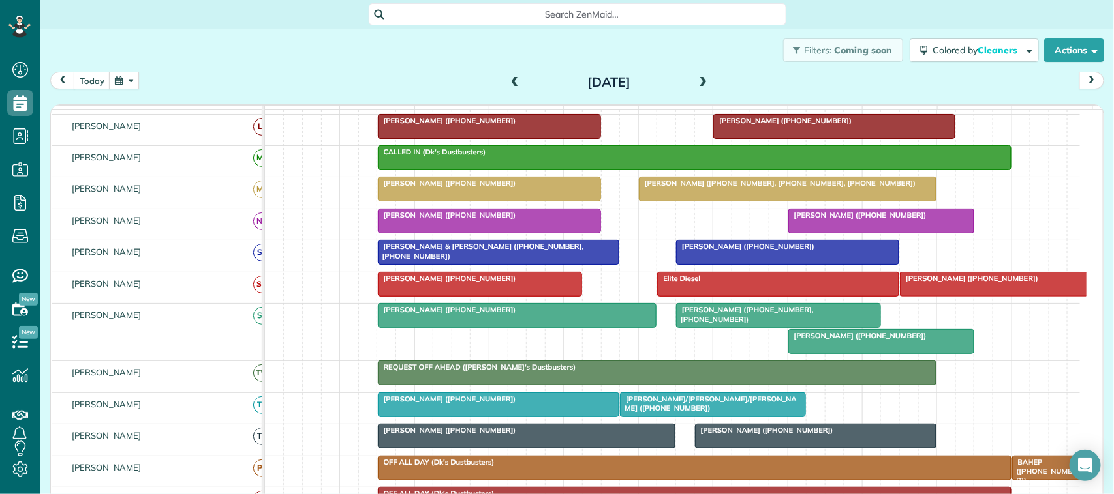
click at [125, 86] on button "button" at bounding box center [124, 81] width 30 height 18
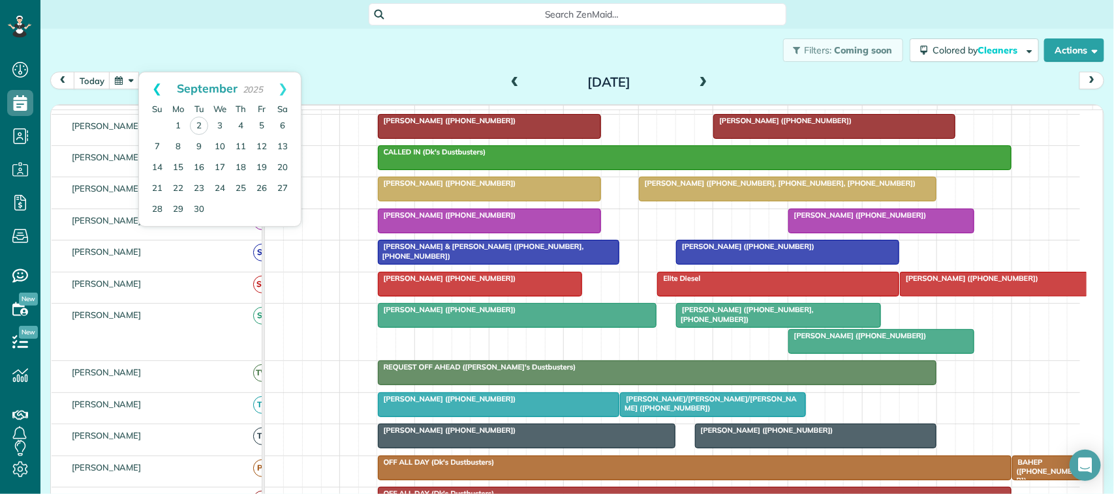
click at [161, 92] on link "Prev" at bounding box center [157, 88] width 36 height 33
click at [203, 209] on link "26" at bounding box center [199, 209] width 21 height 21
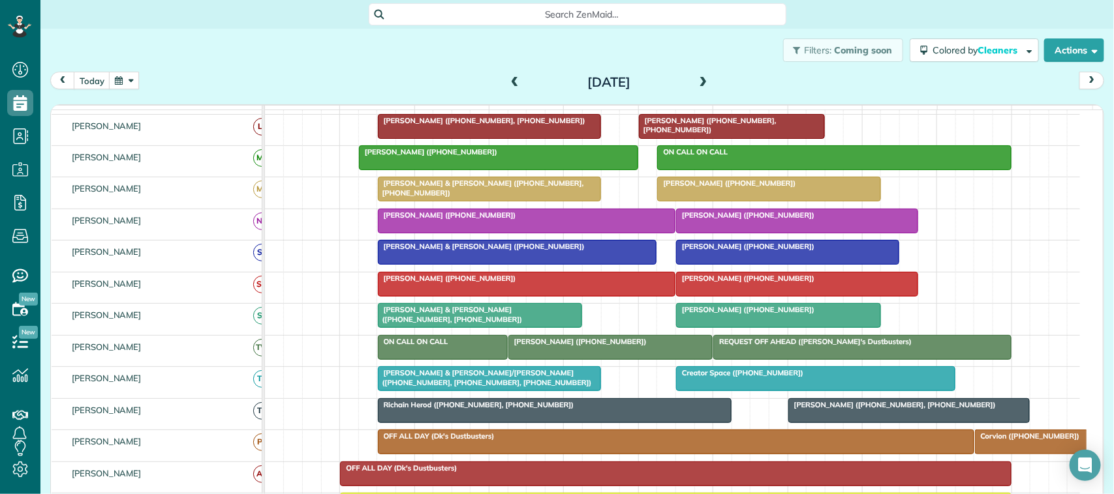
click at [711, 314] on span "[PERSON_NAME] ([PHONE_NUMBER])" at bounding box center [745, 309] width 140 height 9
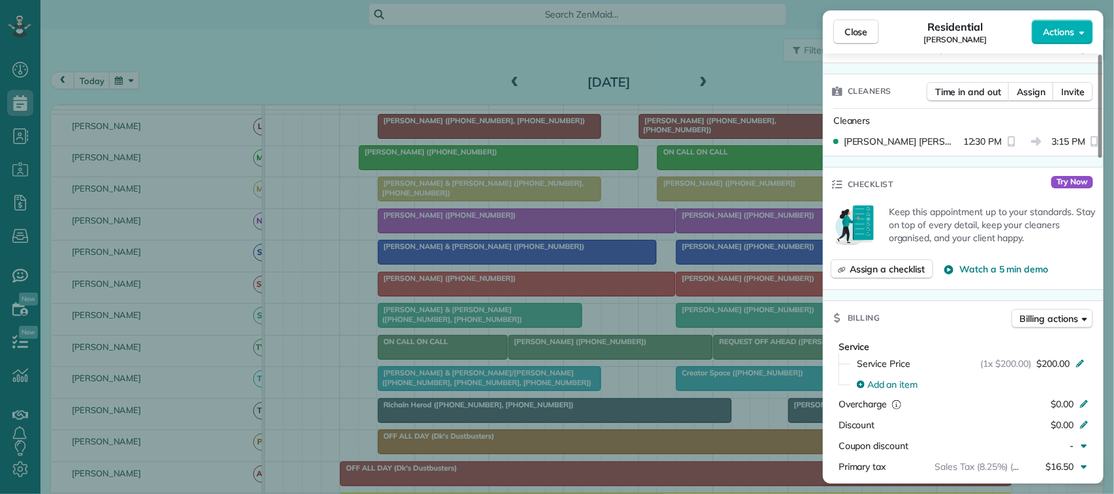
scroll to position [408, 0]
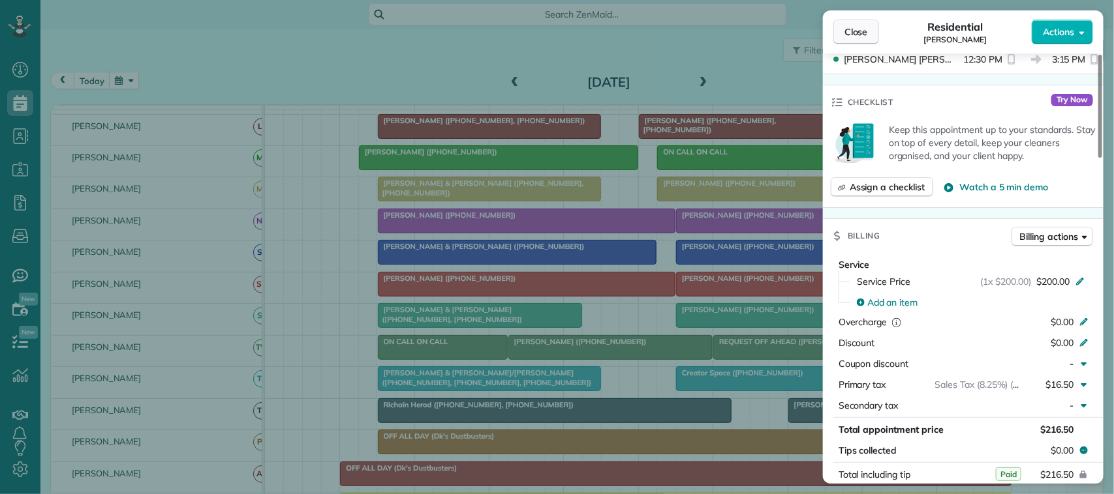
click at [862, 31] on span "Close" at bounding box center [855, 31] width 23 height 13
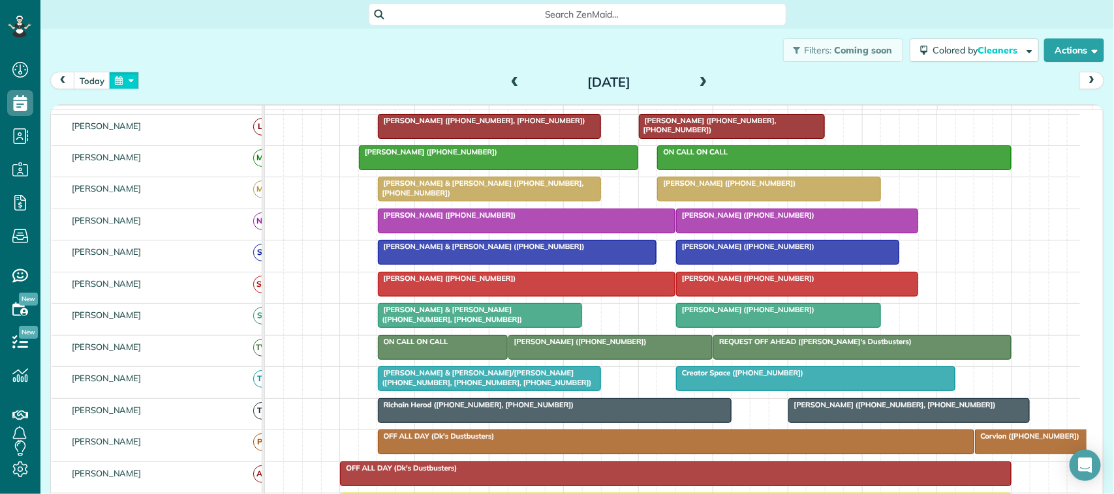
click at [129, 80] on button "button" at bounding box center [124, 81] width 30 height 18
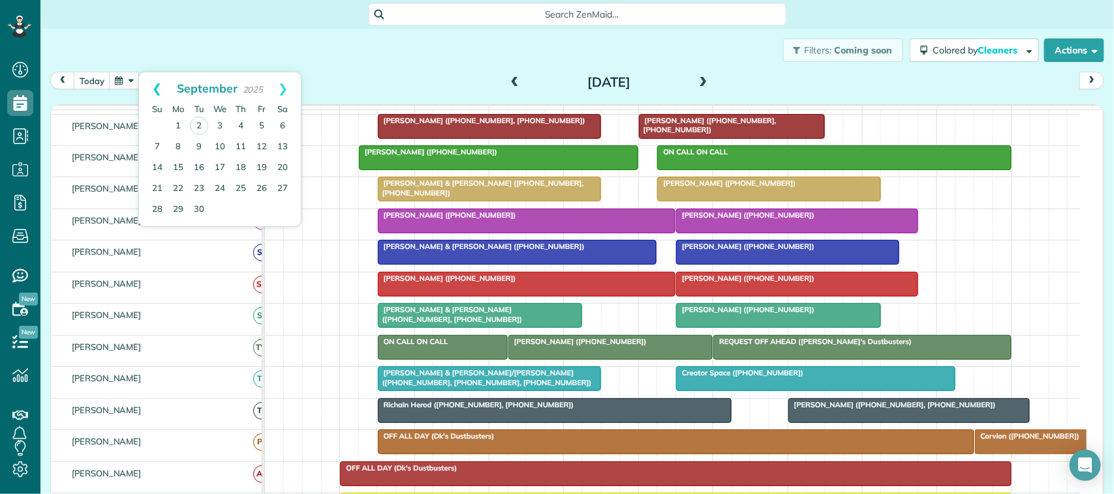
click at [151, 82] on link "Prev" at bounding box center [157, 88] width 36 height 33
click at [241, 209] on link "28" at bounding box center [240, 209] width 21 height 21
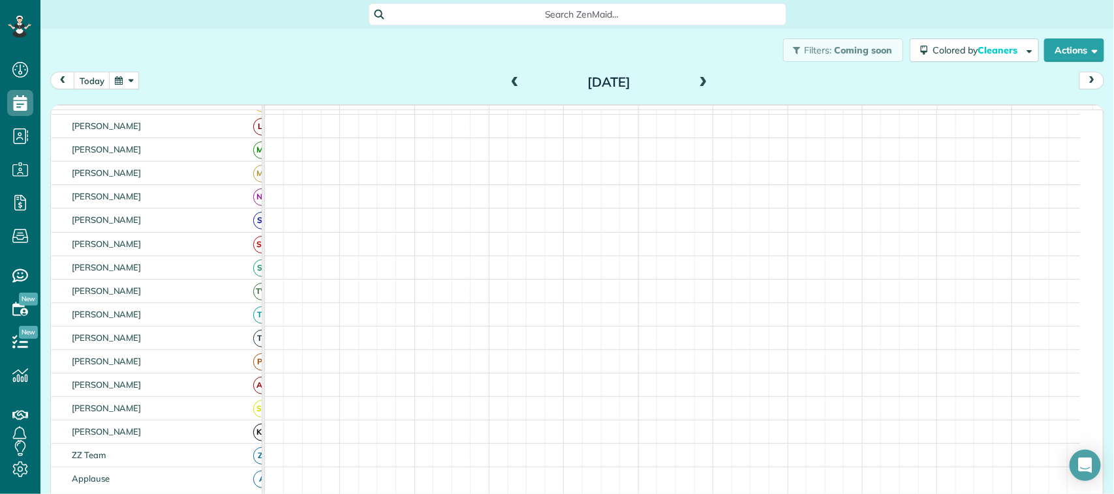
scroll to position [228, 0]
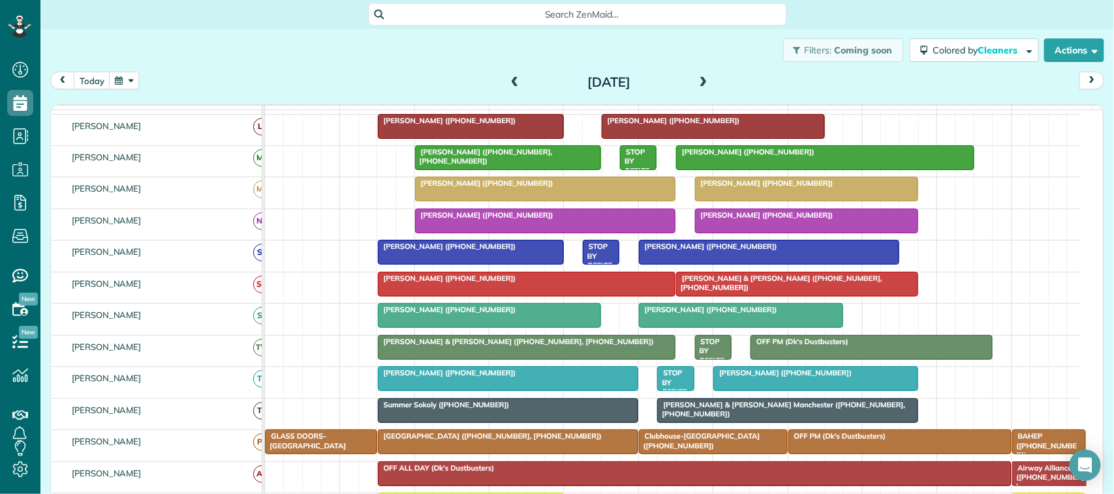
click at [723, 327] on div at bounding box center [741, 315] width 204 height 23
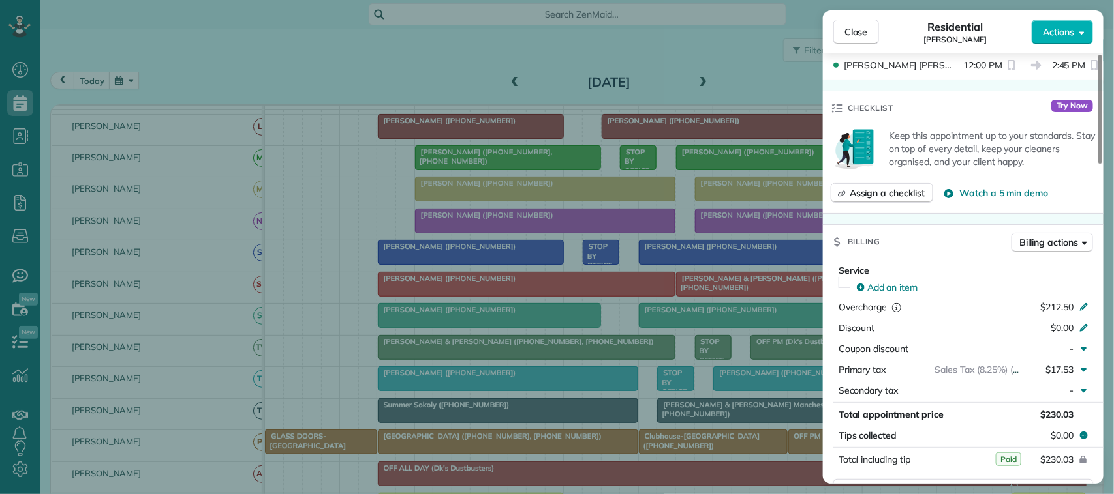
scroll to position [408, 0]
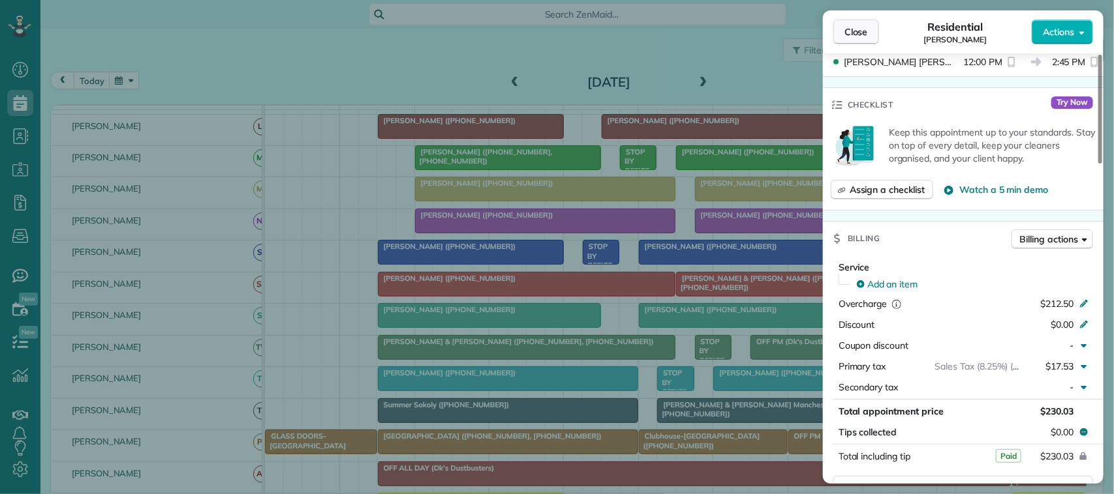
click at [863, 34] on span "Close" at bounding box center [855, 31] width 23 height 13
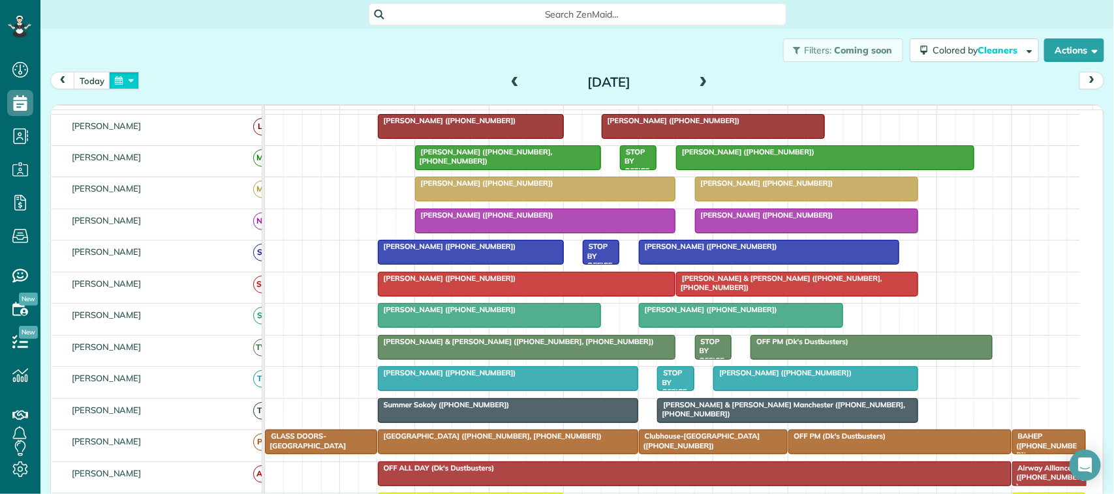
click at [128, 80] on button "button" at bounding box center [124, 81] width 30 height 18
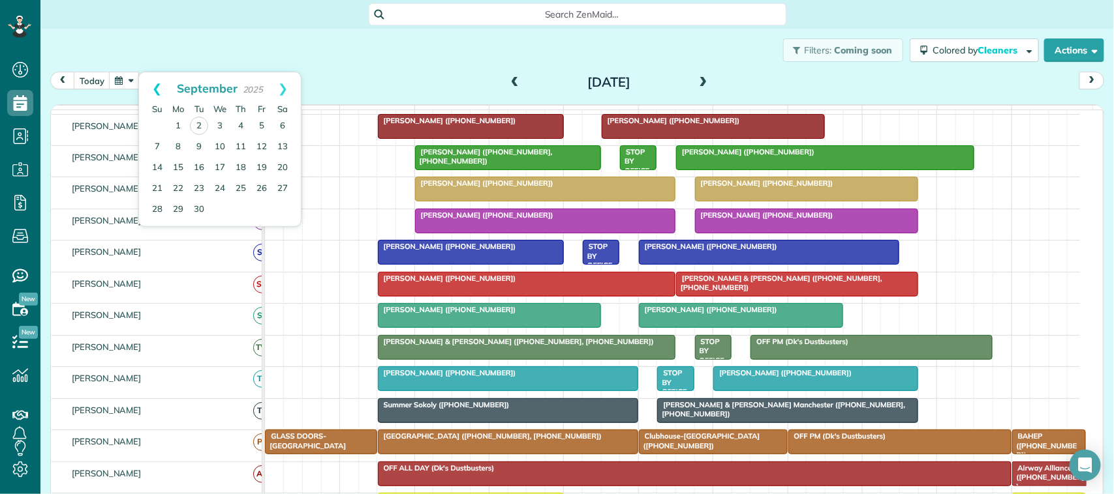
click at [149, 89] on link "Prev" at bounding box center [157, 88] width 36 height 33
click at [240, 187] on link "21" at bounding box center [240, 188] width 21 height 21
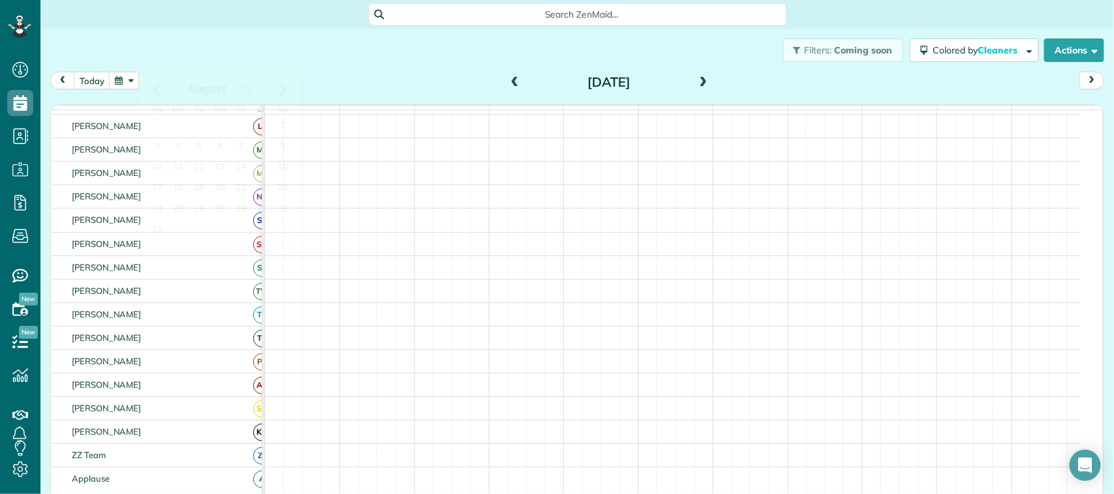
scroll to position [228, 0]
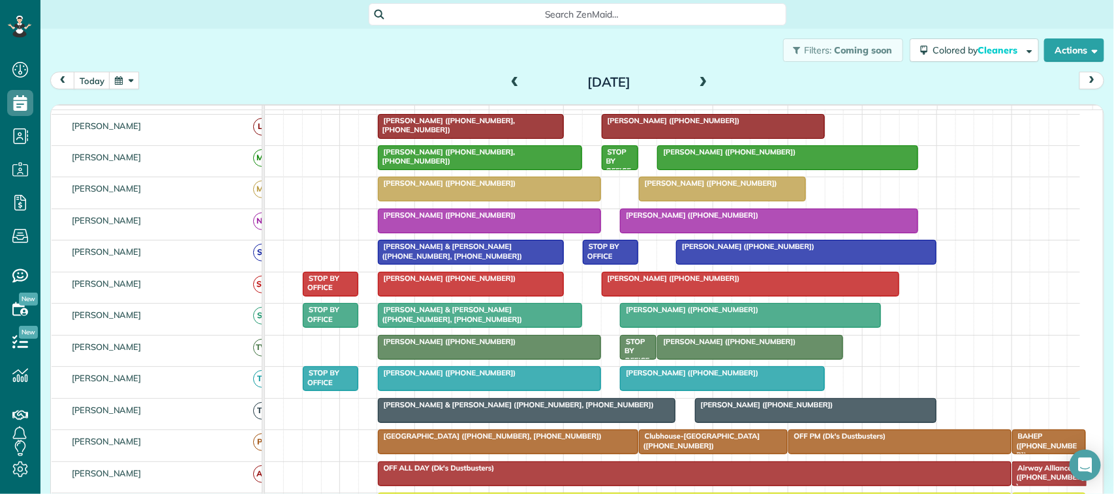
click at [680, 327] on div at bounding box center [749, 315] width 259 height 23
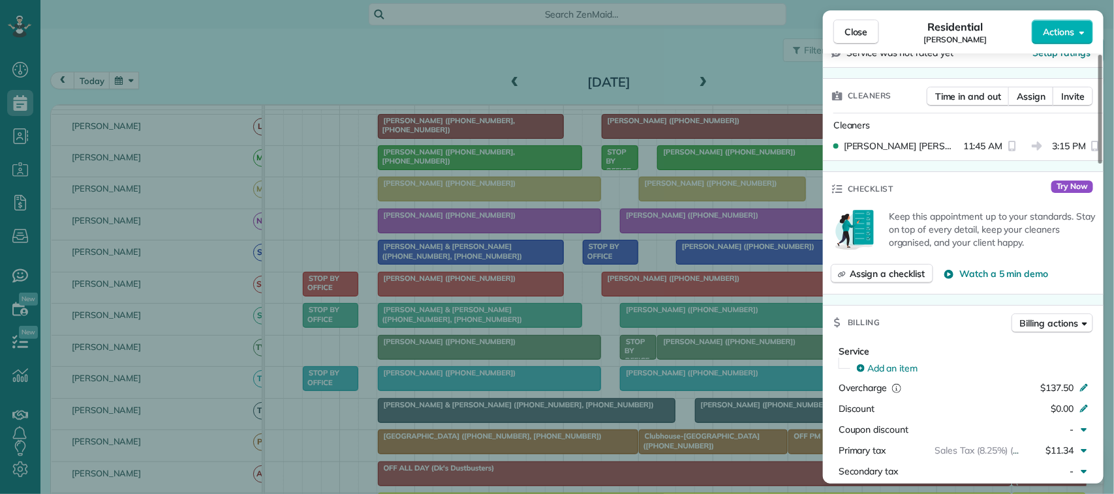
scroll to position [326, 0]
drag, startPoint x: 870, startPoint y: 28, endPoint x: 866, endPoint y: 34, distance: 6.7
click at [870, 33] on button "Close" at bounding box center [856, 32] width 46 height 25
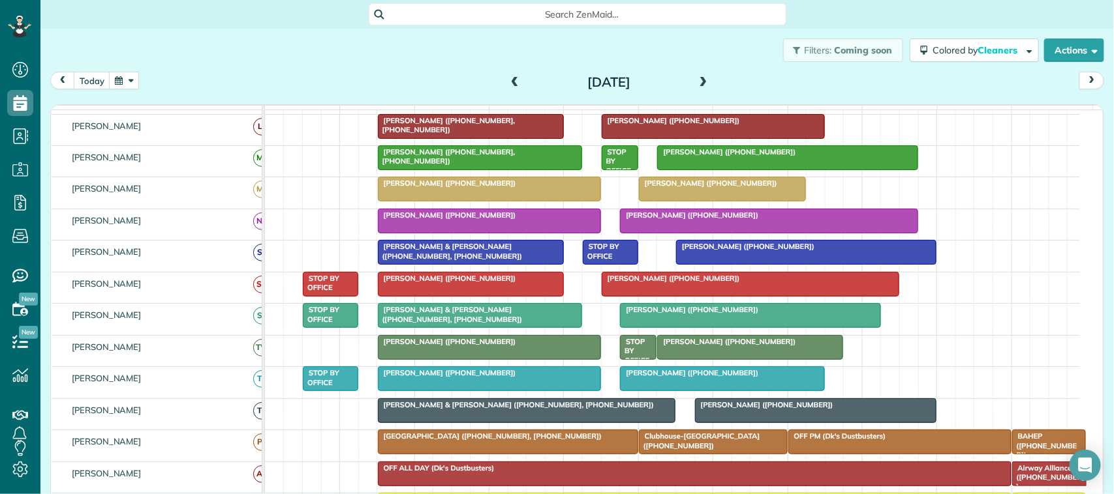
click at [110, 84] on button "button" at bounding box center [124, 81] width 30 height 18
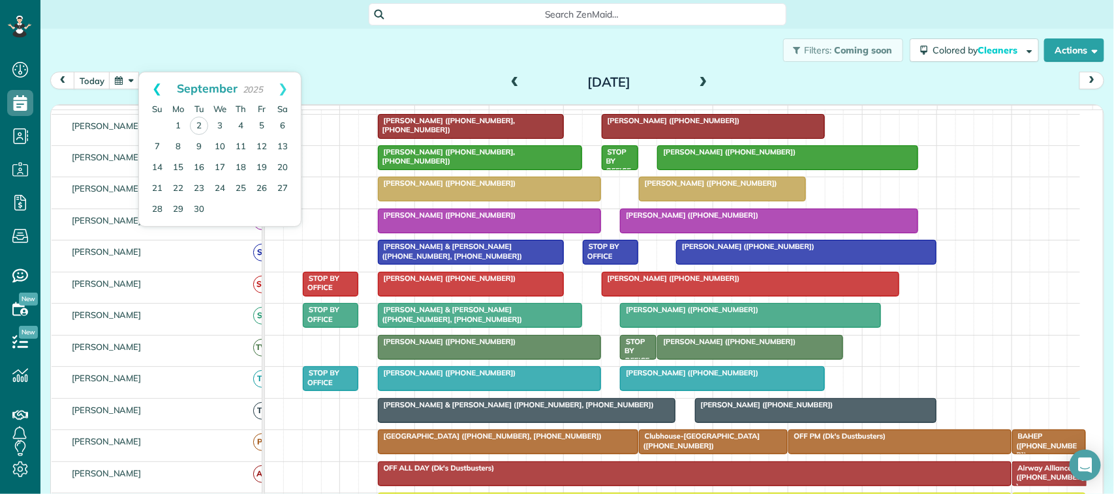
click at [151, 85] on link "Prev" at bounding box center [157, 88] width 36 height 33
click at [243, 214] on link "28" at bounding box center [240, 209] width 21 height 21
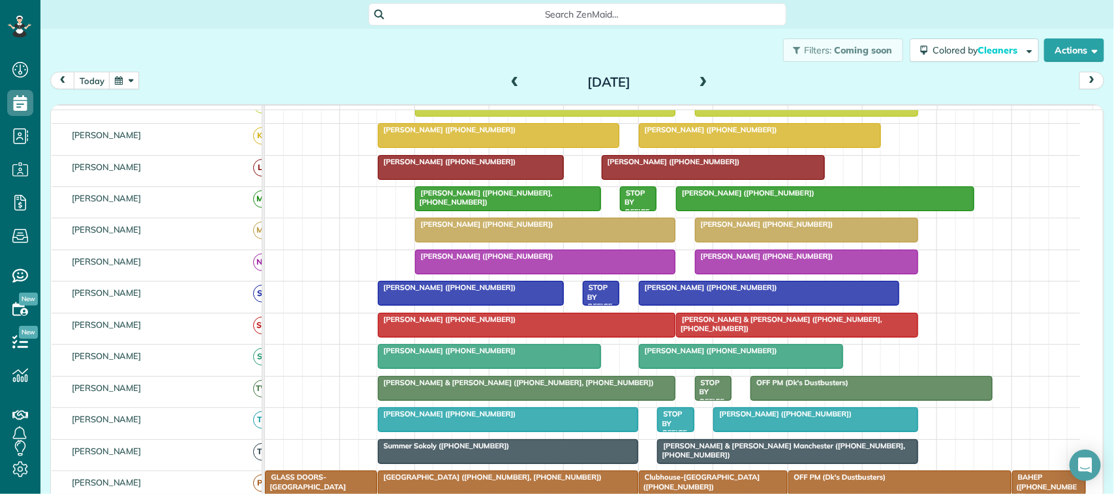
scroll to position [228, 0]
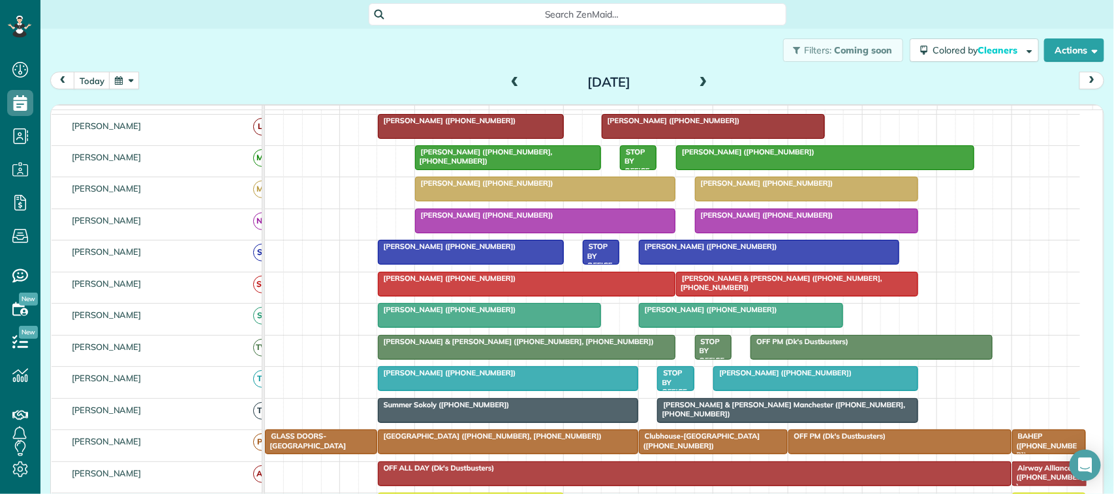
click at [464, 220] on span "[PERSON_NAME] ([PHONE_NUMBER])" at bounding box center [484, 215] width 140 height 9
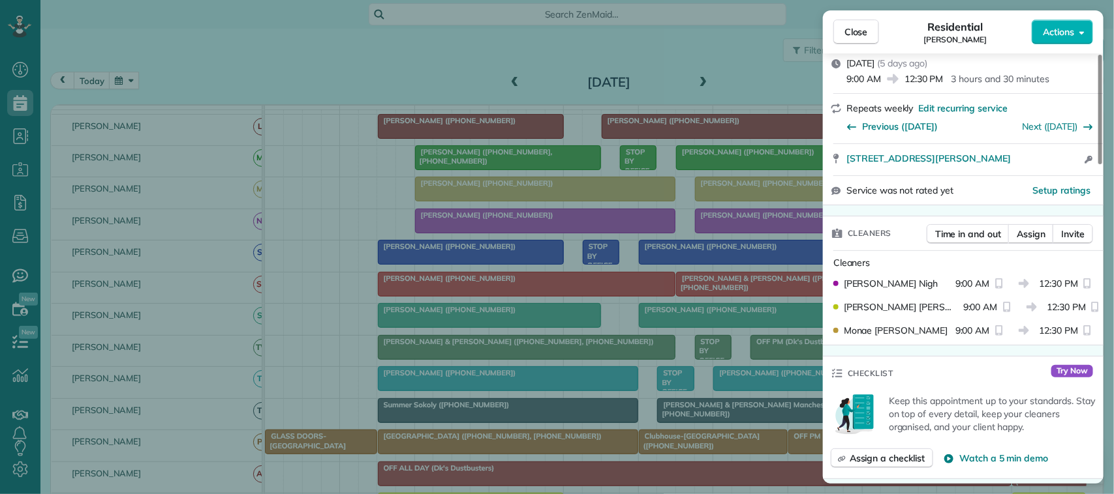
scroll to position [489, 0]
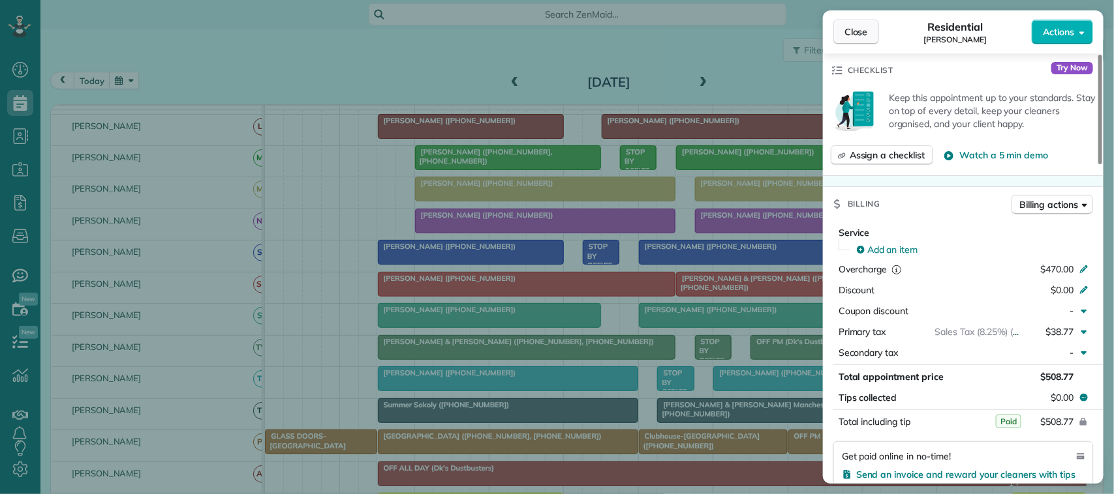
click at [869, 26] on button "Close" at bounding box center [856, 32] width 46 height 25
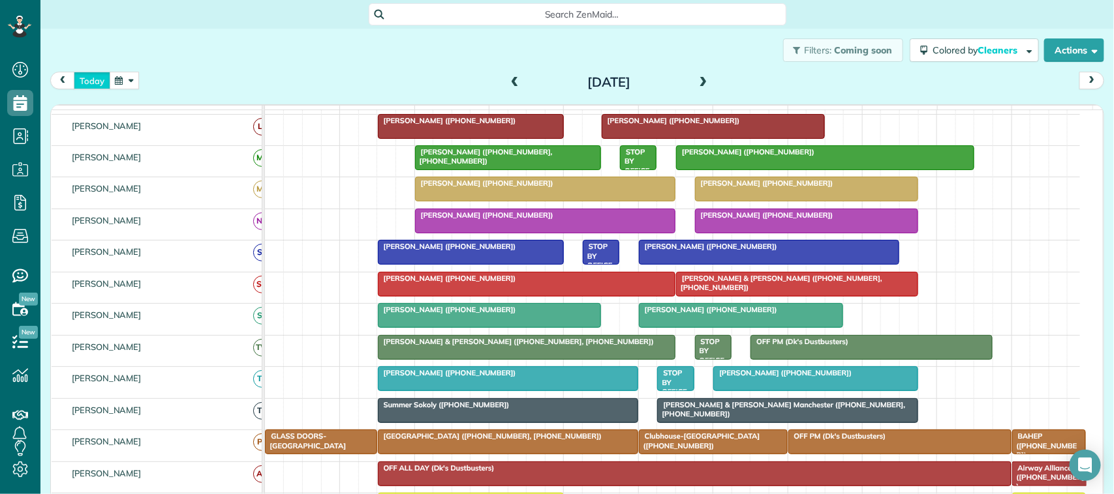
click at [92, 88] on button "today" at bounding box center [92, 81] width 37 height 18
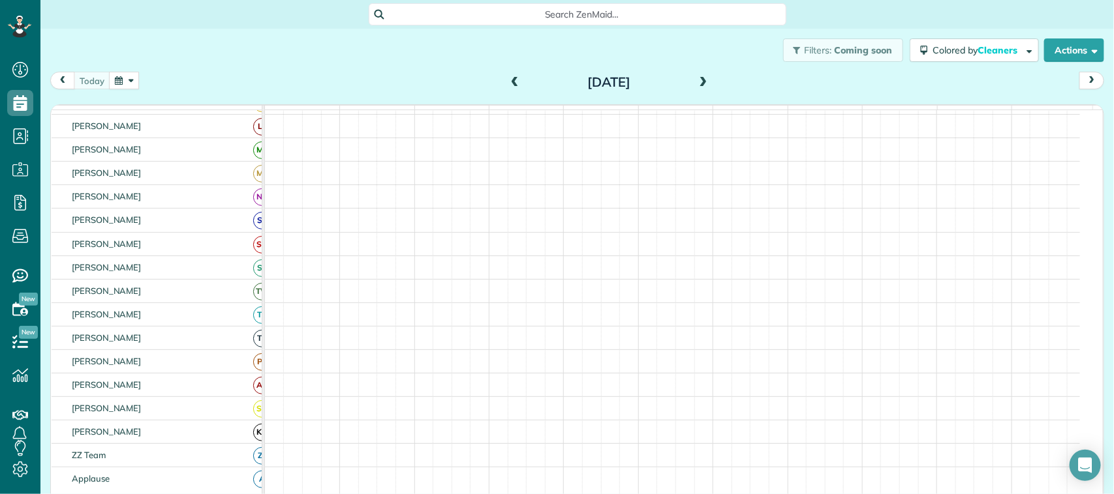
click at [132, 76] on button "button" at bounding box center [124, 81] width 30 height 18
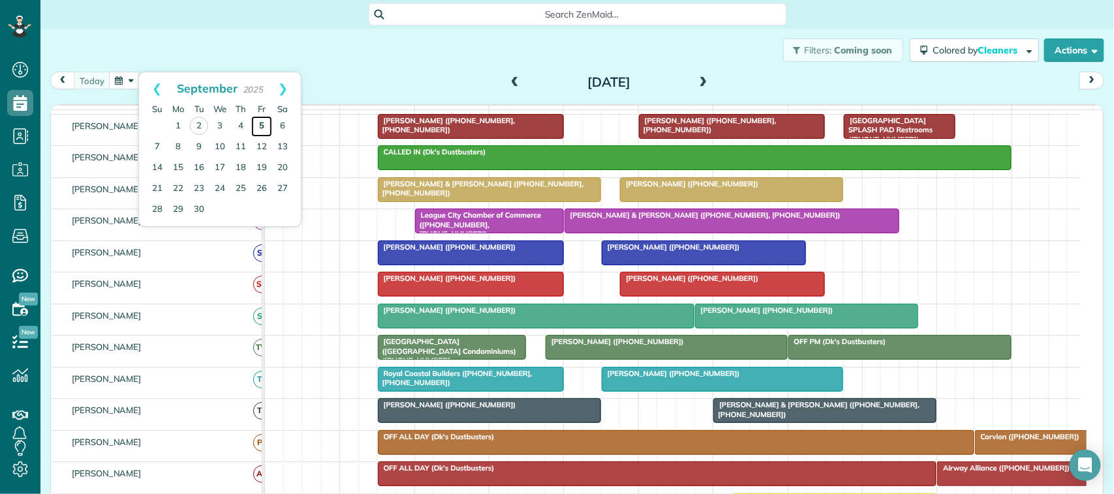
click at [265, 127] on link "5" at bounding box center [261, 126] width 21 height 21
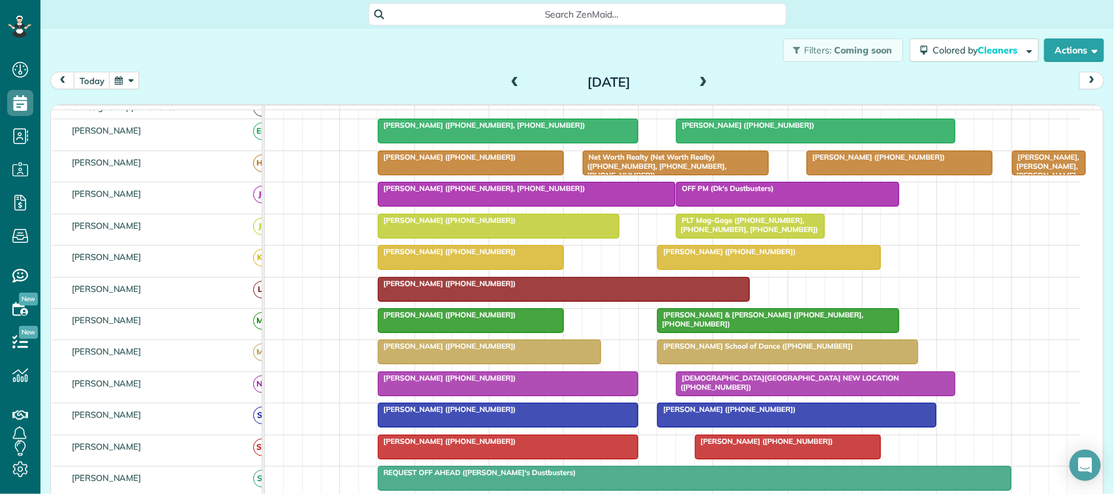
scroll to position [147, 0]
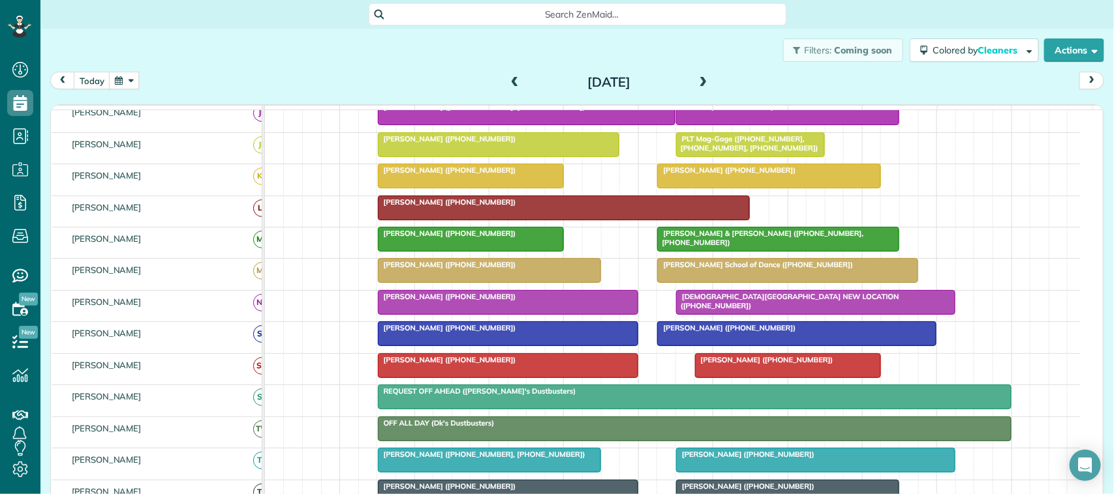
click at [135, 84] on button "button" at bounding box center [124, 81] width 30 height 18
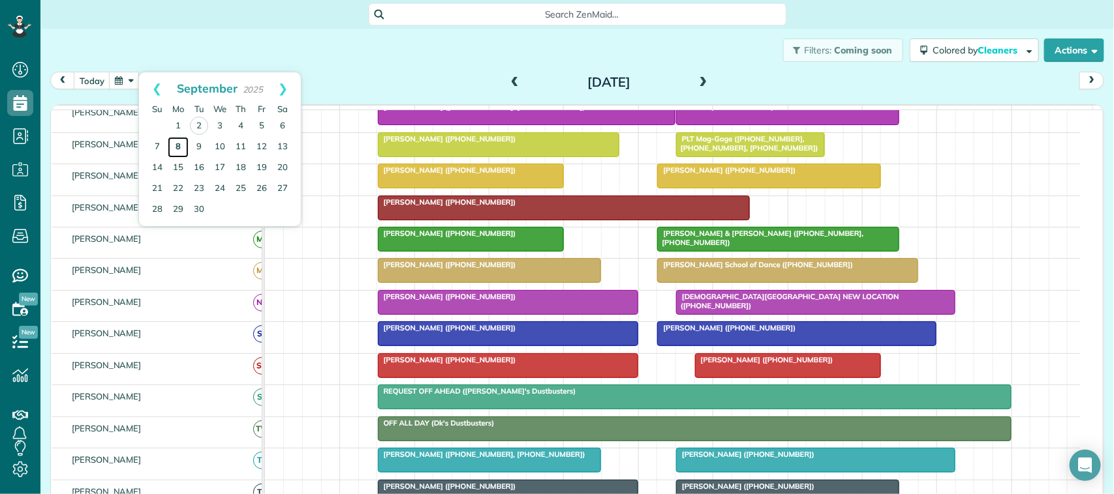
click at [174, 153] on link "8" at bounding box center [178, 147] width 21 height 21
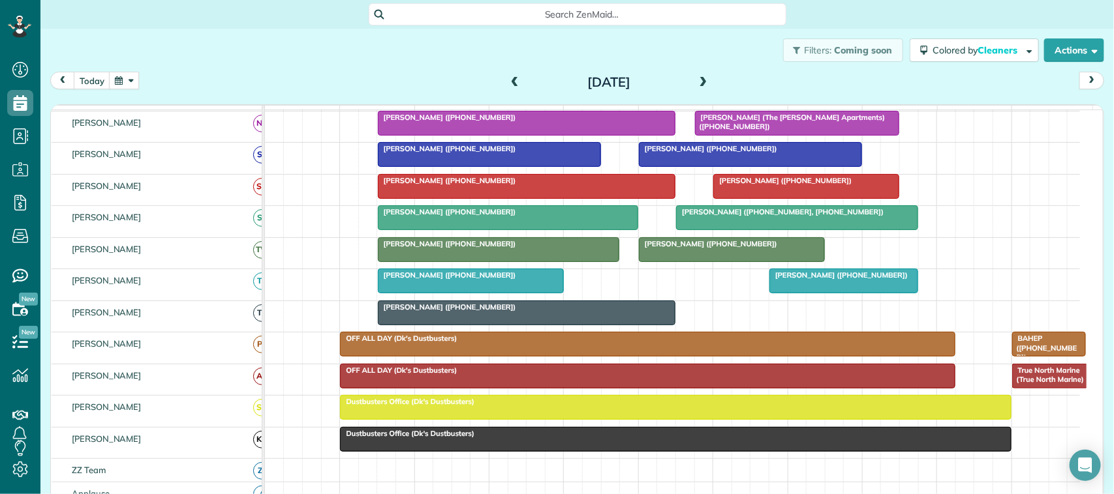
scroll to position [261, 0]
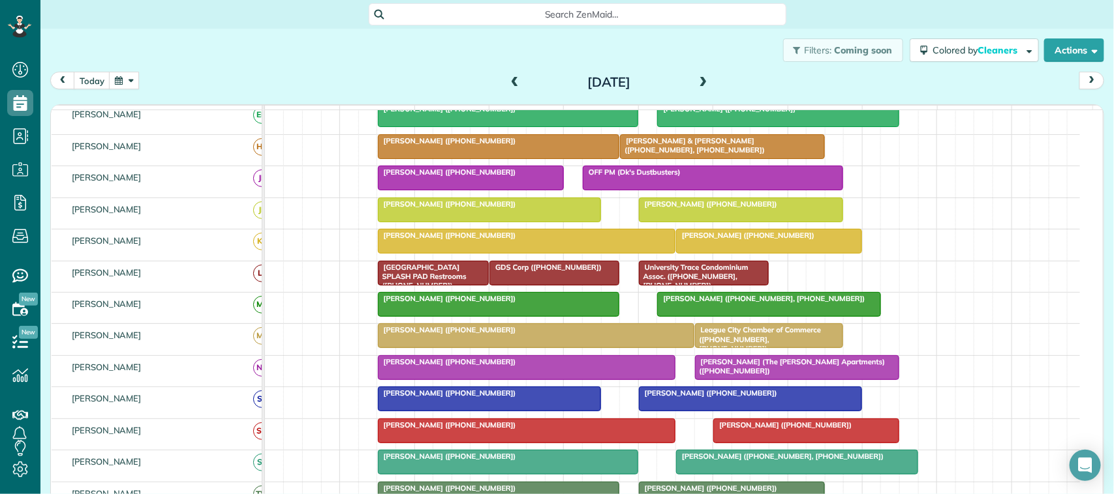
click at [683, 78] on h2 "[DATE]" at bounding box center [608, 82] width 163 height 14
click at [696, 83] on span at bounding box center [703, 83] width 14 height 12
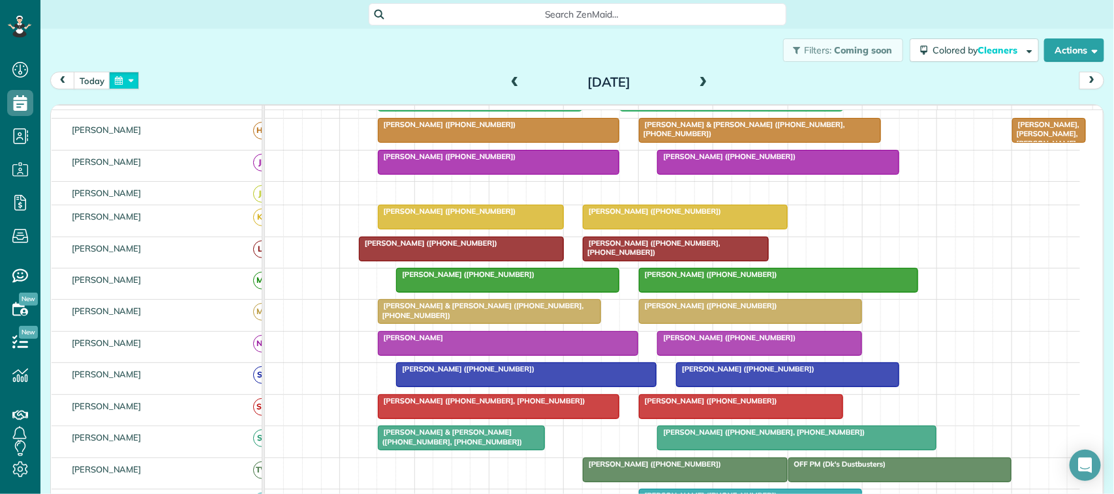
click at [115, 78] on button "button" at bounding box center [124, 81] width 30 height 18
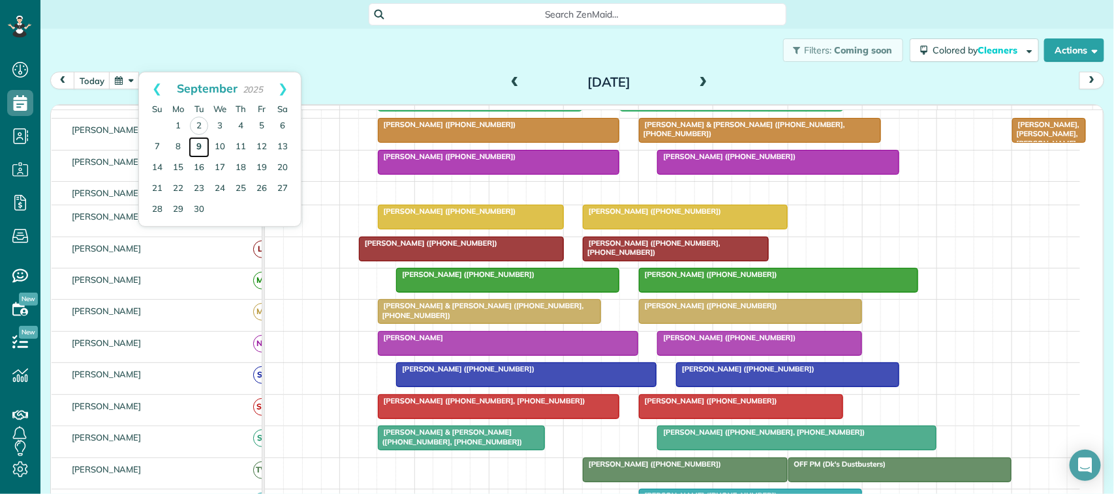
click at [194, 149] on link "9" at bounding box center [199, 147] width 21 height 21
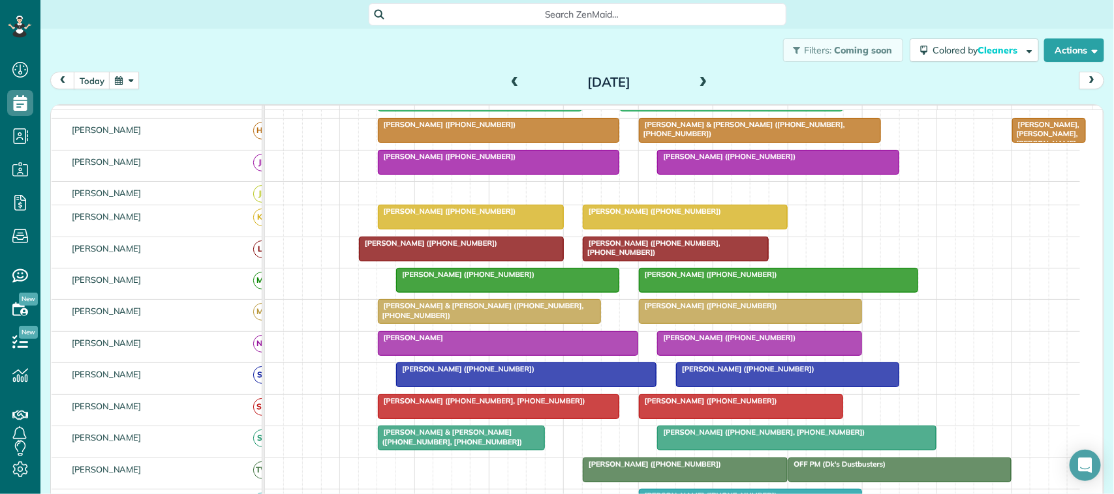
click at [117, 83] on button "button" at bounding box center [124, 81] width 30 height 18
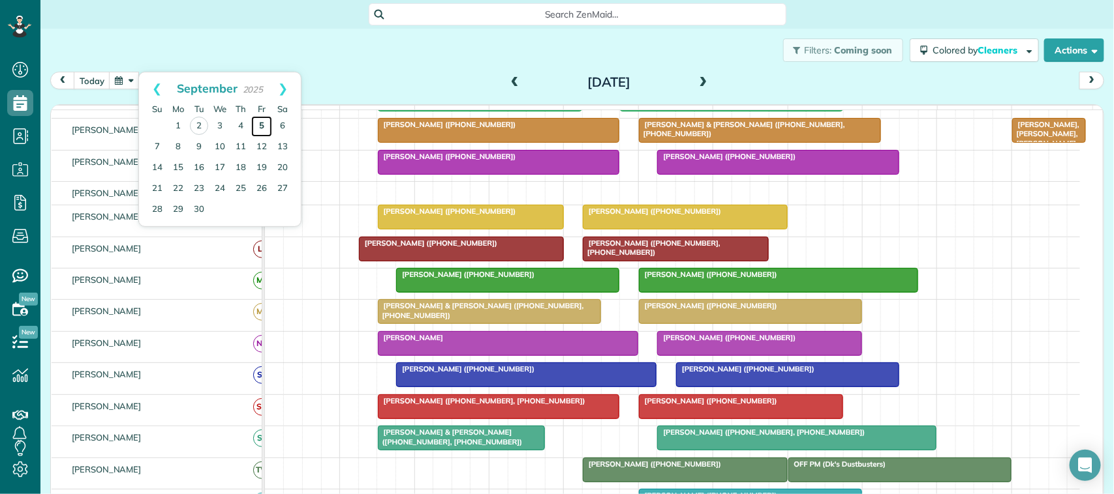
click at [259, 127] on link "5" at bounding box center [261, 126] width 21 height 21
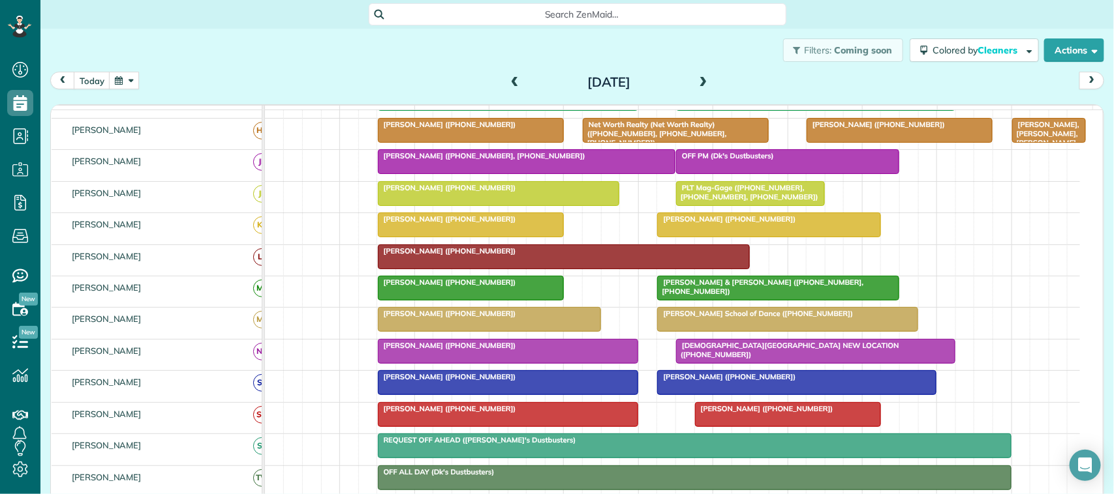
click at [454, 331] on div at bounding box center [489, 319] width 222 height 23
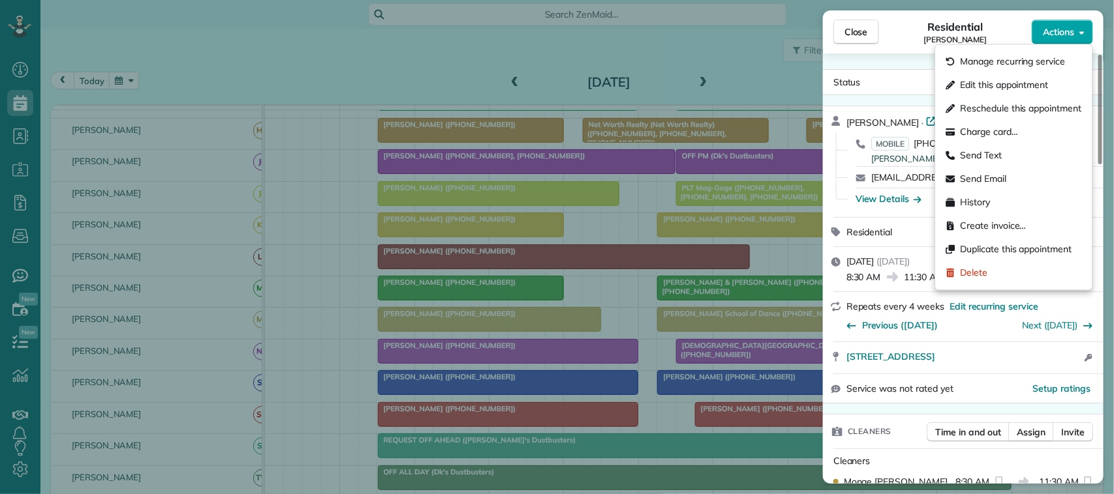
click at [1051, 34] on span "Actions" at bounding box center [1057, 31] width 31 height 13
click at [1039, 84] on span "Edit this appointment" at bounding box center [1004, 85] width 88 height 13
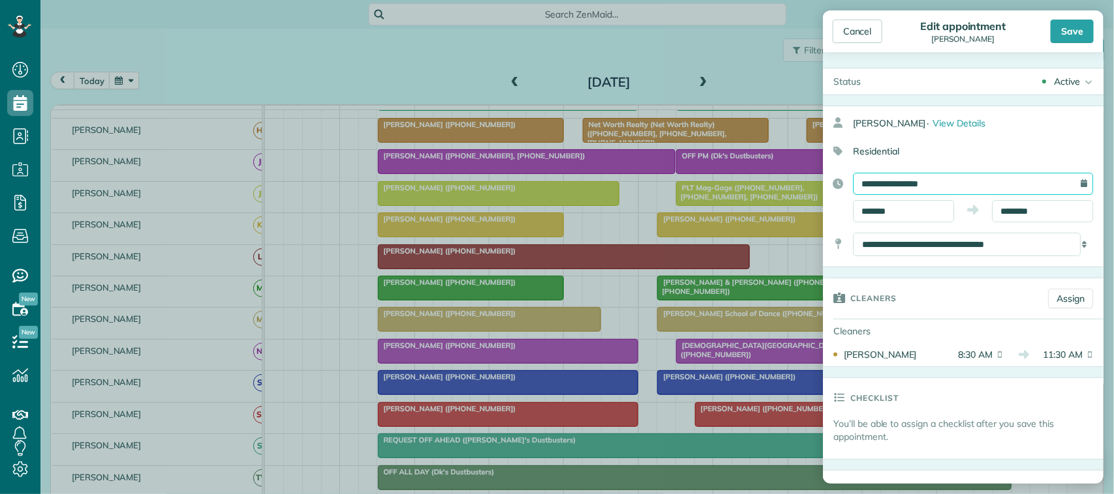
click at [954, 174] on input "**********" at bounding box center [973, 184] width 240 height 22
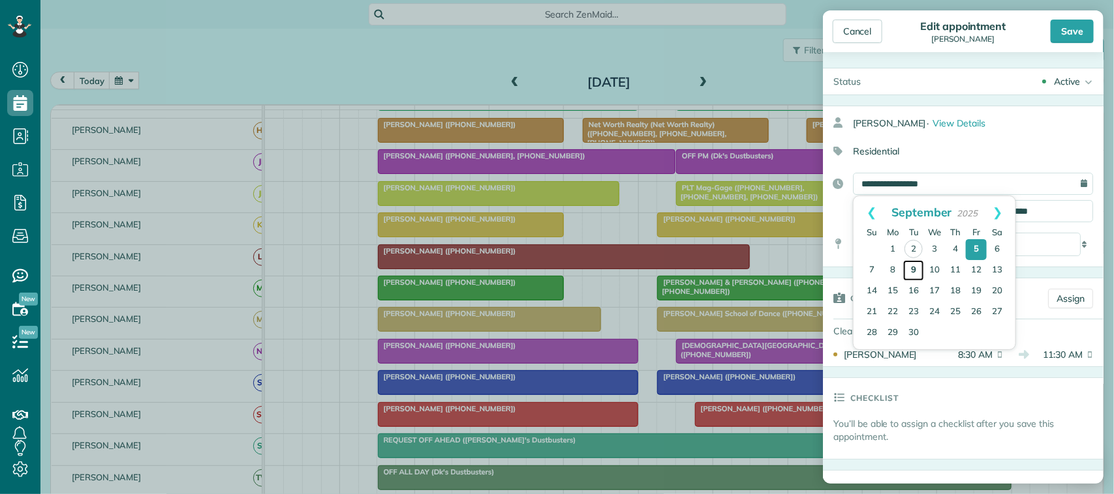
click at [907, 274] on link "9" at bounding box center [913, 270] width 21 height 21
type input "**********"
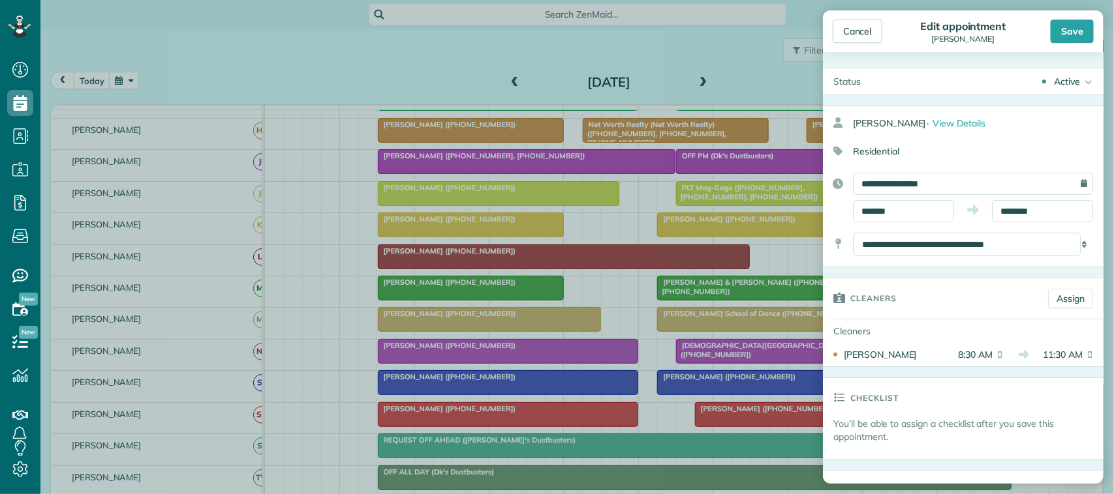
click at [1074, 28] on div "Save" at bounding box center [1071, 31] width 43 height 23
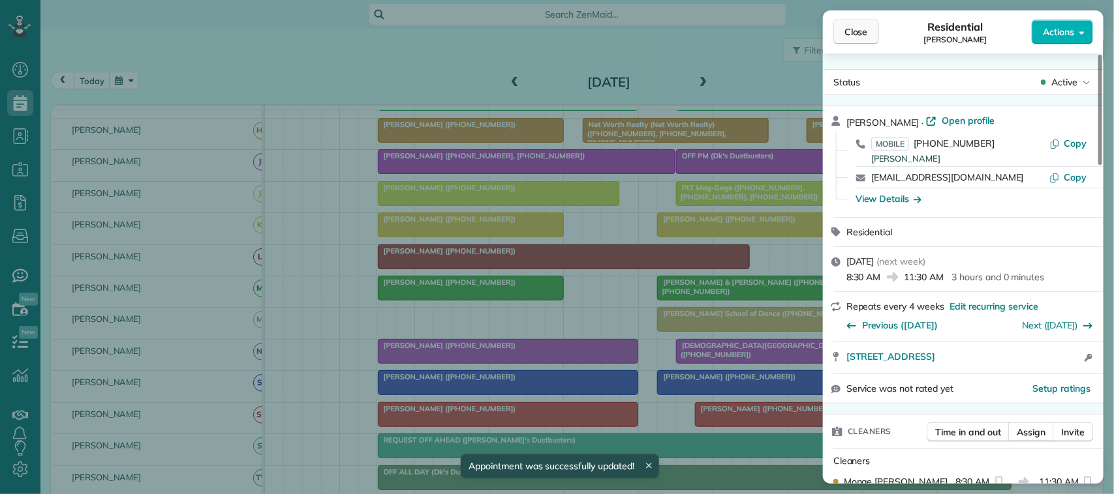
click at [849, 37] on span "Close" at bounding box center [855, 31] width 23 height 13
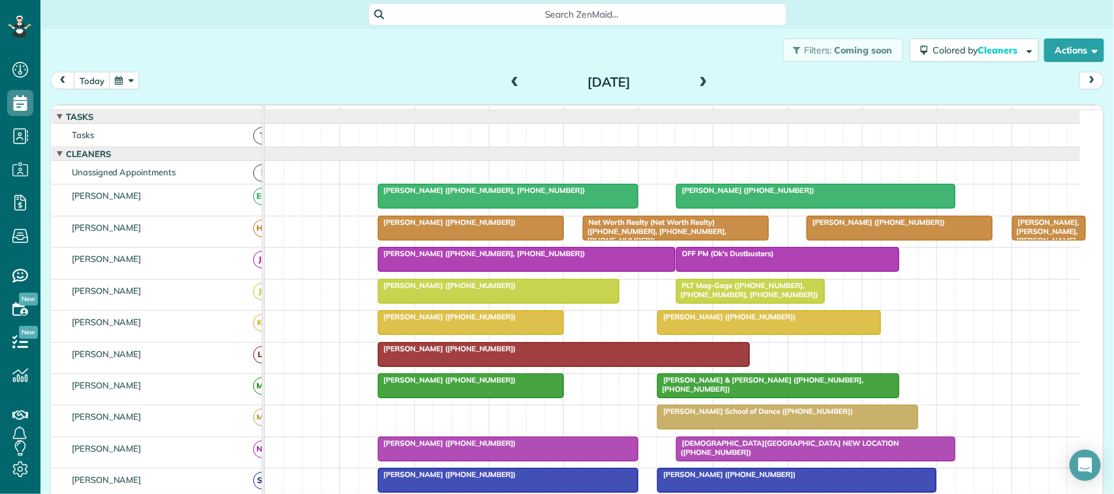
click at [129, 66] on div "Filters: Coming soon Colored by Cleaners Color by Cleaner Color by Team Color b…" at bounding box center [576, 50] width 1073 height 43
click at [139, 74] on button "button" at bounding box center [124, 81] width 30 height 18
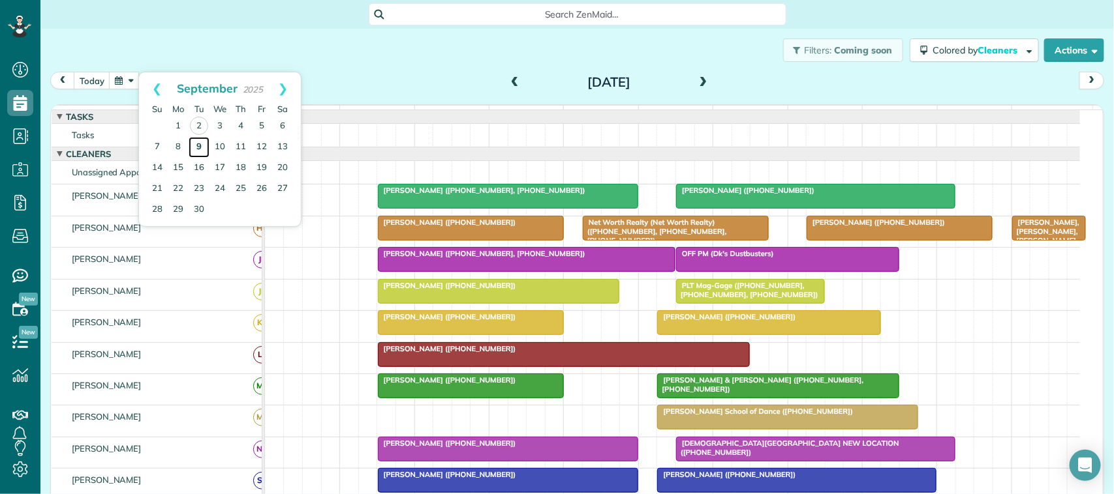
click at [200, 145] on link "9" at bounding box center [199, 147] width 21 height 21
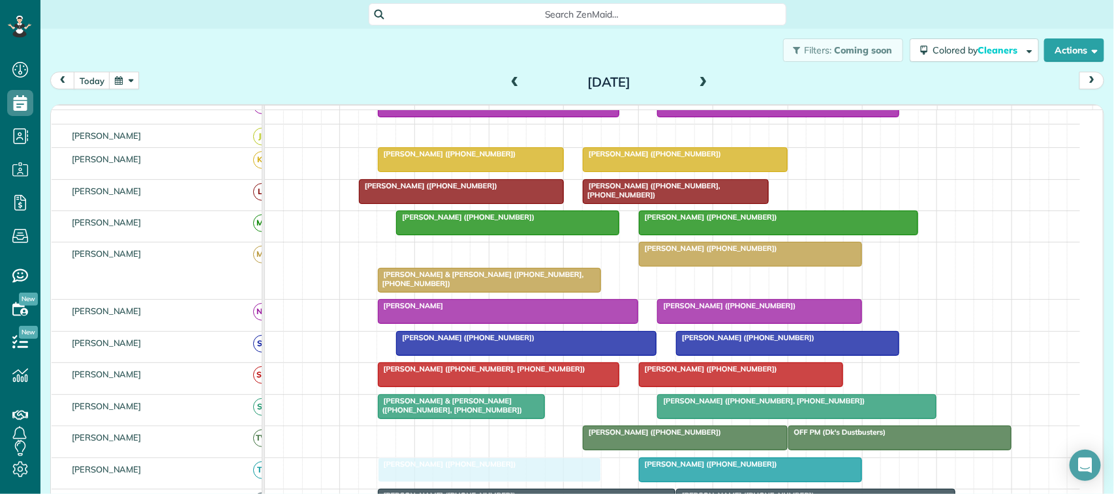
drag, startPoint x: 440, startPoint y: 266, endPoint x: 449, endPoint y: 479, distance: 213.5
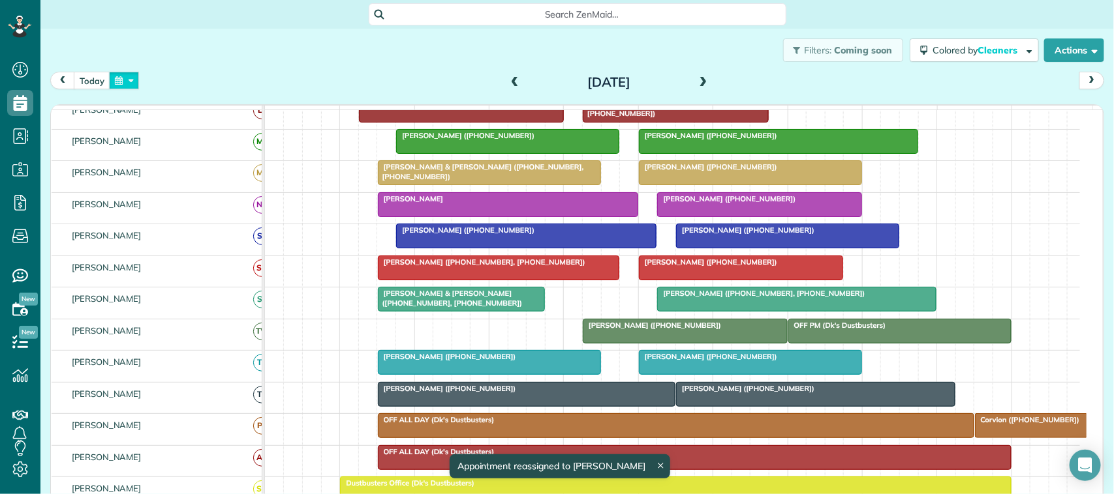
click at [125, 76] on button "button" at bounding box center [124, 81] width 30 height 18
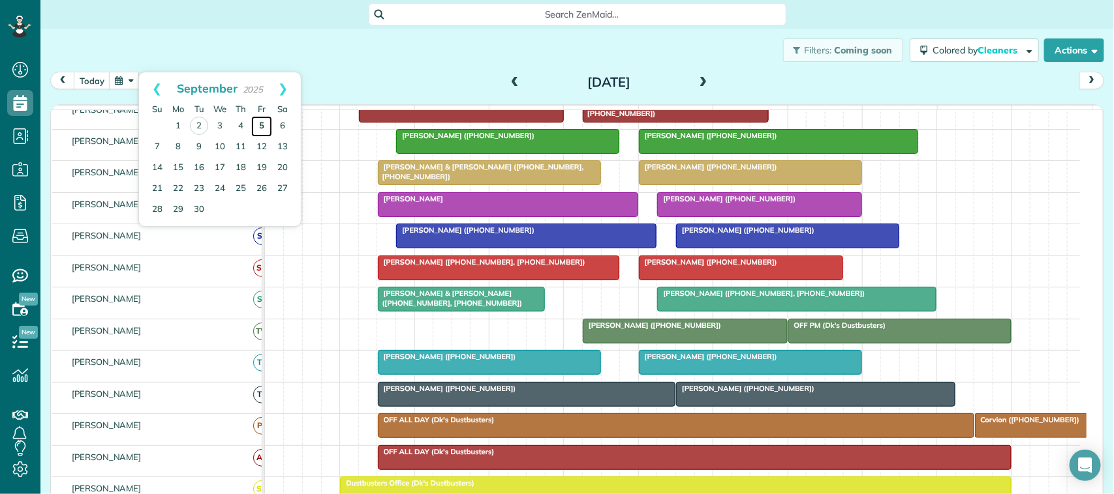
click at [265, 127] on link "5" at bounding box center [261, 126] width 21 height 21
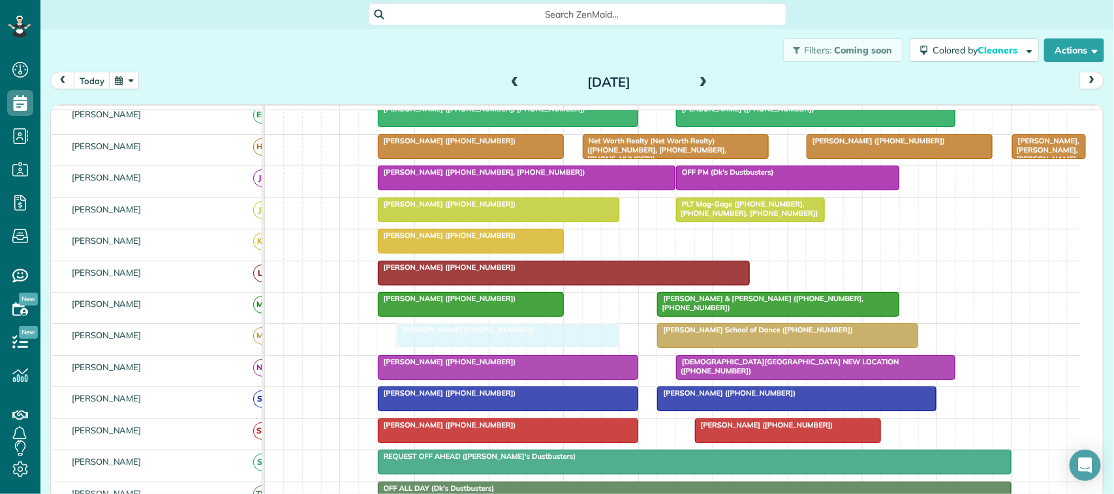
drag, startPoint x: 696, startPoint y: 256, endPoint x: 436, endPoint y: 363, distance: 281.4
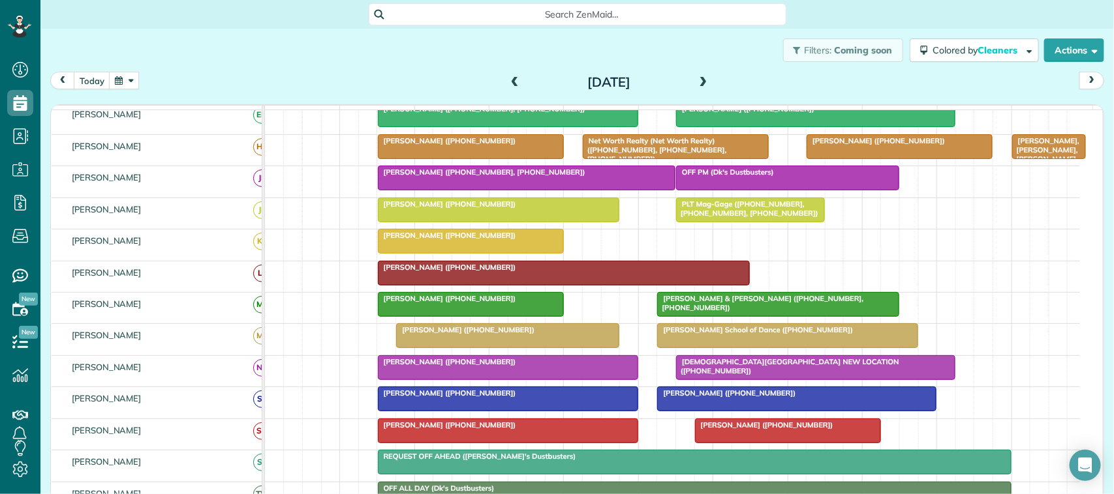
click at [117, 70] on div "Filters: Coming soon Colored by Cleaners Color by Cleaner Color by Team Color b…" at bounding box center [576, 50] width 1073 height 43
click at [130, 70] on div "Filters: Coming soon Colored by Cleaners Color by Cleaner Color by Team Color b…" at bounding box center [576, 251] width 1073 height 444
click at [138, 78] on button "button" at bounding box center [124, 81] width 30 height 18
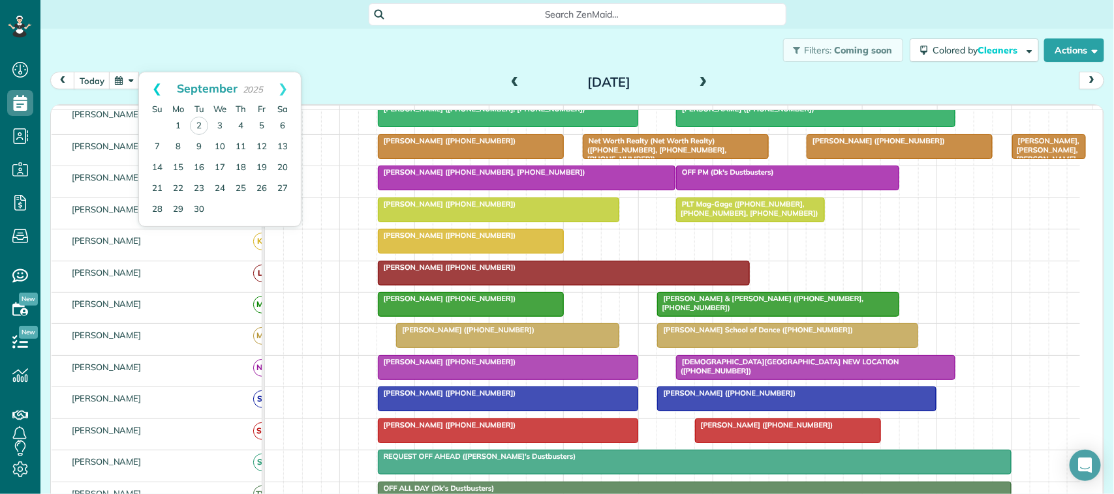
click at [151, 80] on link "Prev" at bounding box center [157, 88] width 36 height 33
click at [180, 188] on link "18" at bounding box center [178, 188] width 21 height 21
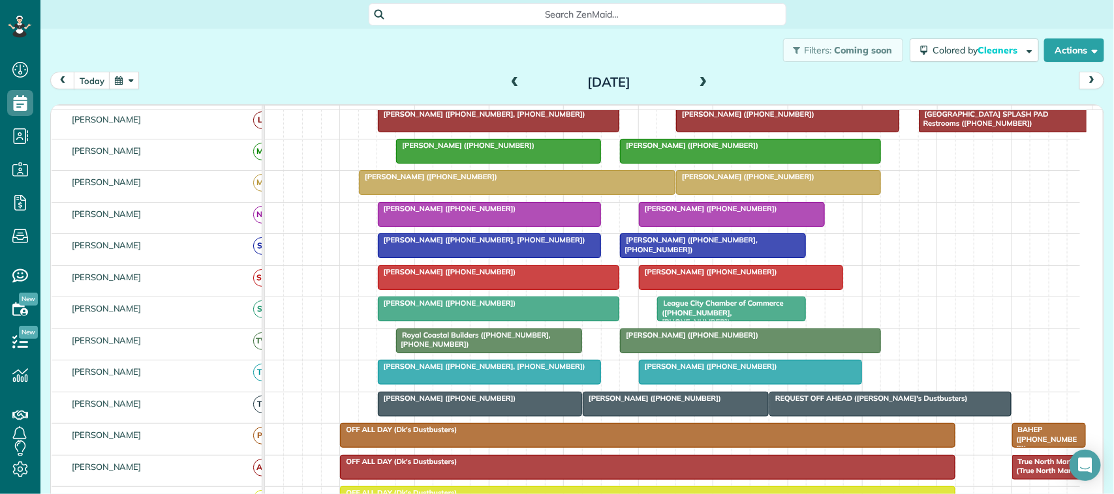
scroll to position [245, 0]
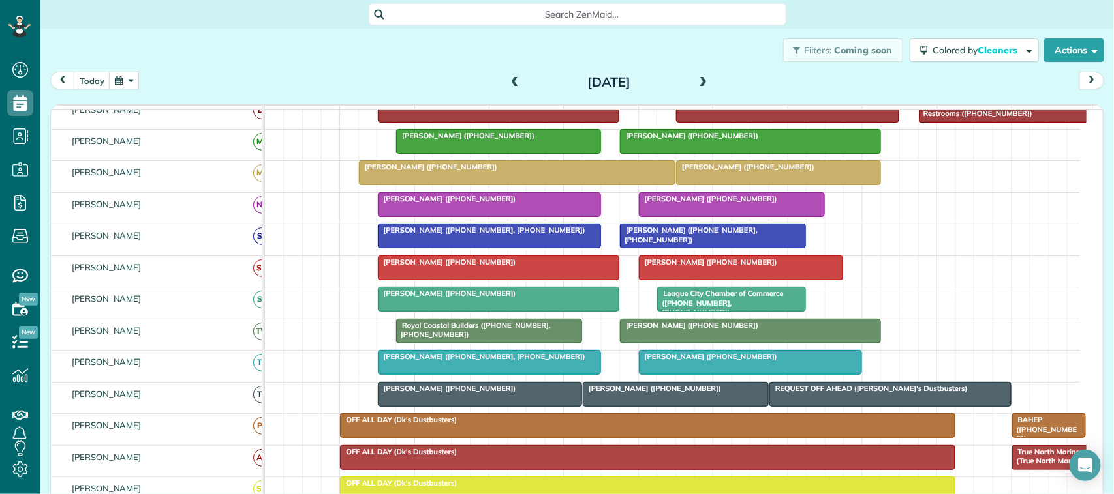
click at [722, 393] on div "[PERSON_NAME] ([PHONE_NUMBER])" at bounding box center [675, 388] width 178 height 9
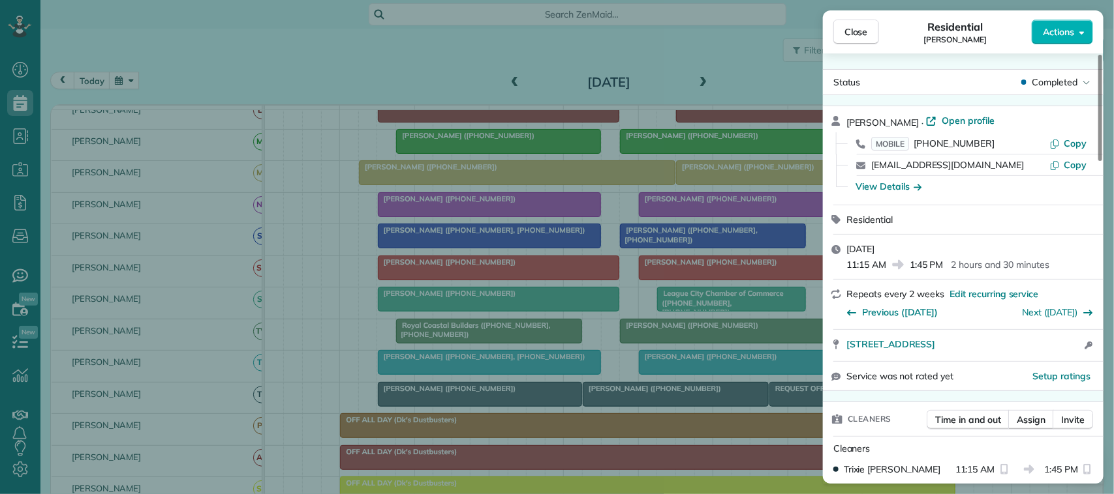
scroll to position [250, 0]
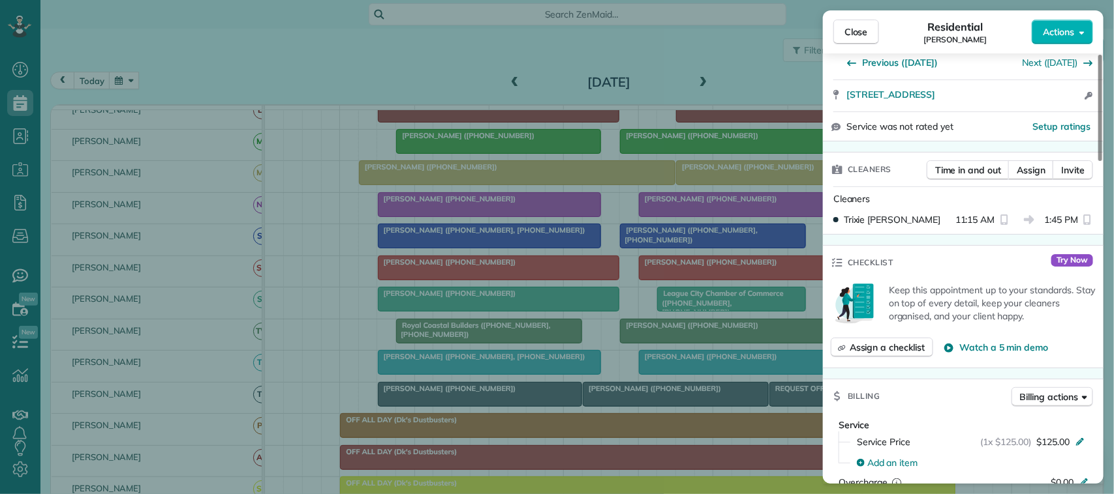
click at [862, 26] on span "Close" at bounding box center [855, 31] width 23 height 13
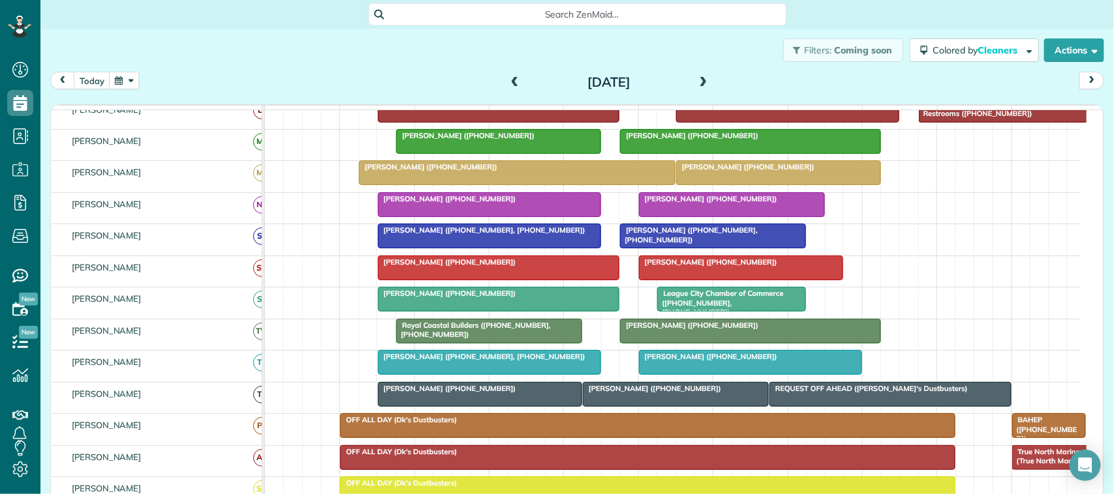
click at [696, 78] on span at bounding box center [703, 83] width 14 height 12
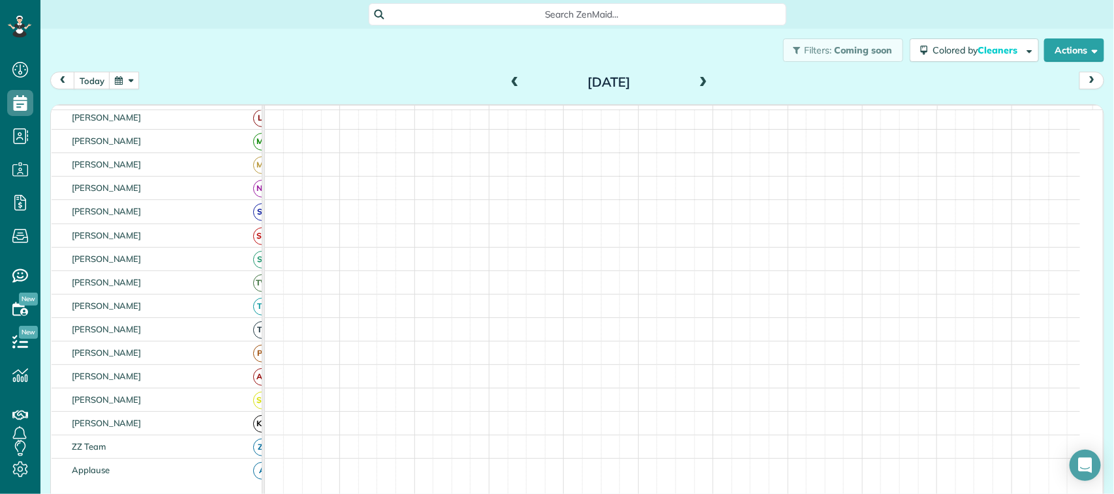
click at [696, 78] on span at bounding box center [703, 83] width 14 height 12
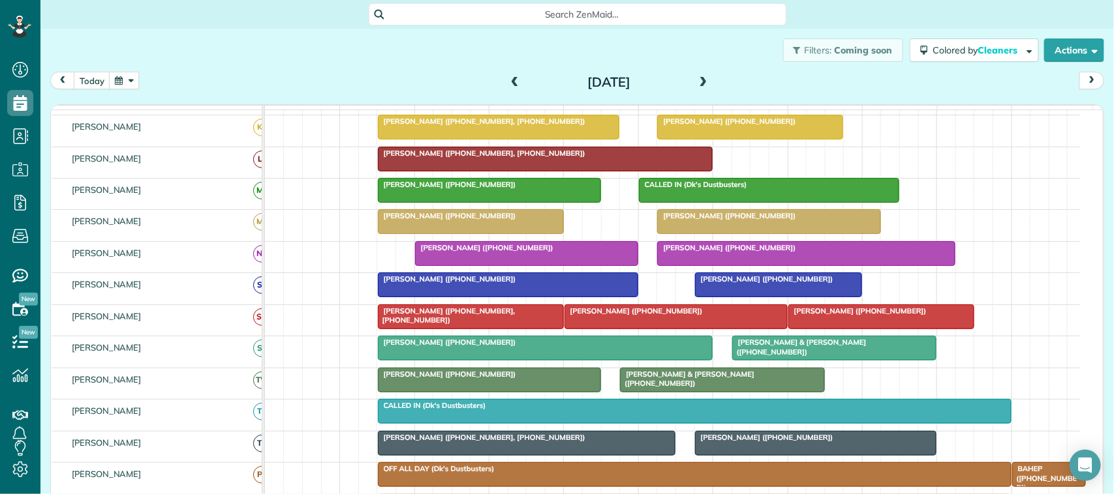
scroll to position [245, 0]
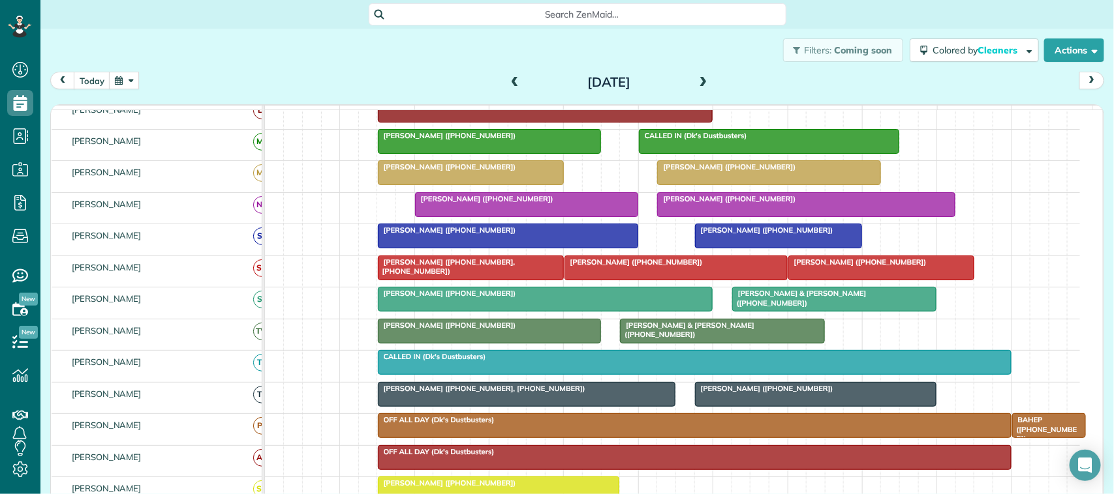
click at [797, 393] on span "[PERSON_NAME] ([PHONE_NUMBER])" at bounding box center [764, 388] width 140 height 9
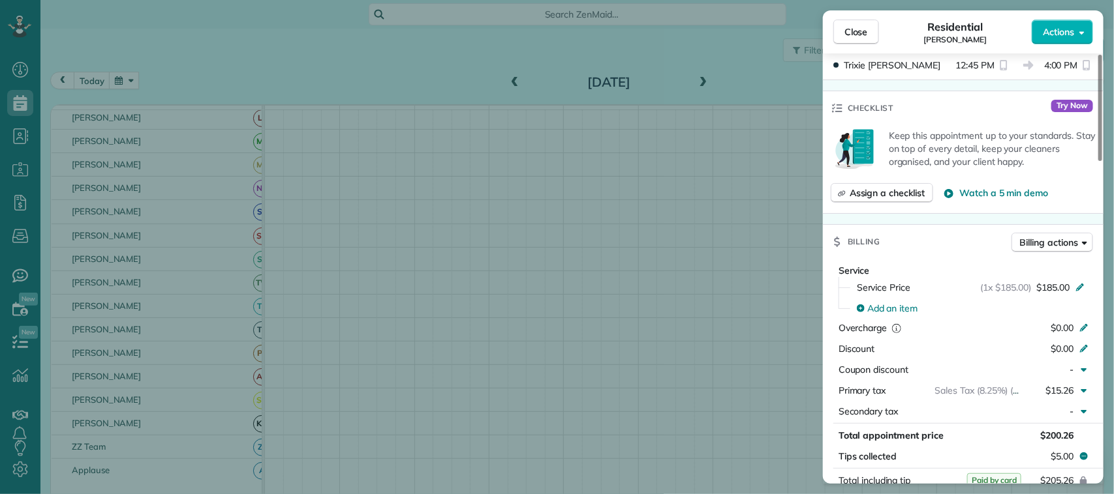
scroll to position [408, 0]
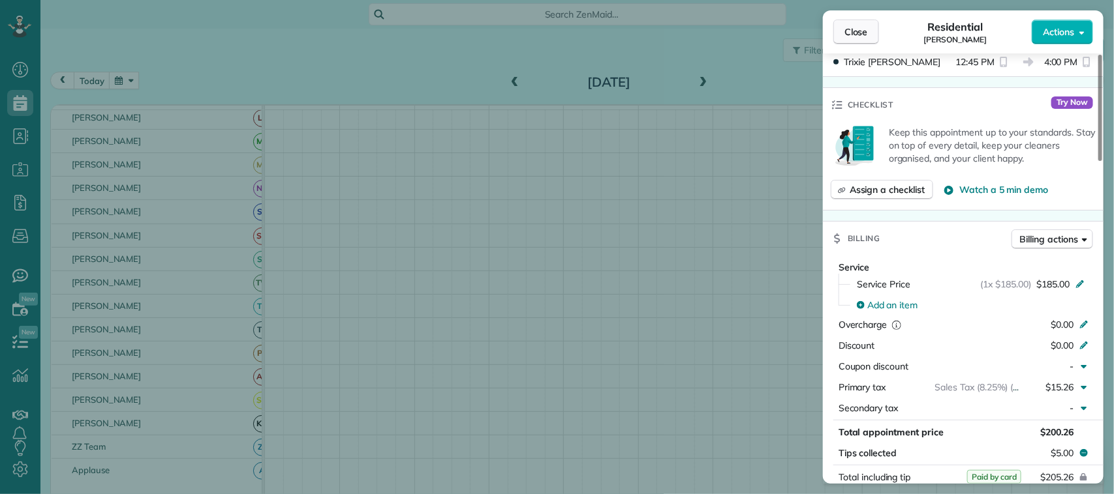
click at [849, 31] on span "Close" at bounding box center [855, 31] width 23 height 13
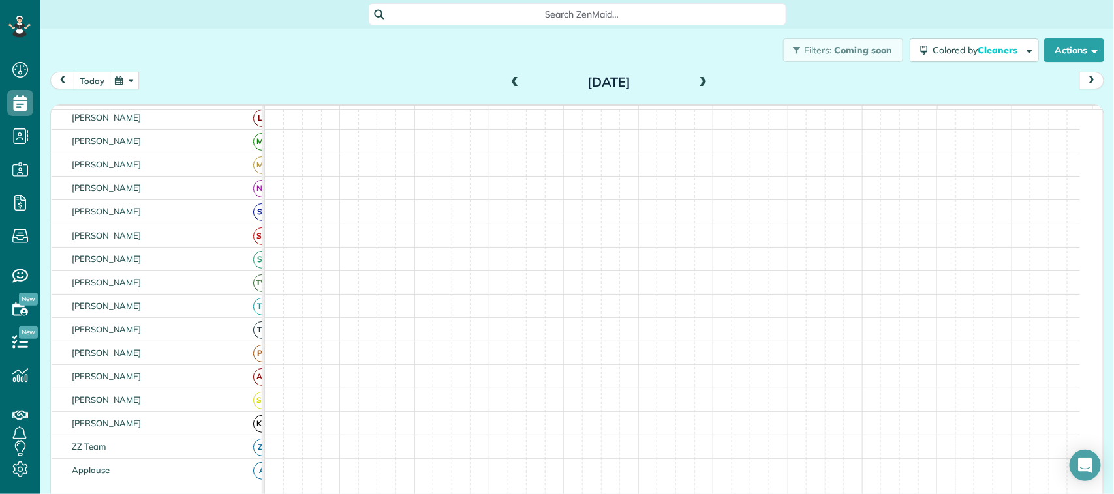
click at [82, 82] on button "today" at bounding box center [92, 81] width 37 height 18
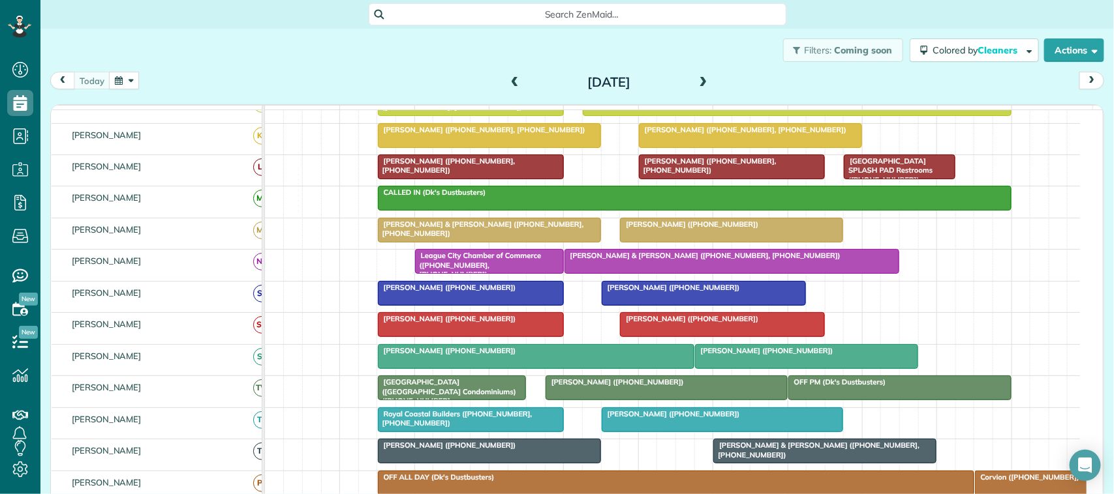
scroll to position [252, 0]
